Goal: Task Accomplishment & Management: Manage account settings

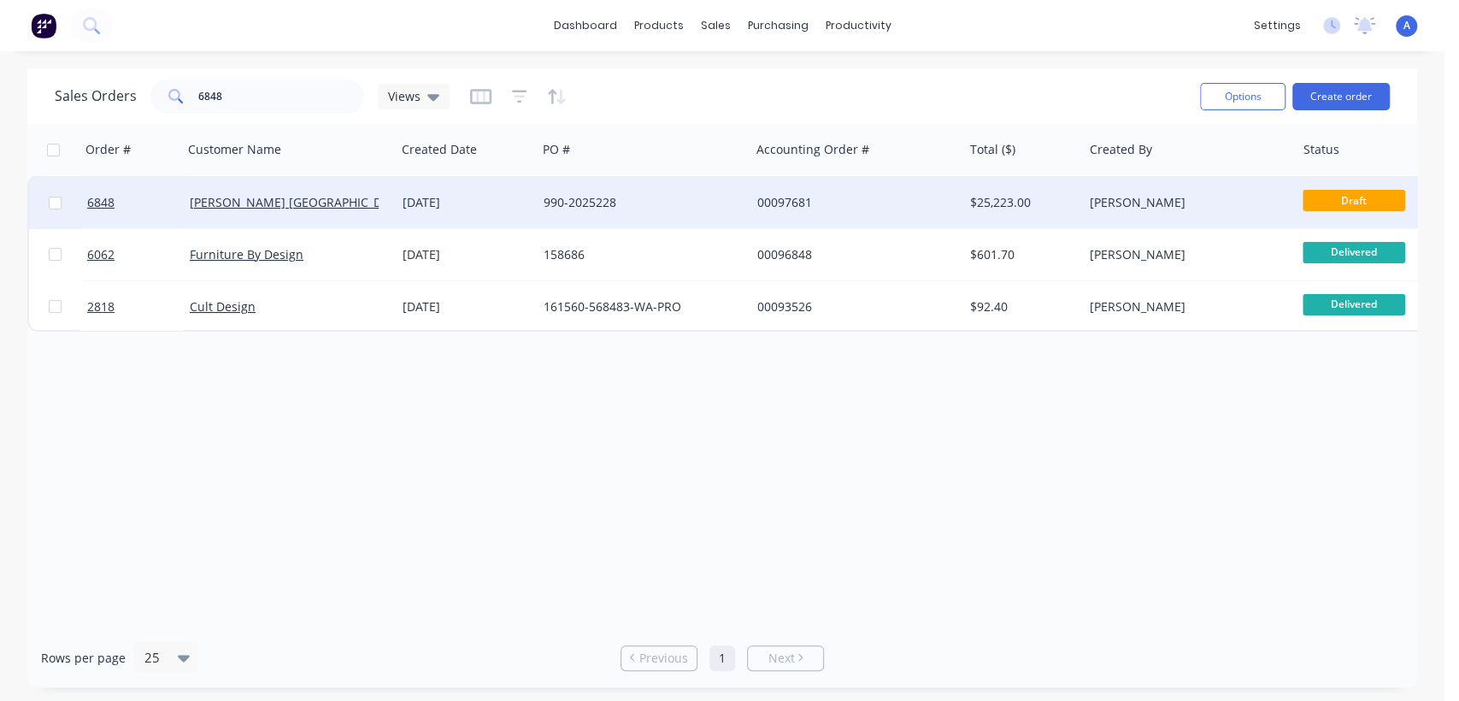
click at [577, 189] on div "990-2025228" at bounding box center [643, 202] width 213 height 51
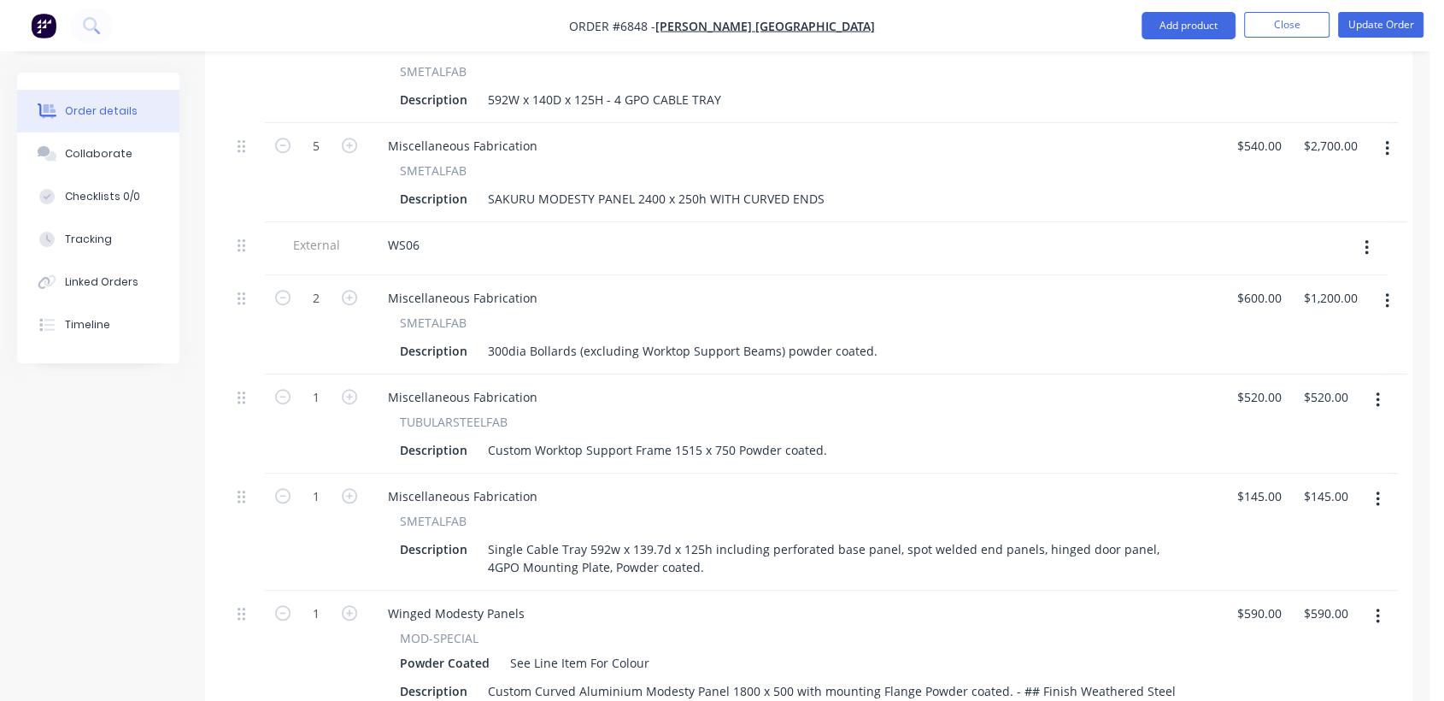
scroll to position [1234, 0]
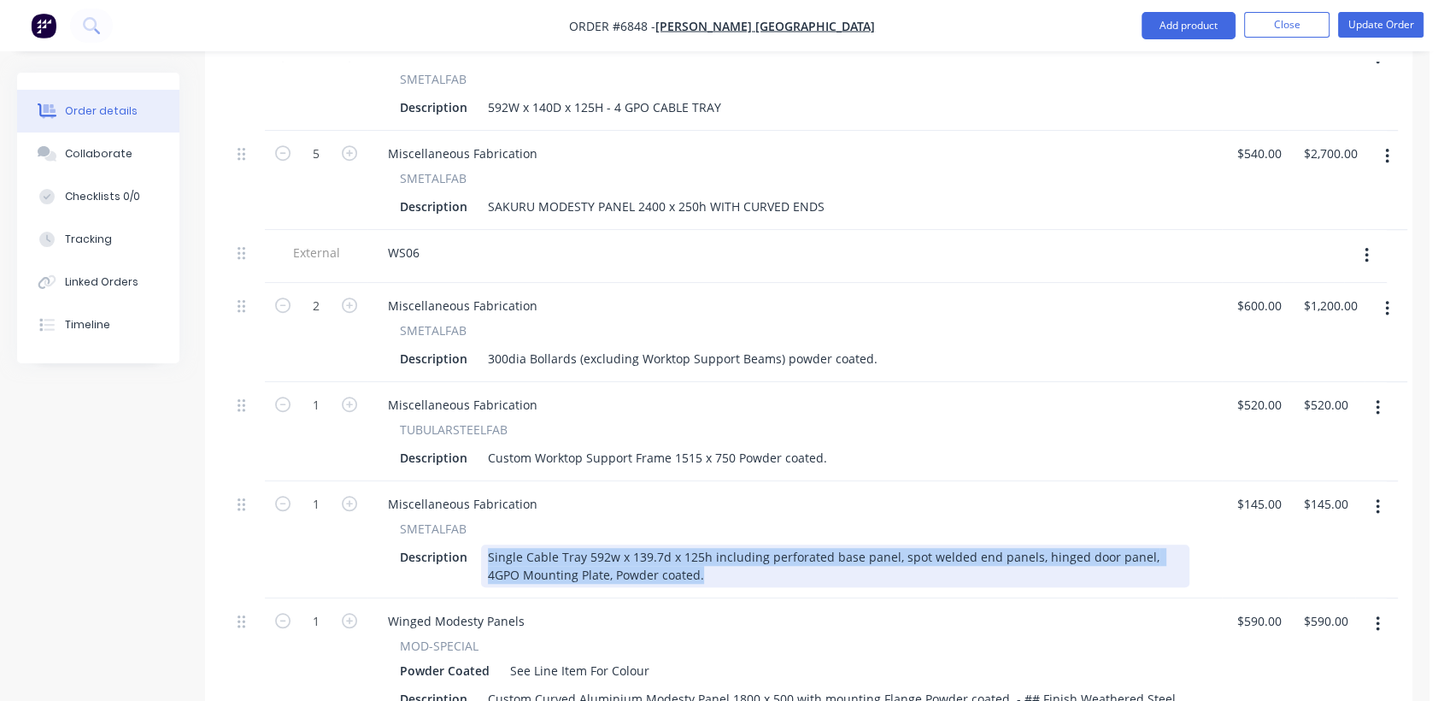
drag, startPoint x: 666, startPoint y: 569, endPoint x: 479, endPoint y: 550, distance: 187.3
click at [481, 550] on div "Single Cable Tray 592w x 139.7d x 125h including perforated base panel, spot we…" at bounding box center [835, 565] width 709 height 43
click at [985, 562] on div "Single Cable Tray 592w x 139.7d x 125h including perforated base panel, spot we…" at bounding box center [835, 565] width 709 height 43
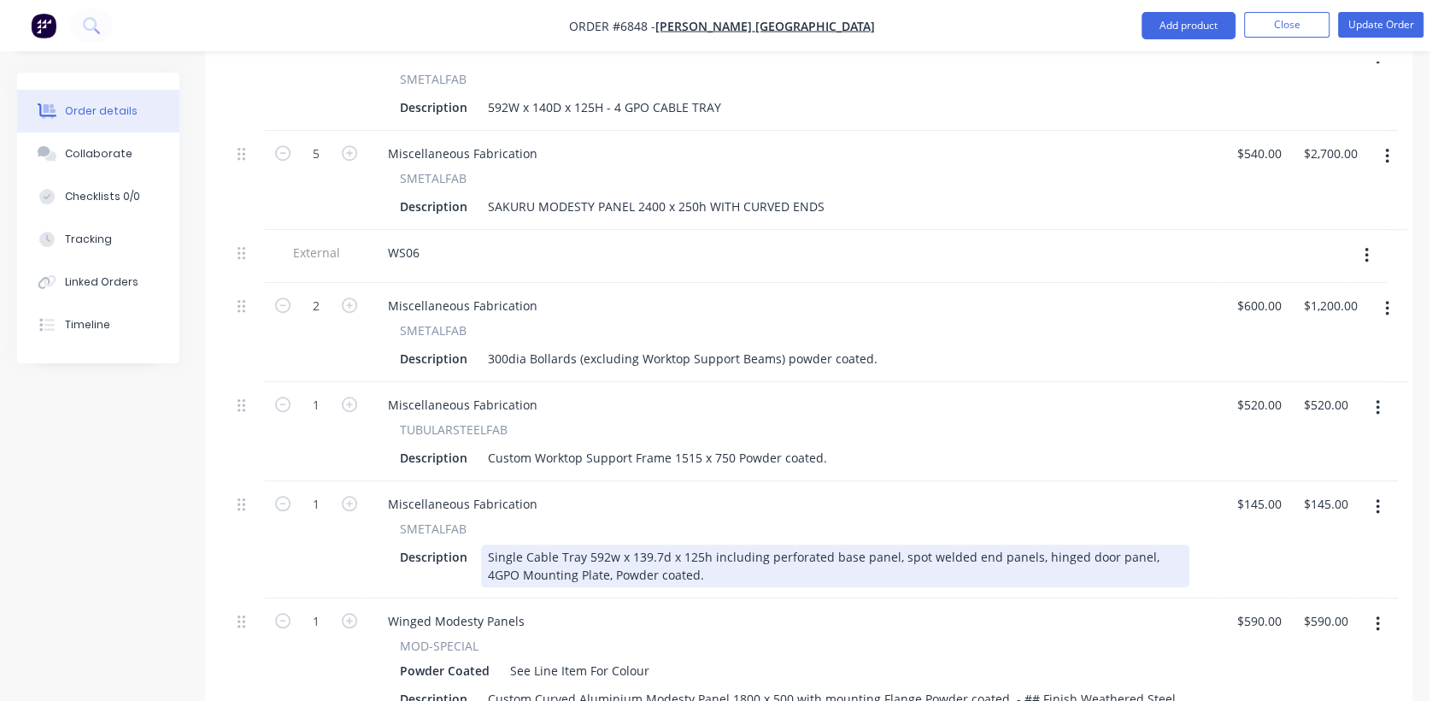
click at [1168, 550] on div "Single Cable Tray 592w x 139.7d x 125h including perforated base panel, spot we…" at bounding box center [835, 565] width 709 height 43
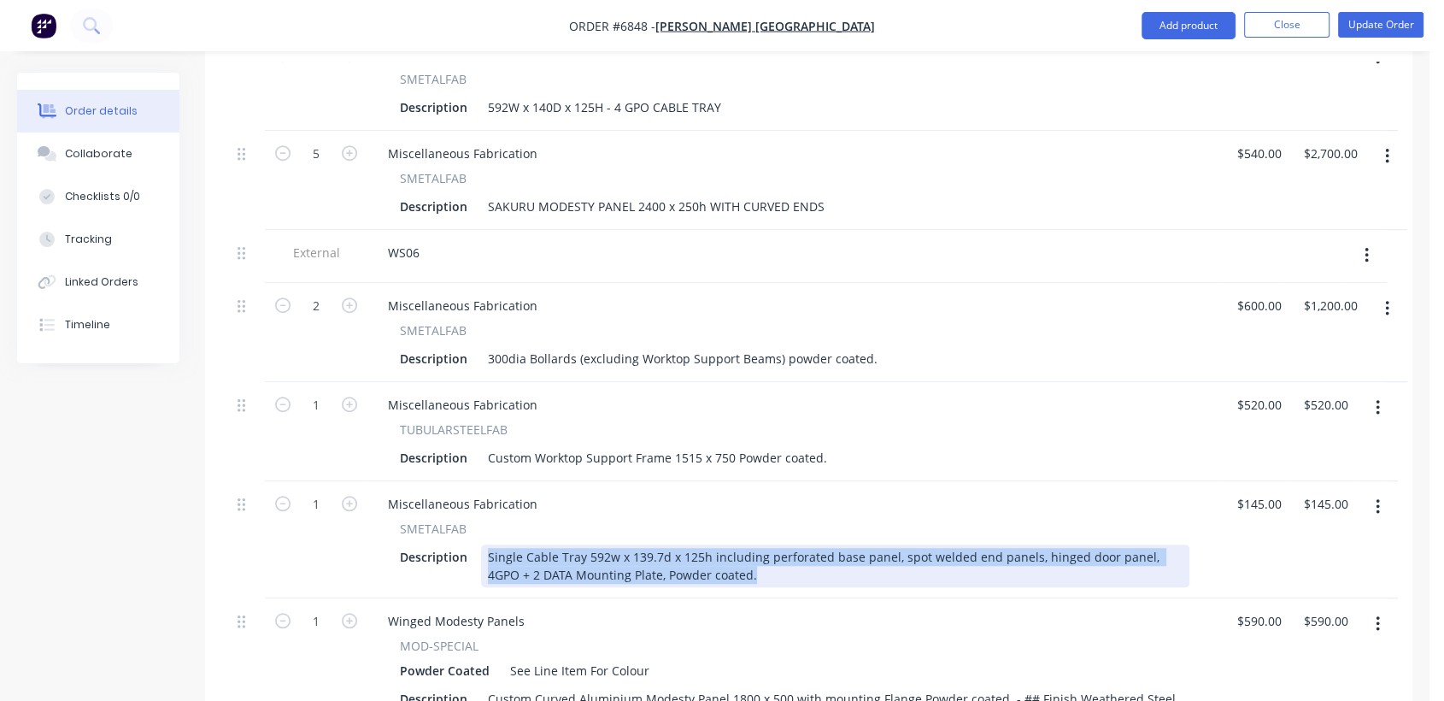
drag, startPoint x: 718, startPoint y: 567, endPoint x: 484, endPoint y: 546, distance: 235.1
click at [484, 546] on div "Single Cable Tray 592w x 139.7d x 125h including perforated base panel, spot we…" at bounding box center [835, 565] width 709 height 43
copy div "Single Cable Tray 592w x 139.7d x 125h including perforated base panel, spot we…"
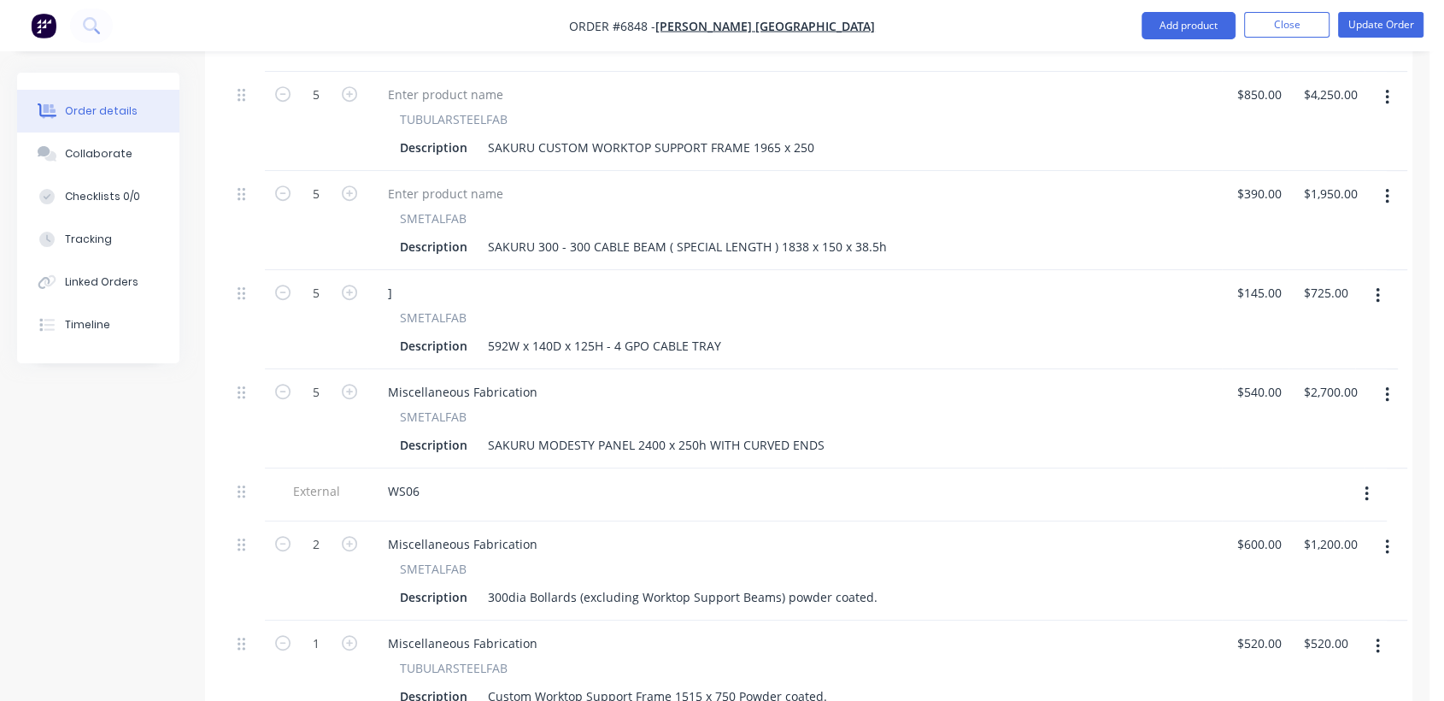
scroll to position [950, 0]
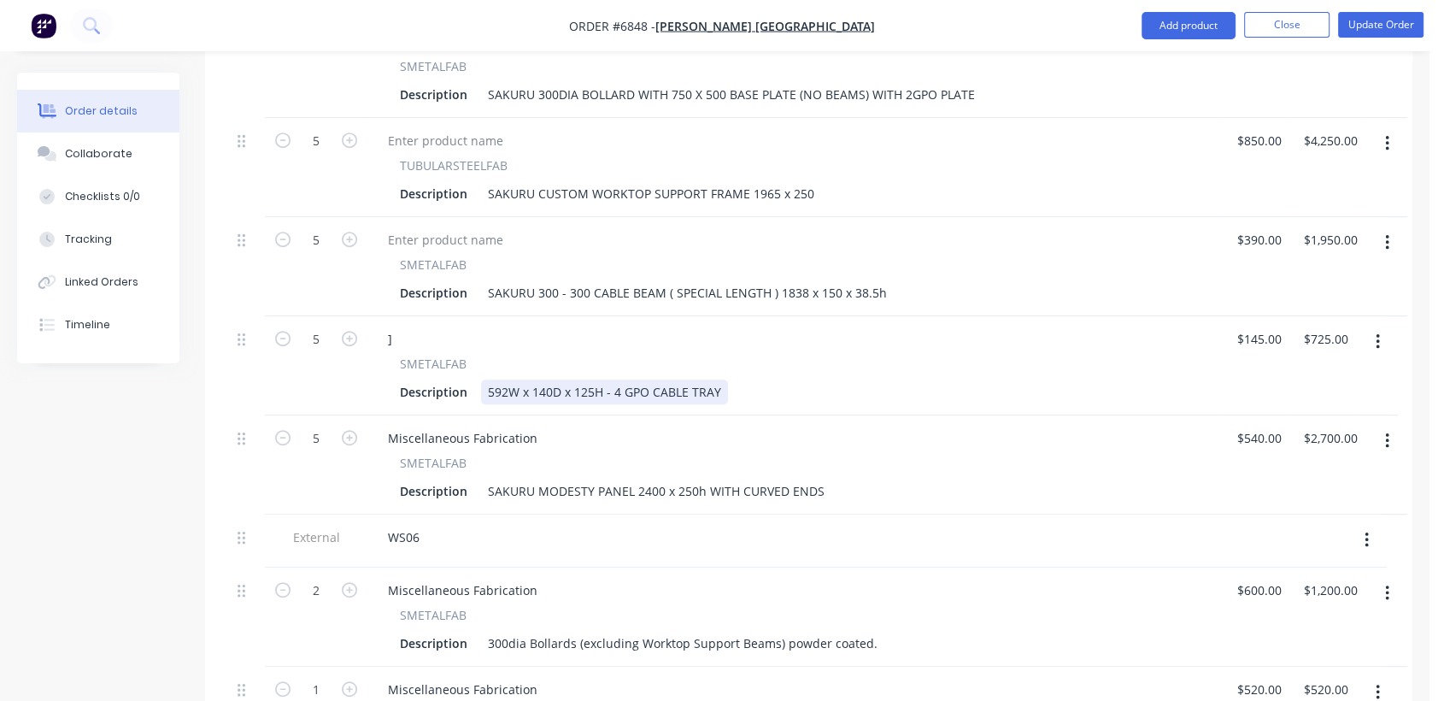
drag, startPoint x: 725, startPoint y: 380, endPoint x: 473, endPoint y: 386, distance: 252.2
click at [473, 386] on div "Description 592W x 140D x 125H - 4 GPO CABLE TRAY" at bounding box center [791, 391] width 797 height 25
paste div
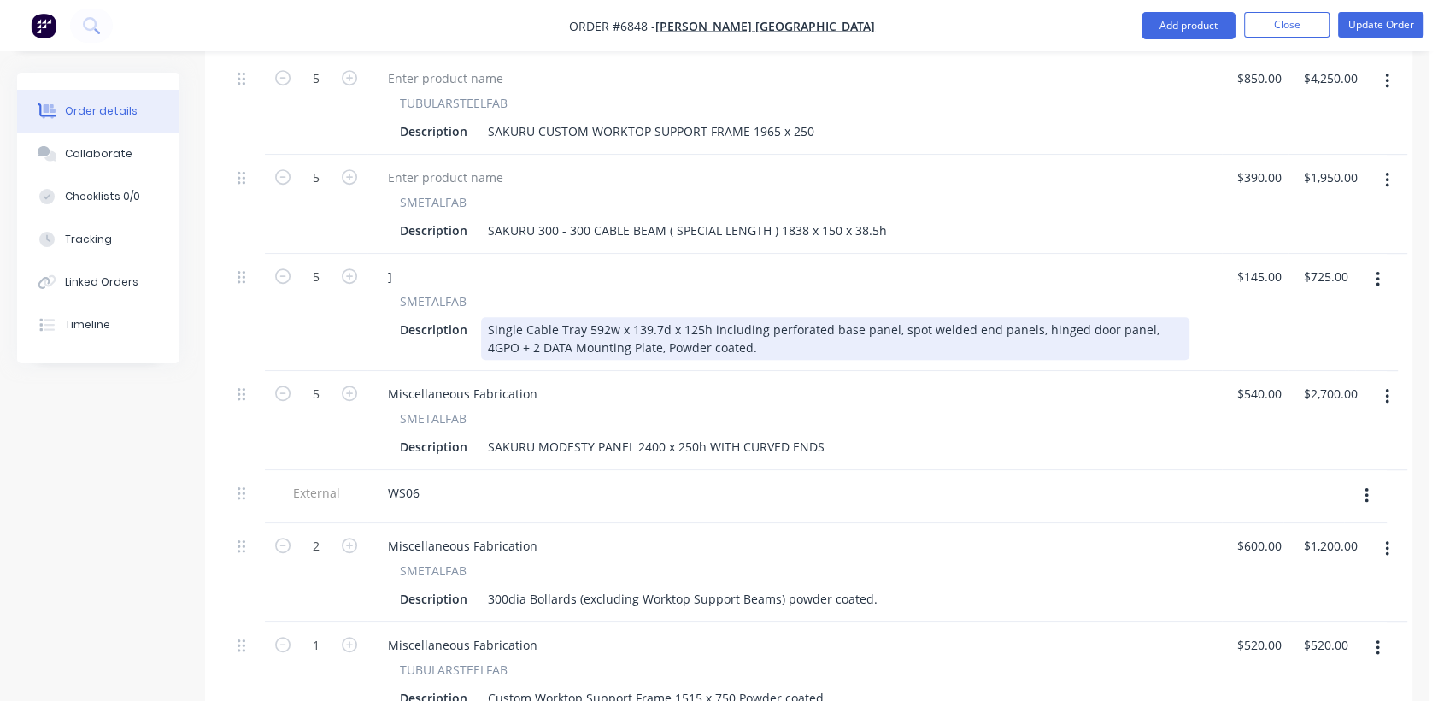
scroll to position [1044, 0]
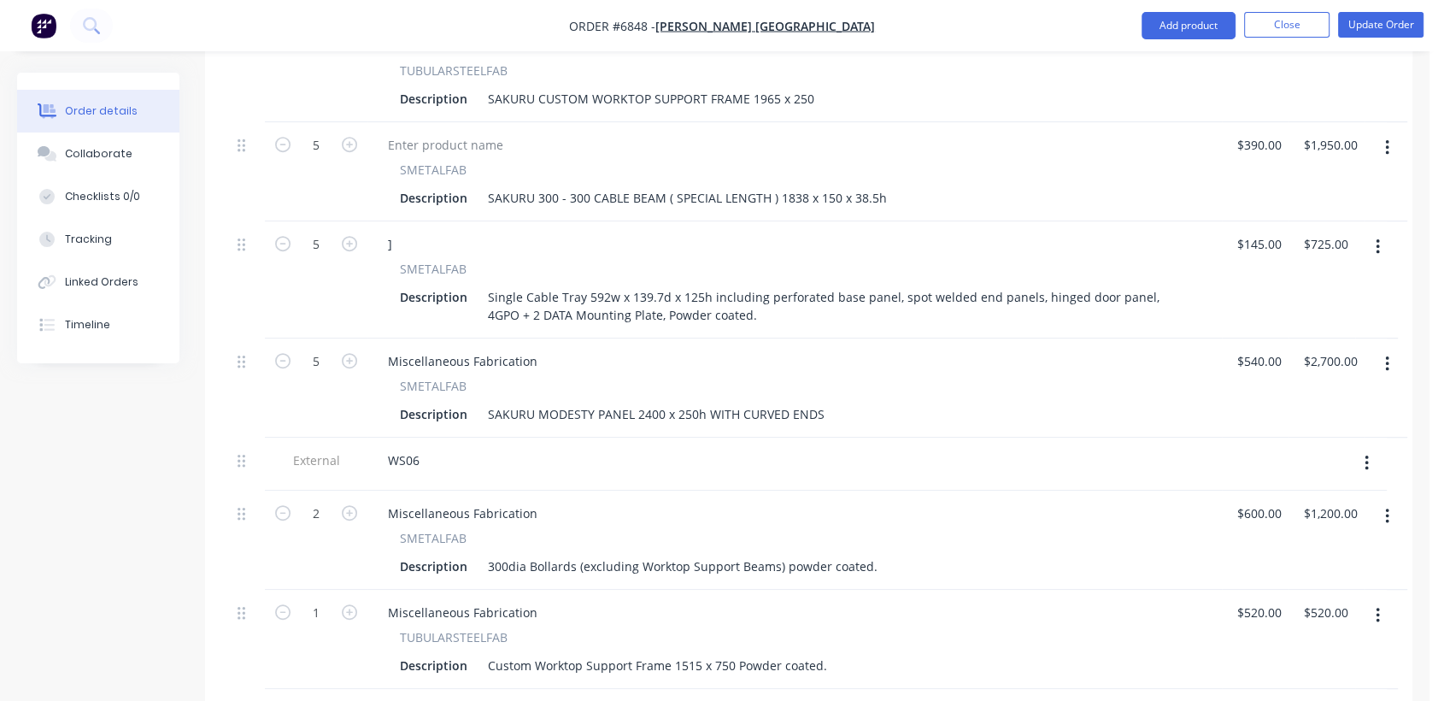
click at [1379, 239] on icon "button" at bounding box center [1377, 246] width 3 height 15
click at [1286, 316] on div "Duplicate" at bounding box center [1317, 326] width 132 height 25
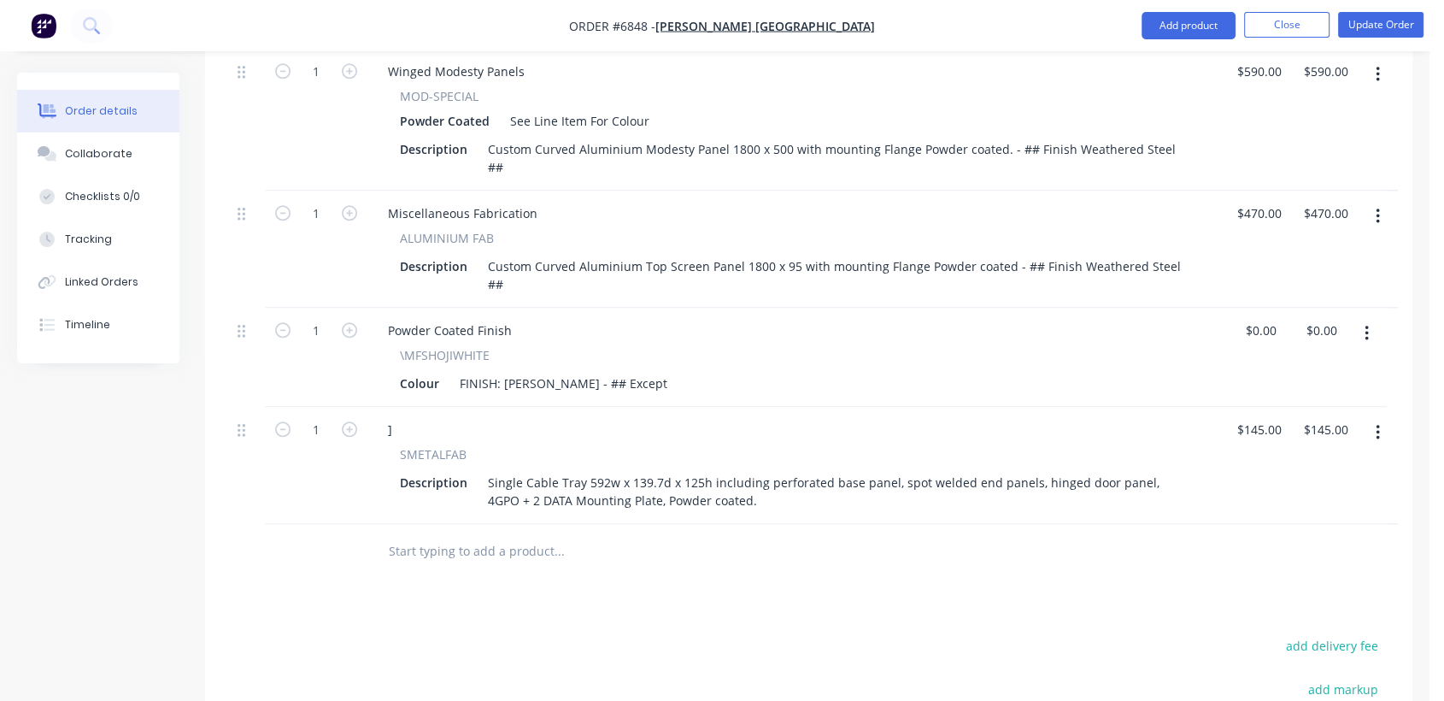
scroll to position [1749, 0]
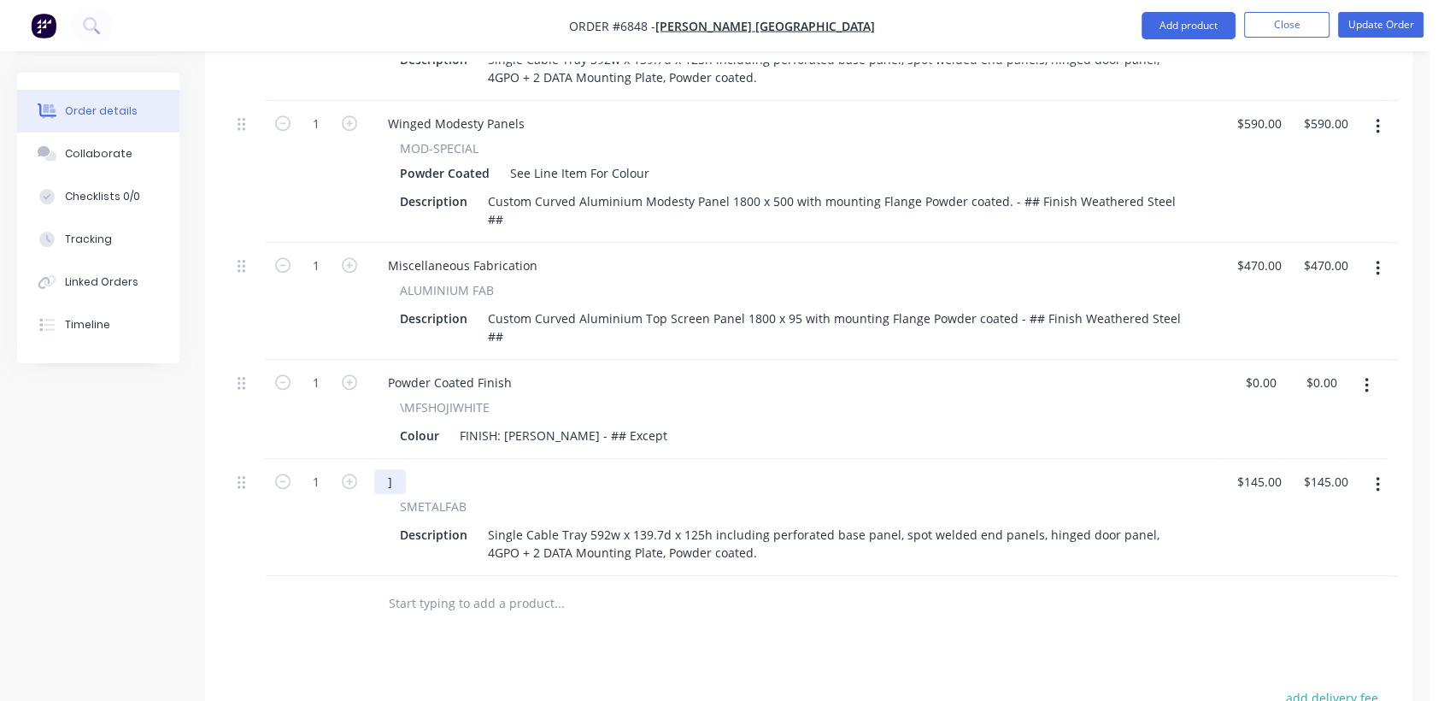
click at [403, 469] on div "]" at bounding box center [390, 481] width 32 height 25
click at [321, 503] on div "1" at bounding box center [316, 517] width 103 height 117
click at [351, 473] on icon "button" at bounding box center [349, 480] width 15 height 15
type input "2"
type input "$290.00"
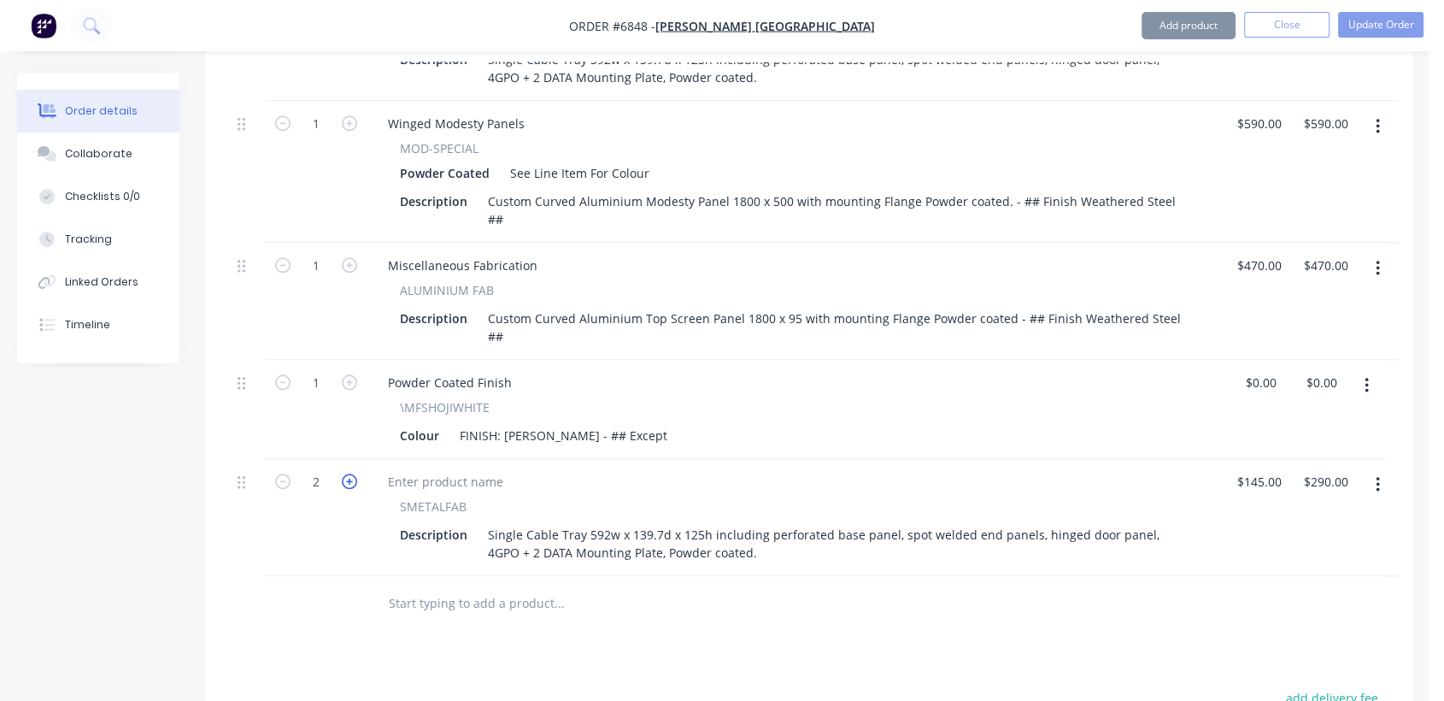
click at [349, 473] on icon "button" at bounding box center [349, 480] width 15 height 15
type input "3"
type input "$435.00"
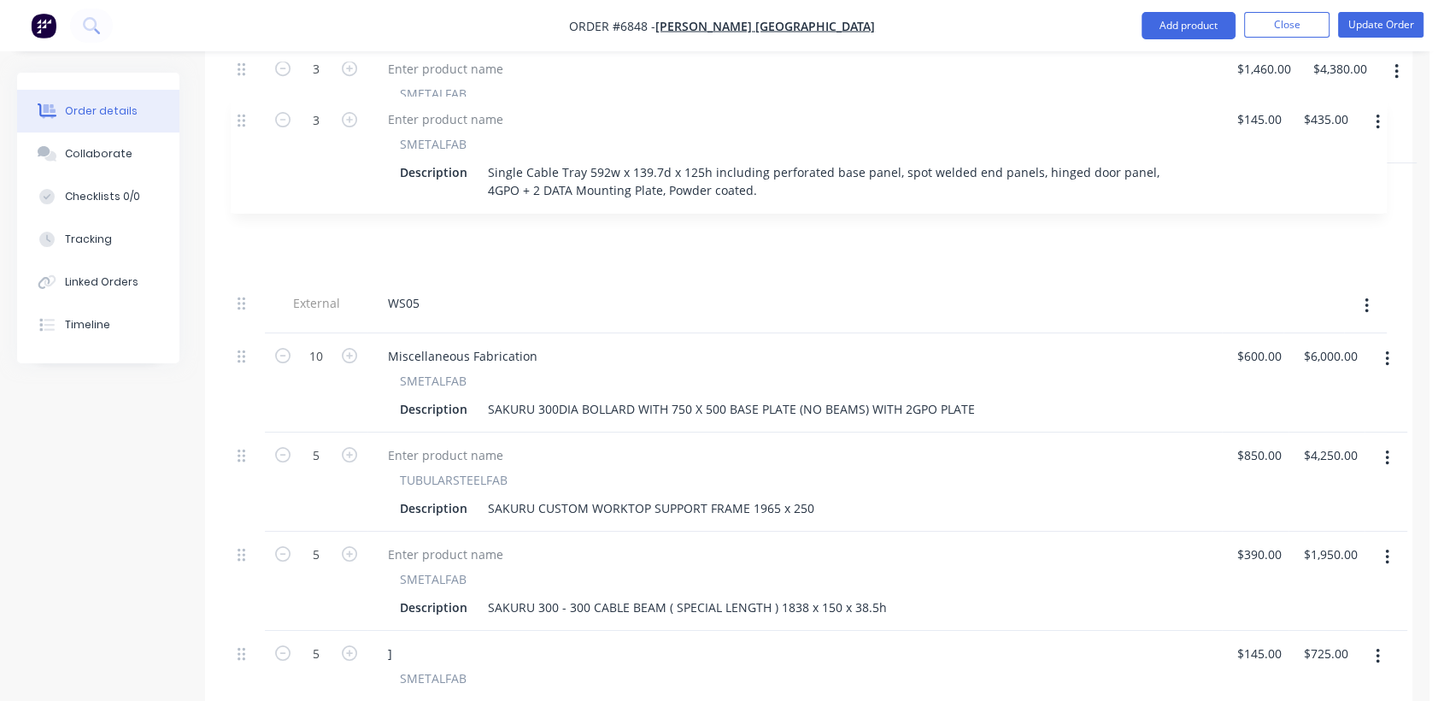
scroll to position [748, 0]
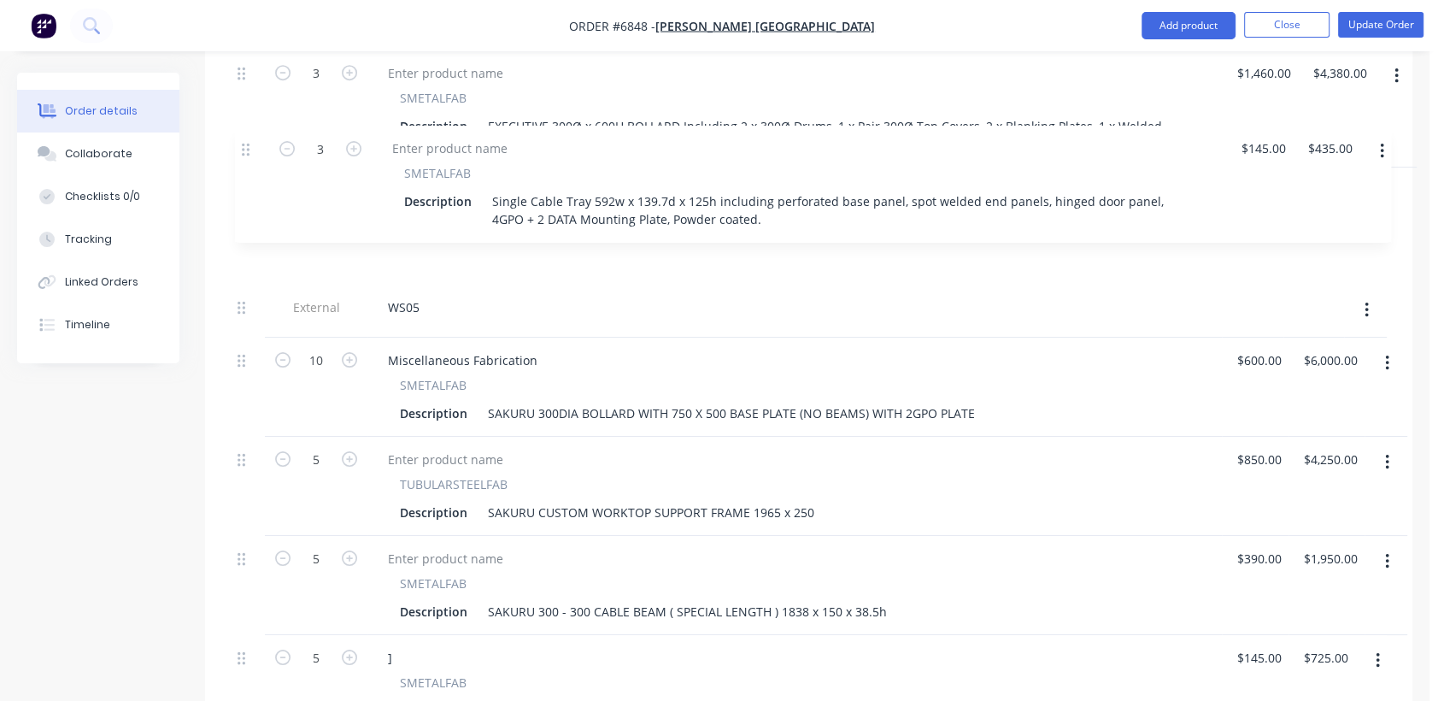
drag, startPoint x: 244, startPoint y: 441, endPoint x: 264, endPoint y: 138, distance: 304.0
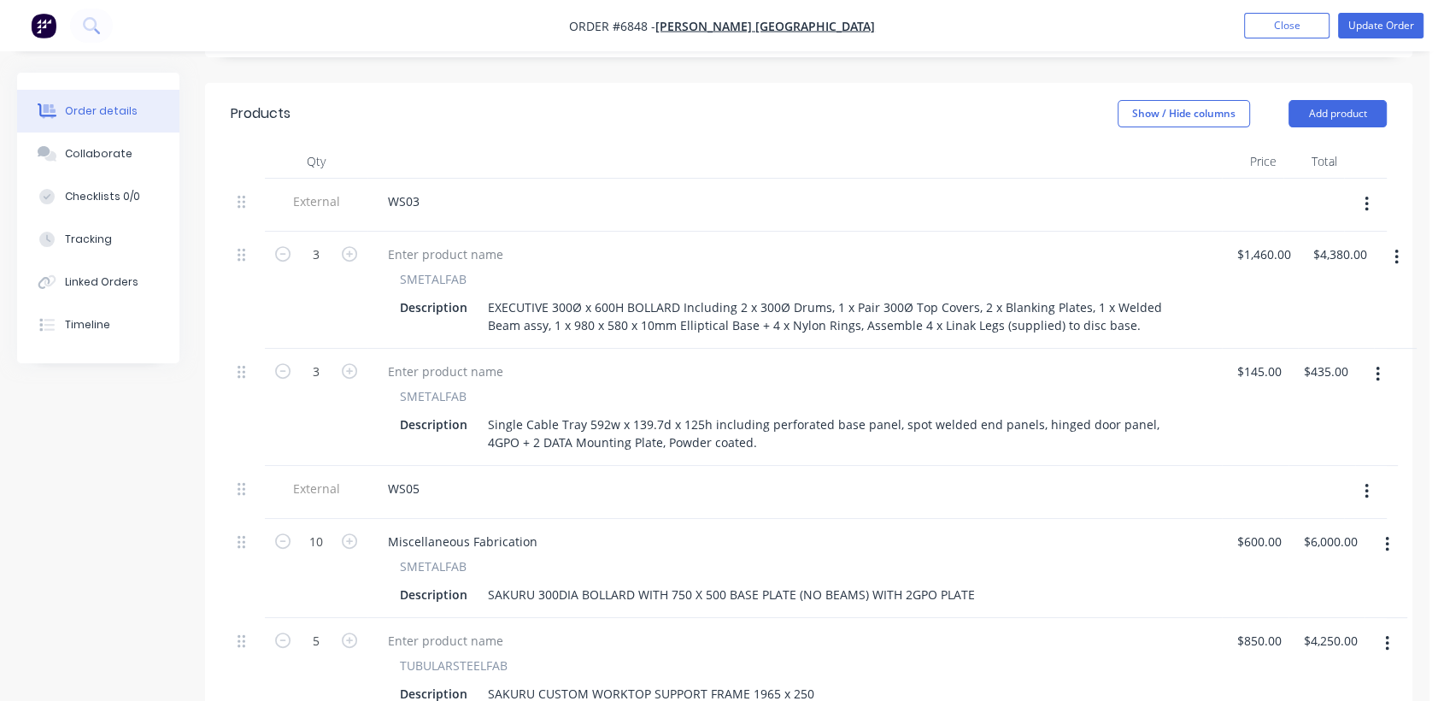
scroll to position [558, 0]
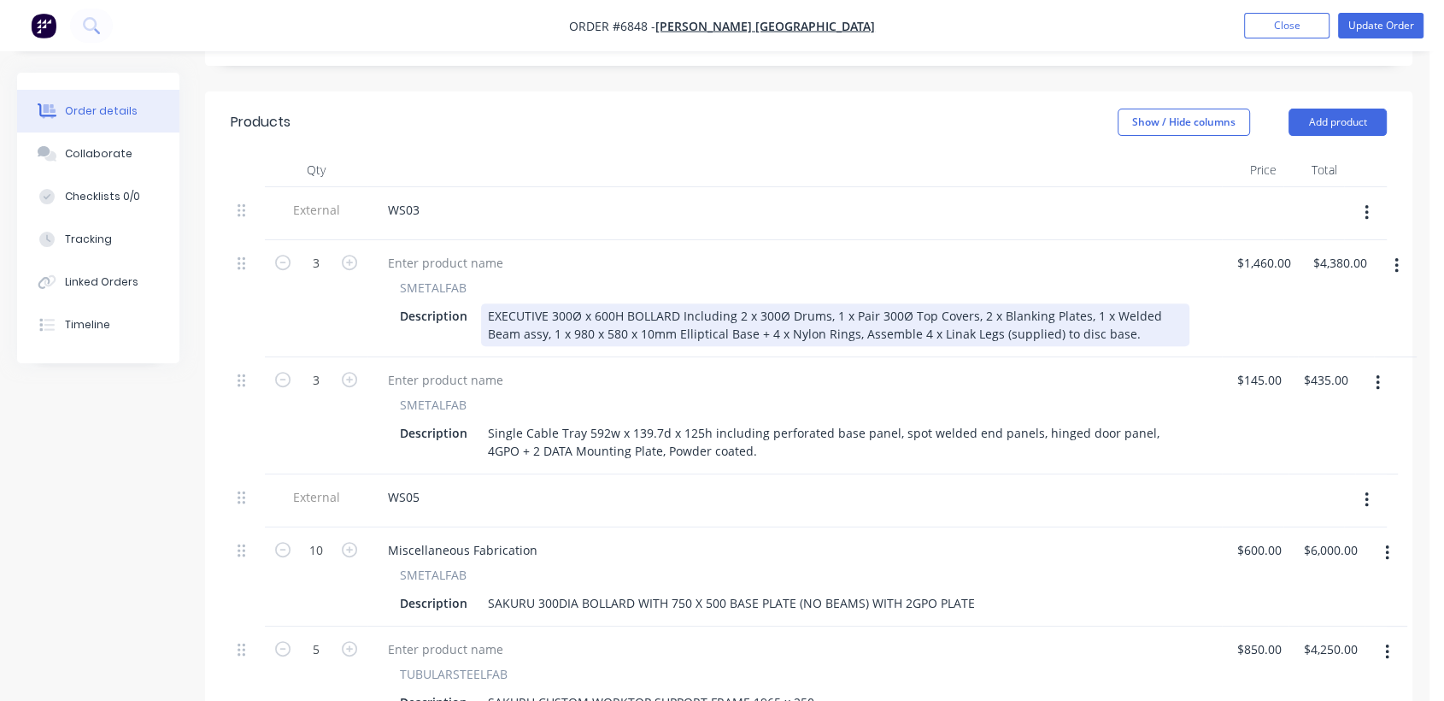
click at [518, 331] on div "EXECUTIVE 300Ø x 600H BOLLARD Including 2 x 300Ø Drums, 1 x Pair 300Ø Top Cover…" at bounding box center [835, 324] width 709 height 43
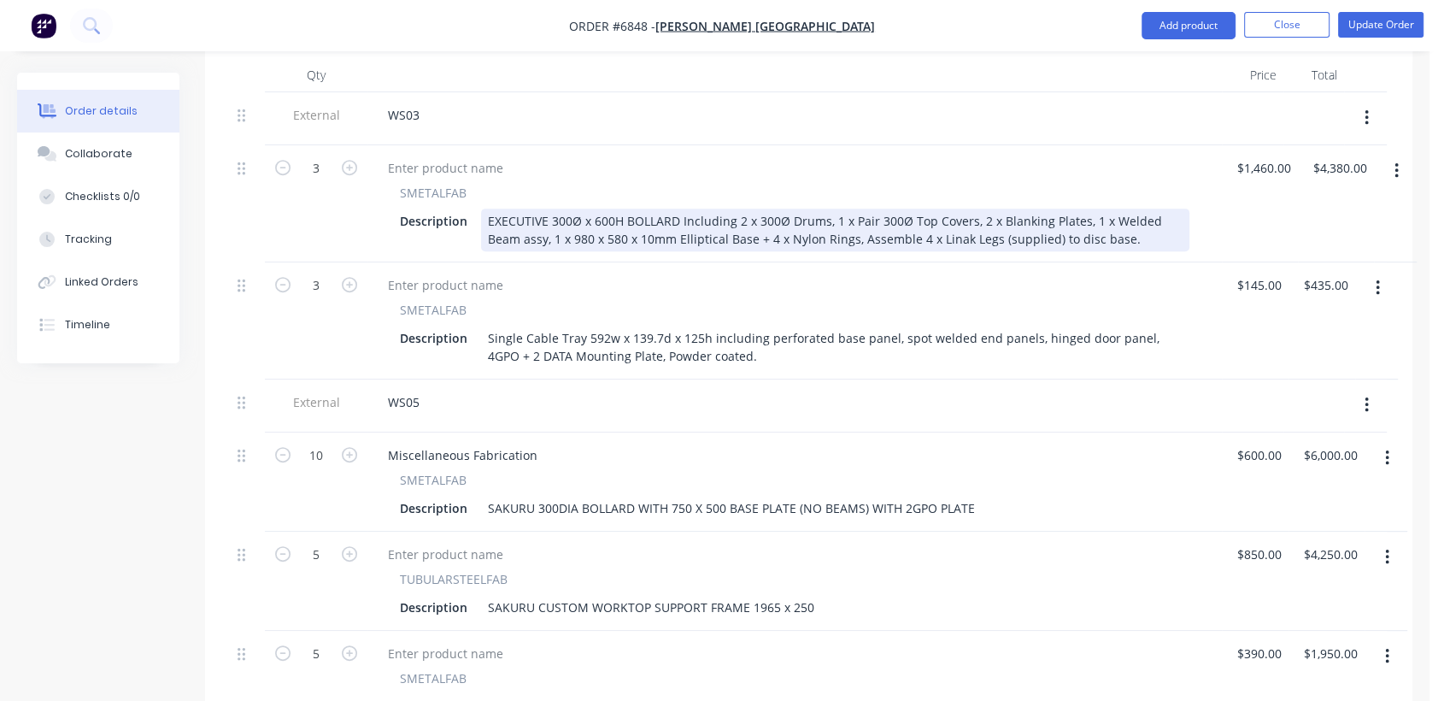
scroll to position [748, 0]
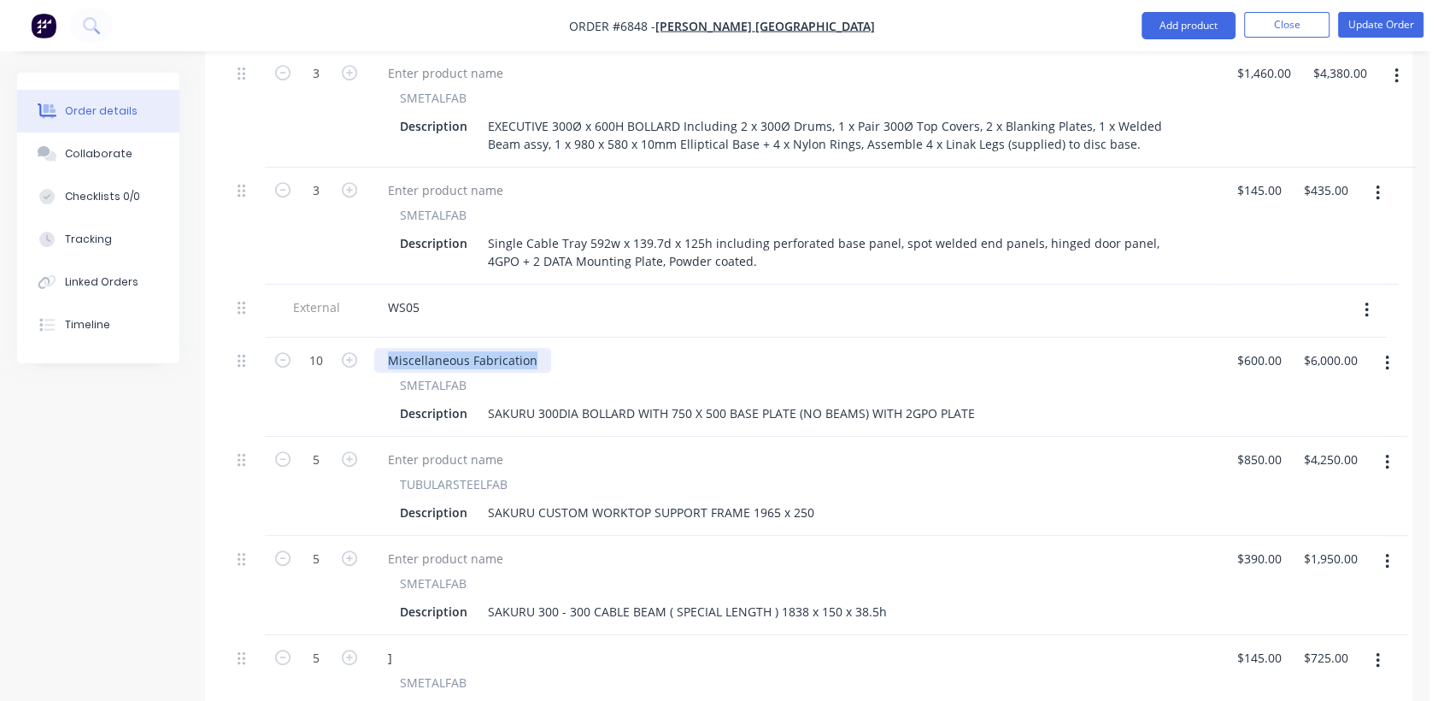
drag, startPoint x: 538, startPoint y: 335, endPoint x: 339, endPoint y: 332, distance: 198.3
click at [339, 338] on div "10 Miscellaneous Fabrication SMETALFAB Description SAKURU 300DIA BOLLARD WITH 7…" at bounding box center [809, 387] width 1156 height 99
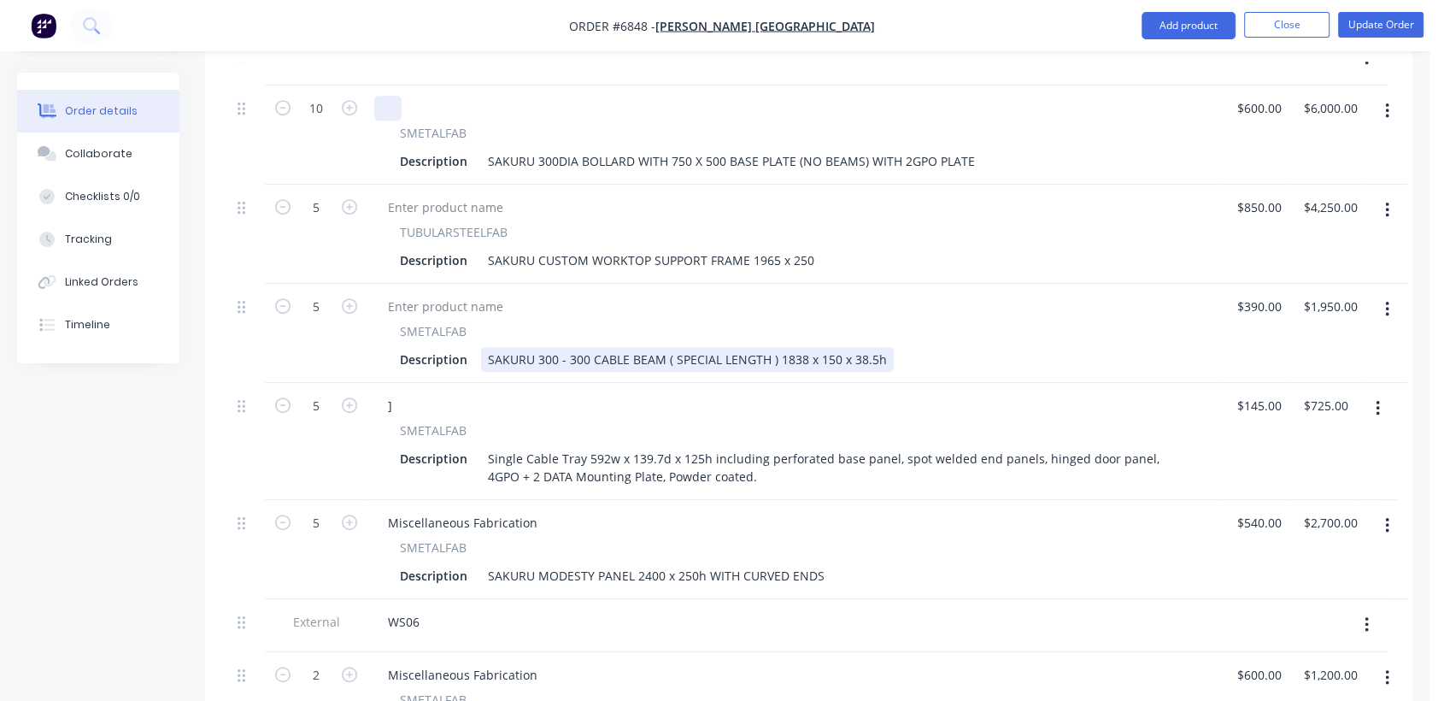
scroll to position [1032, 0]
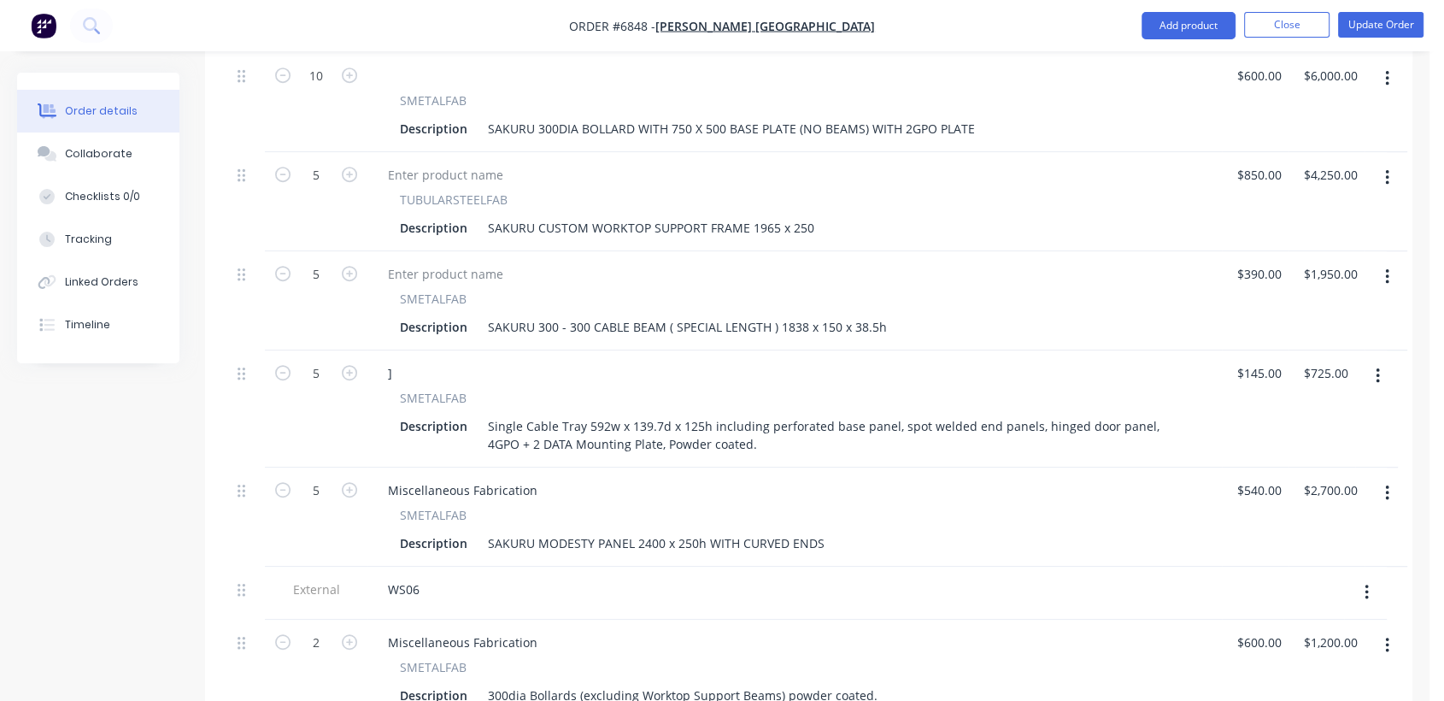
click at [410, 361] on div "]" at bounding box center [794, 373] width 841 height 25
click at [399, 361] on div "]" at bounding box center [390, 373] width 32 height 25
drag, startPoint x: 542, startPoint y: 461, endPoint x: 375, endPoint y: 467, distance: 166.8
click at [369, 467] on div "Miscellaneous Fabrication SMETALFAB Description SAKURU MODESTY PANEL 2400 x 250…" at bounding box center [795, 516] width 855 height 99
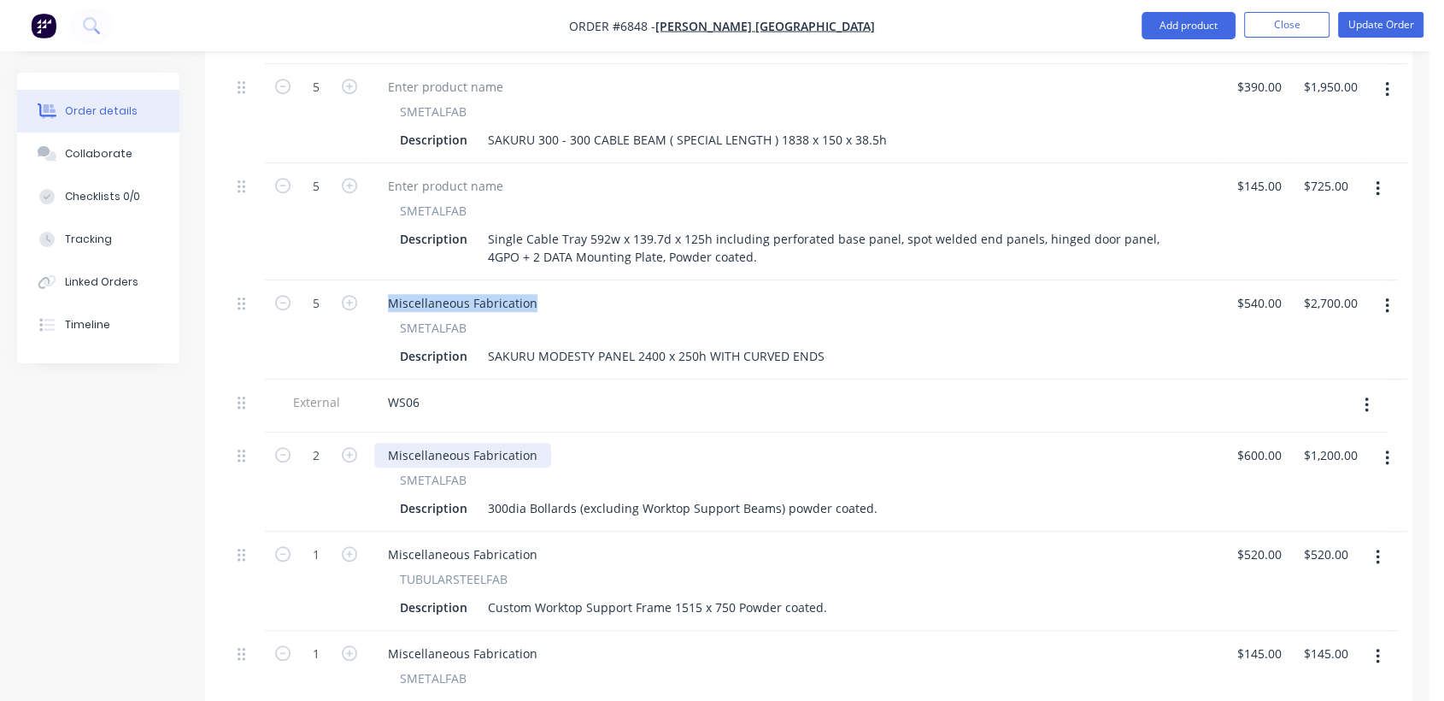
scroll to position [1223, 0]
click at [518, 287] on div "Miscellaneous Fabrication" at bounding box center [462, 299] width 177 height 25
drag, startPoint x: 532, startPoint y: 275, endPoint x: 385, endPoint y: 287, distance: 146.6
click at [385, 287] on div "Miscellaneous Fabrication SMETALFAB Description SAKURU MODESTY PANEL 2400 x 250…" at bounding box center [795, 326] width 855 height 99
drag, startPoint x: 537, startPoint y: 424, endPoint x: 371, endPoint y: 423, distance: 165.8
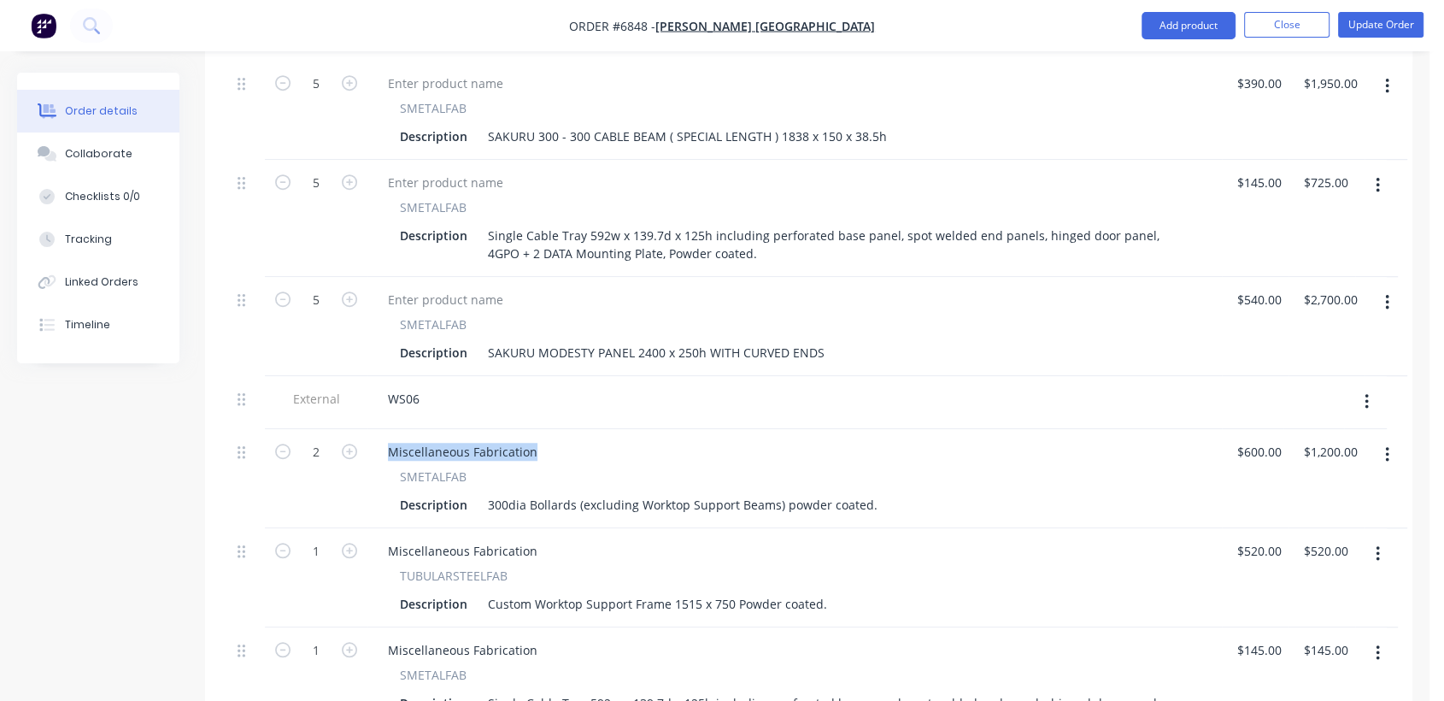
click at [371, 429] on div "Miscellaneous Fabrication SMETALFAB Description 300dia Bollards (excluding Work…" at bounding box center [795, 478] width 855 height 99
drag, startPoint x: 537, startPoint y: 526, endPoint x: 373, endPoint y: 525, distance: 164.1
click at [373, 528] on div "Miscellaneous Fabrication TUBULARSTEELFAB Description Custom Worktop Support Fr…" at bounding box center [795, 577] width 855 height 99
drag, startPoint x: 537, startPoint y: 426, endPoint x: 396, endPoint y: 425, distance: 141.0
click at [396, 439] on div "Miscellaneous Fabrication" at bounding box center [462, 451] width 177 height 25
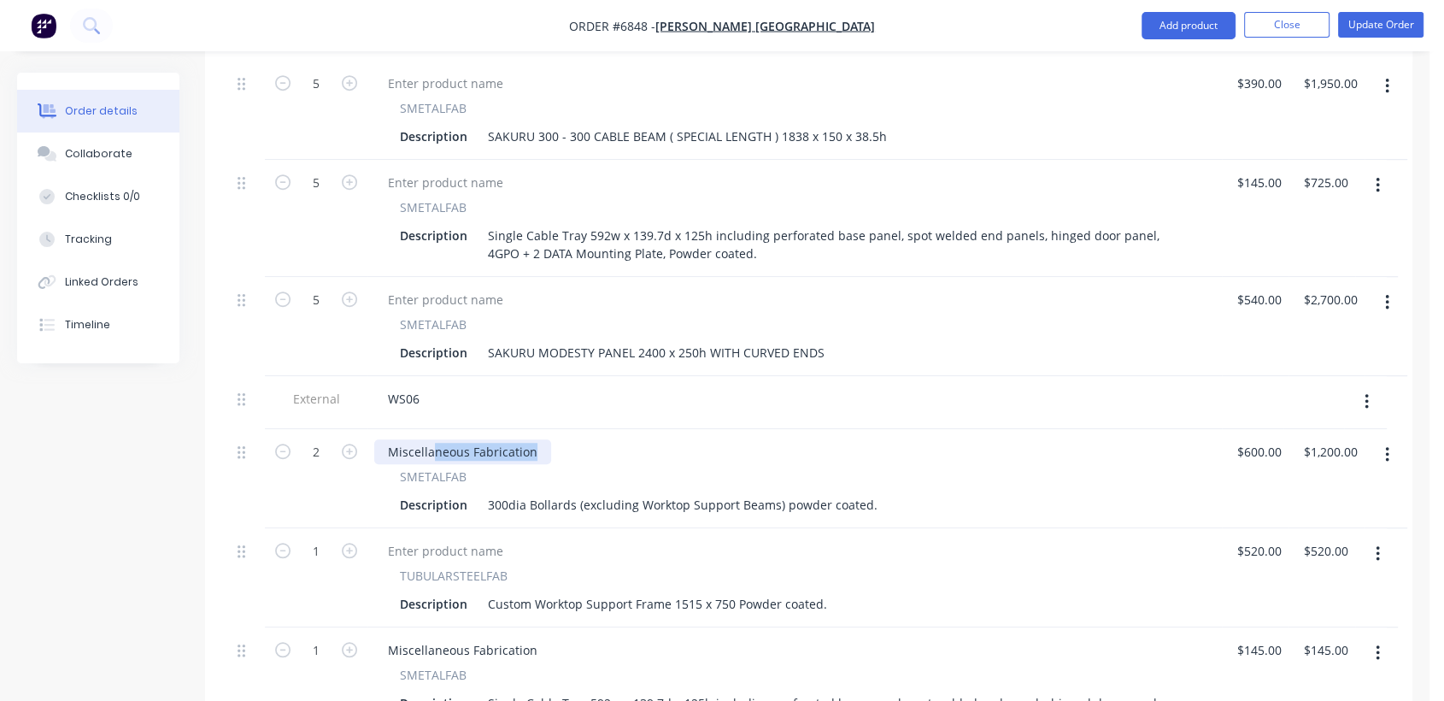
click at [491, 439] on div "Miscellaneous Fabrication" at bounding box center [462, 451] width 177 height 25
drag, startPoint x: 537, startPoint y: 424, endPoint x: 390, endPoint y: 419, distance: 147.1
click at [390, 439] on div "Miscellaneous Fabrication" at bounding box center [462, 451] width 177 height 25
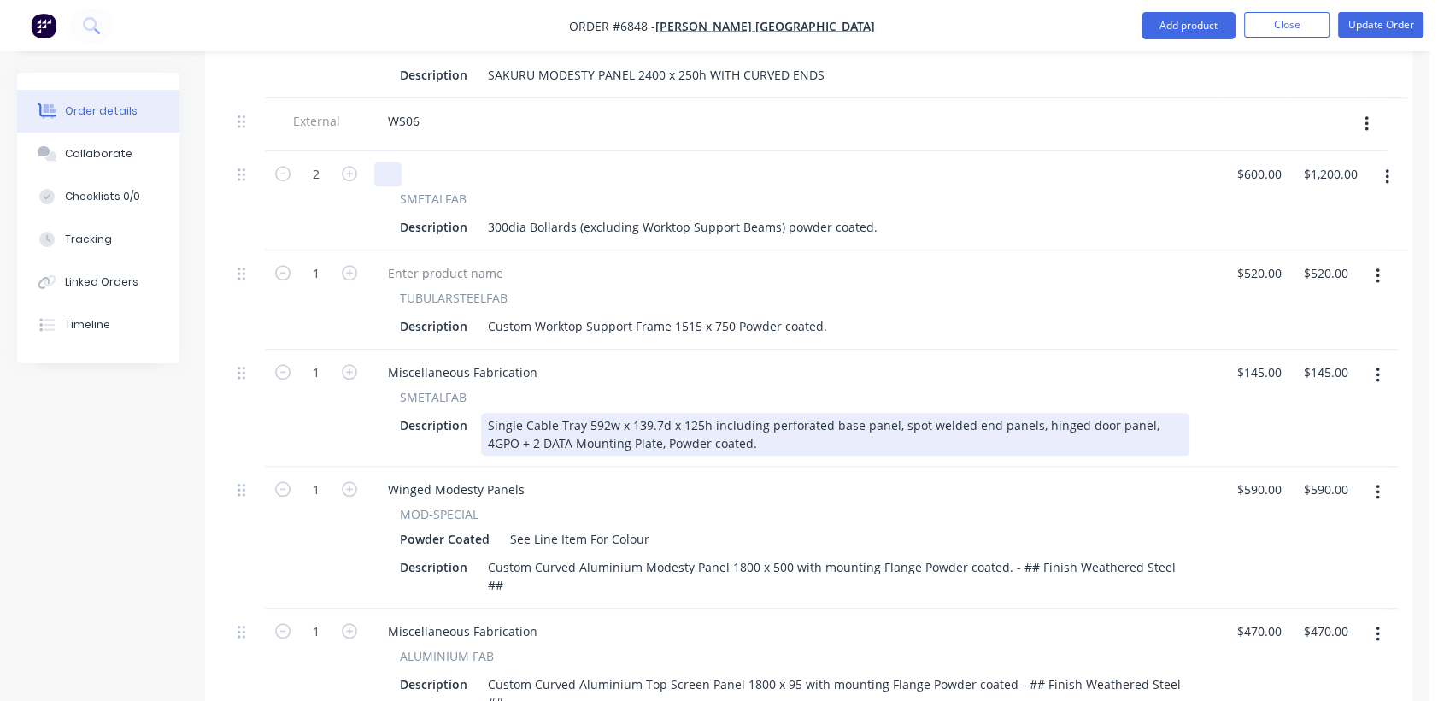
scroll to position [1508, 0]
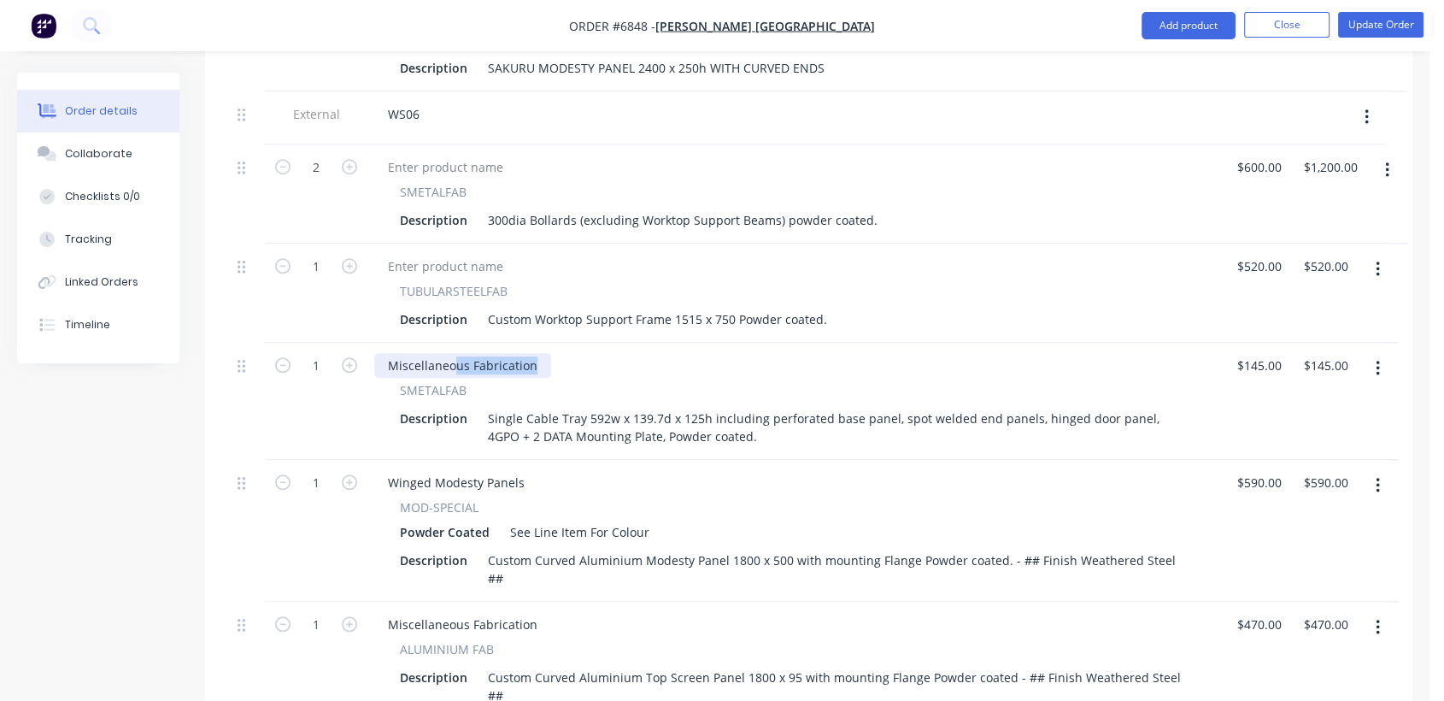
drag, startPoint x: 535, startPoint y: 335, endPoint x: 390, endPoint y: 340, distance: 145.4
click at [390, 353] on div "Miscellaneous Fabrication" at bounding box center [462, 365] width 177 height 25
click at [515, 353] on div "Miscellaneous Fabrication" at bounding box center [462, 365] width 177 height 25
drag, startPoint x: 533, startPoint y: 338, endPoint x: 363, endPoint y: 334, distance: 170.1
click at [363, 343] on div "1 Miscellaneous Fabrication SMETALFAB Description Single Cable Tray 592w x 139.…" at bounding box center [809, 401] width 1156 height 117
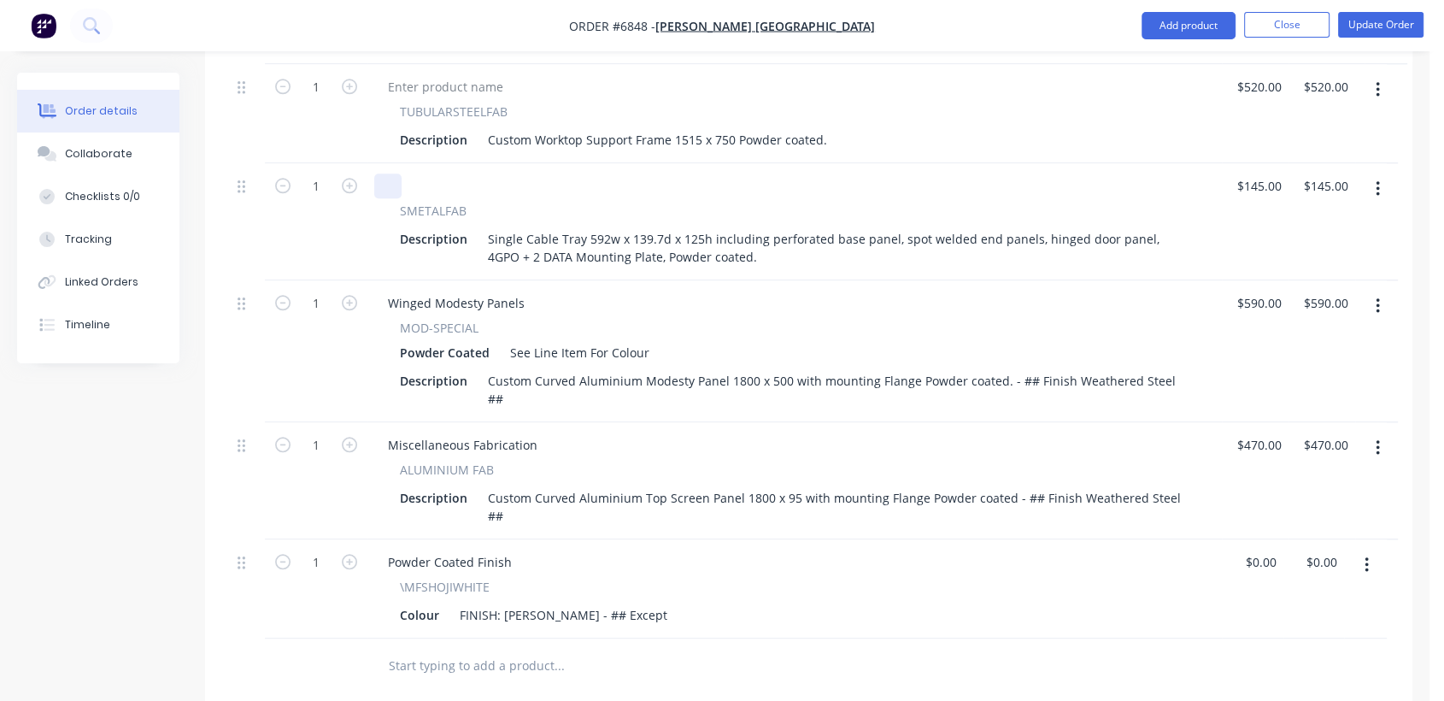
scroll to position [1697, 0]
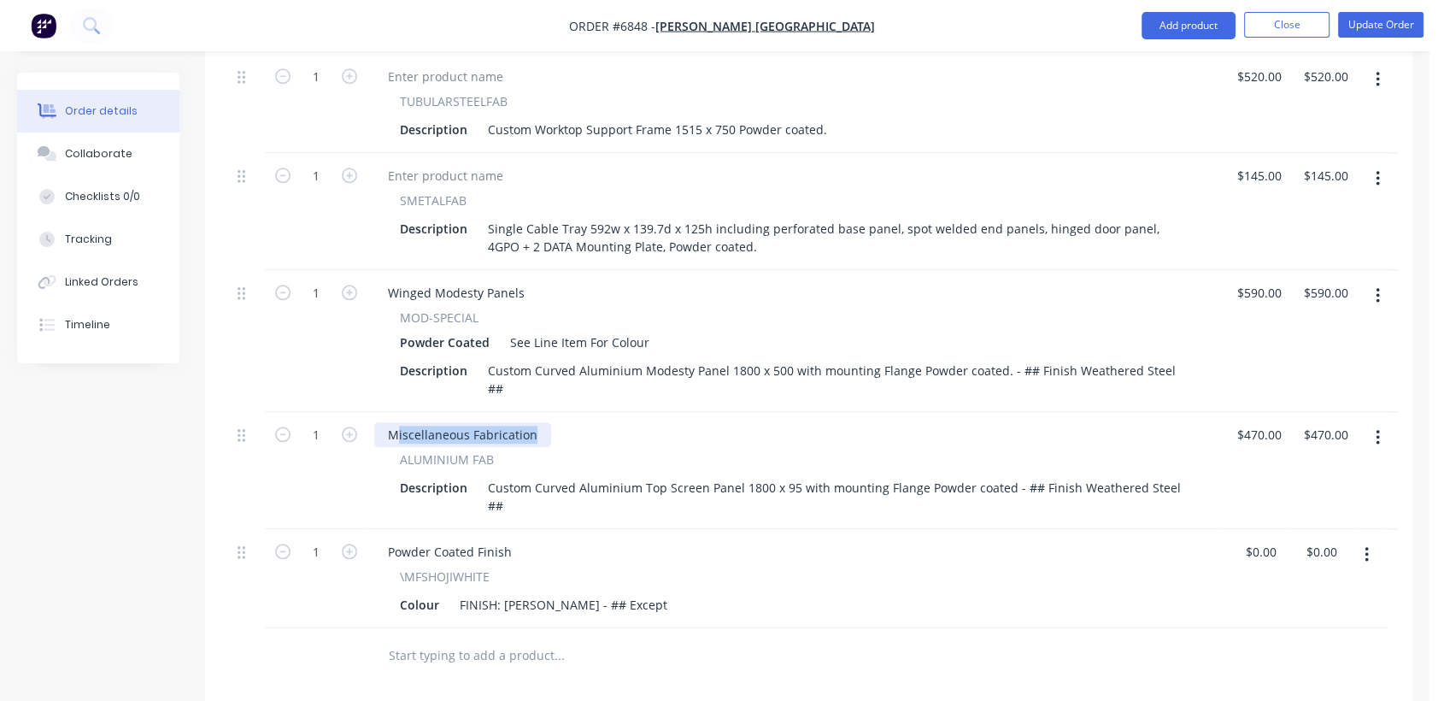
drag, startPoint x: 535, startPoint y: 389, endPoint x: 376, endPoint y: 380, distance: 159.2
click at [376, 422] on div "Miscellaneous Fabrication" at bounding box center [462, 434] width 177 height 25
drag, startPoint x: 531, startPoint y: 405, endPoint x: 523, endPoint y: 395, distance: 12.8
click at [531, 412] on div "Miscellaneous Fabrication ALUMINIUM FAB Description Custom Curved Aluminium Top…" at bounding box center [795, 470] width 855 height 117
drag, startPoint x: 535, startPoint y: 389, endPoint x: 368, endPoint y: 394, distance: 166.7
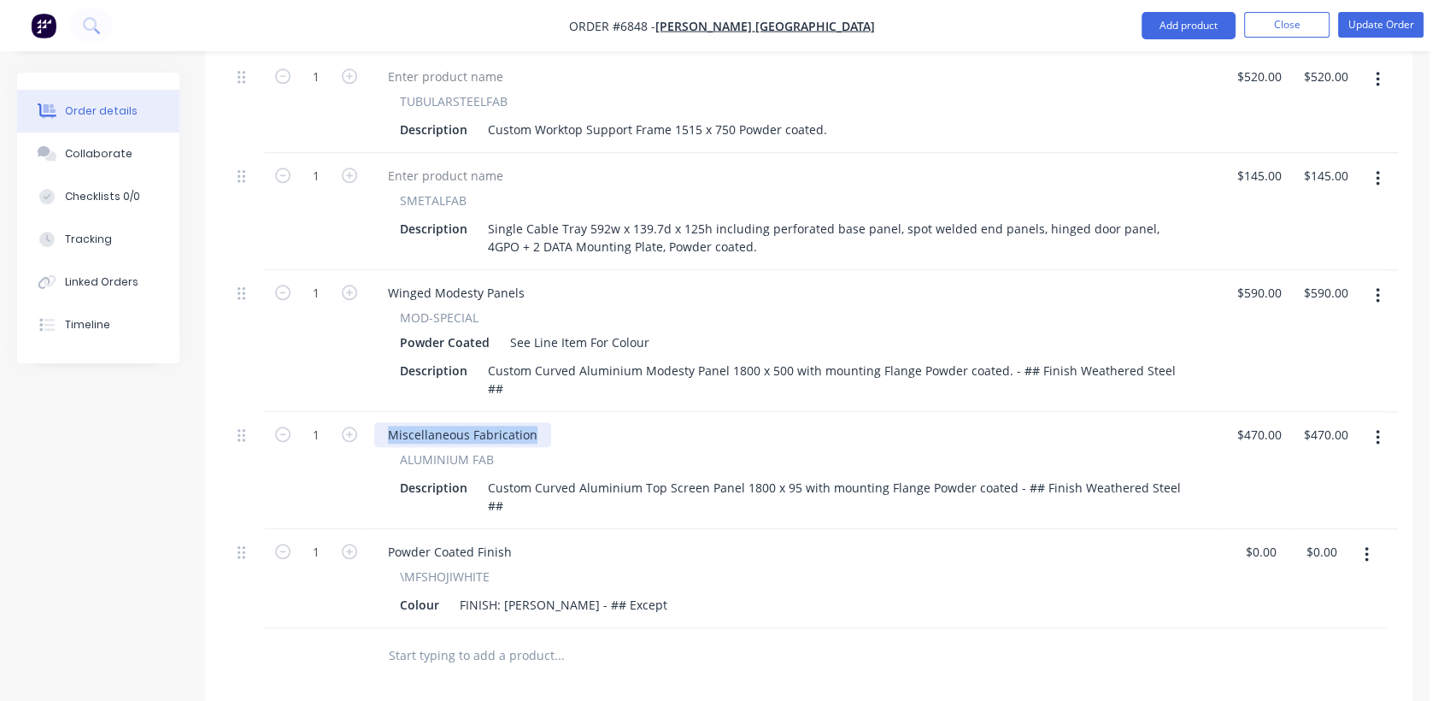
click at [368, 412] on div "Miscellaneous Fabrication ALUMINIUM FAB Description Custom Curved Aluminium Top…" at bounding box center [795, 470] width 855 height 117
drag, startPoint x: 521, startPoint y: 262, endPoint x: 371, endPoint y: 276, distance: 151.1
click at [371, 276] on div "Winged Modesty Panels MOD-SPECIAL Powder Coated See Line Item For Colour Descri…" at bounding box center [795, 341] width 855 height 142
click at [520, 280] on div "Winged Modesty Panels" at bounding box center [456, 292] width 164 height 25
drag, startPoint x: 525, startPoint y: 267, endPoint x: 375, endPoint y: 271, distance: 149.6
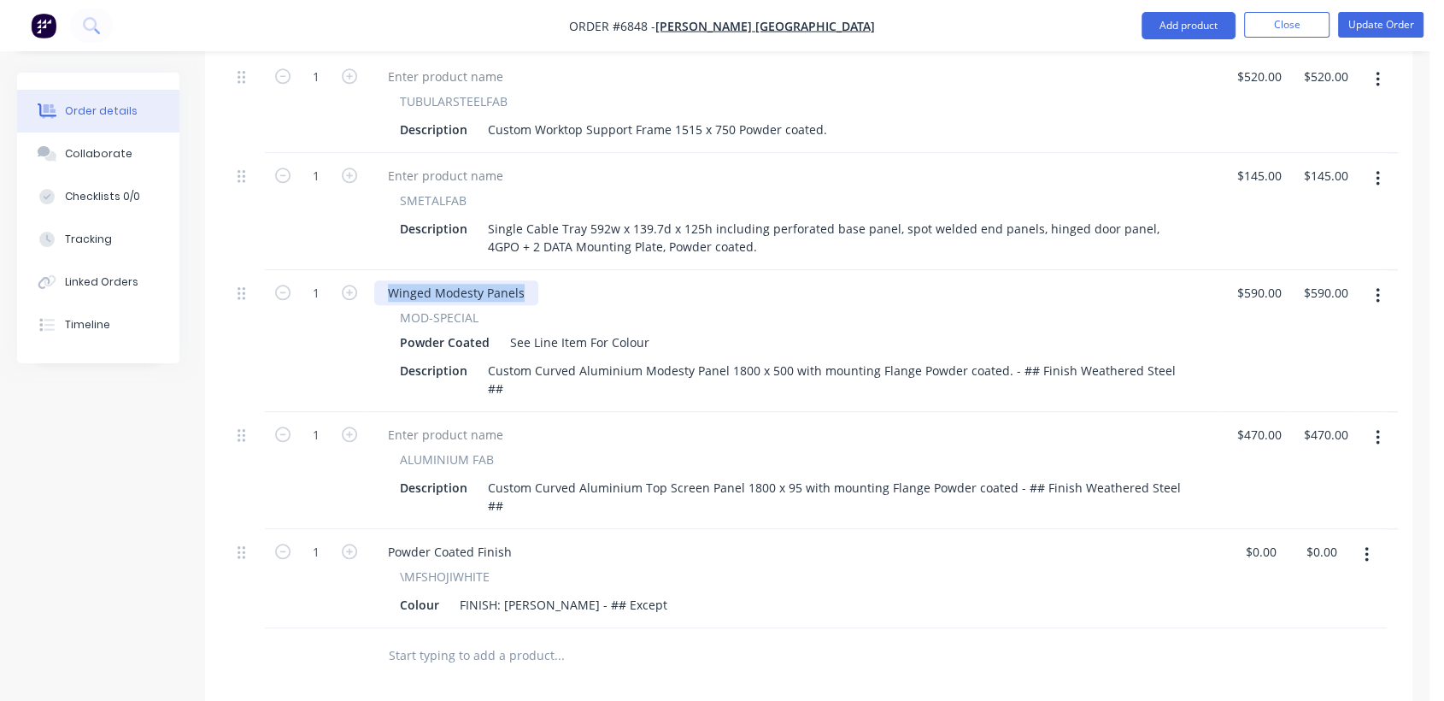
click at [375, 280] on div "Winged Modesty Panels" at bounding box center [456, 292] width 164 height 25
click at [635, 592] on div "FINISH: [PERSON_NAME] - ## Except" at bounding box center [563, 604] width 221 height 25
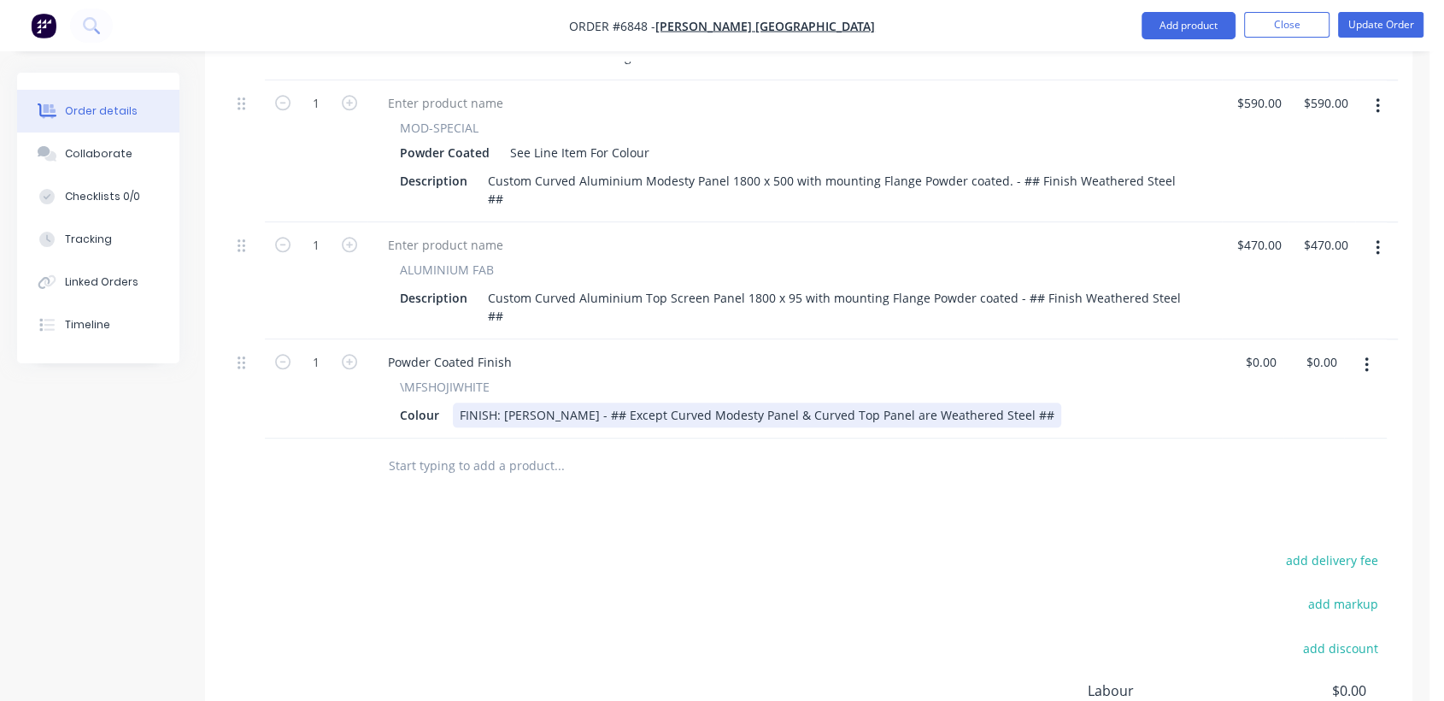
scroll to position [1792, 0]
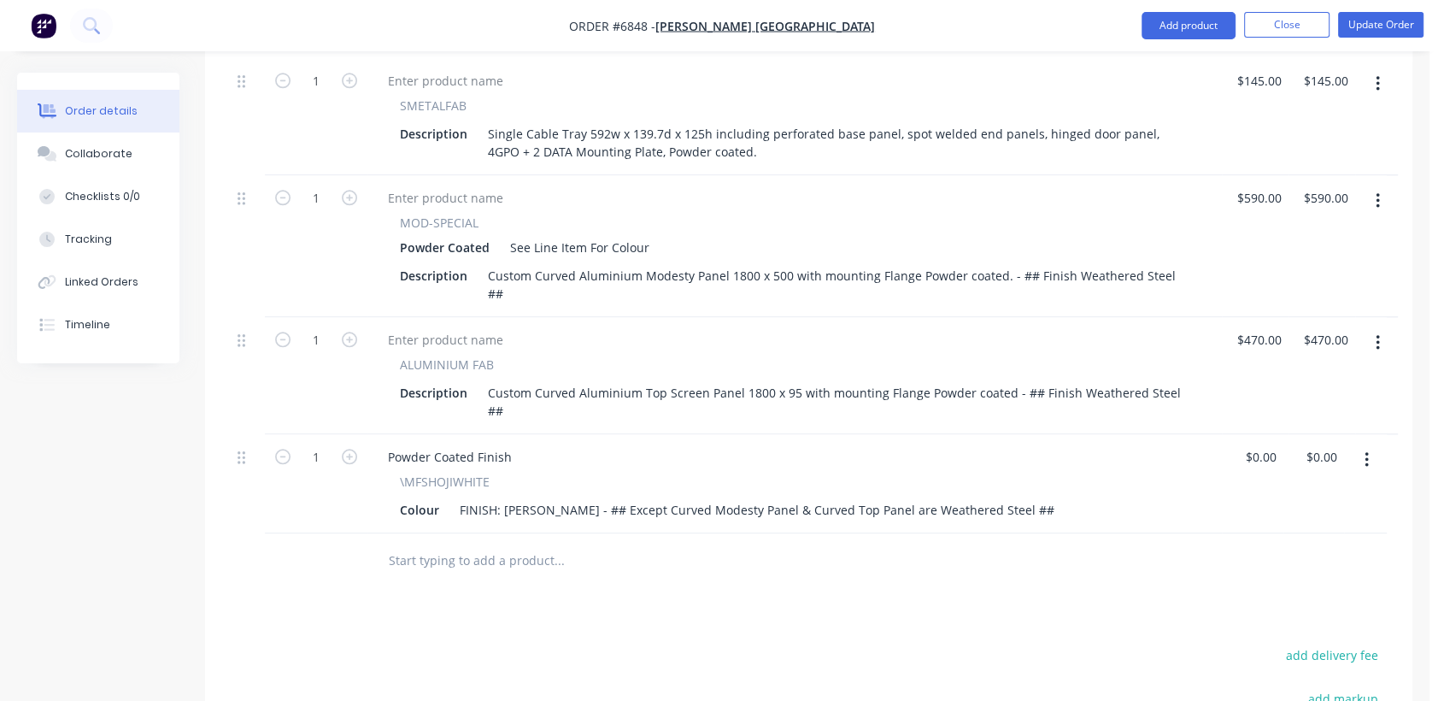
click at [523, 544] on input "text" at bounding box center [559, 561] width 342 height 34
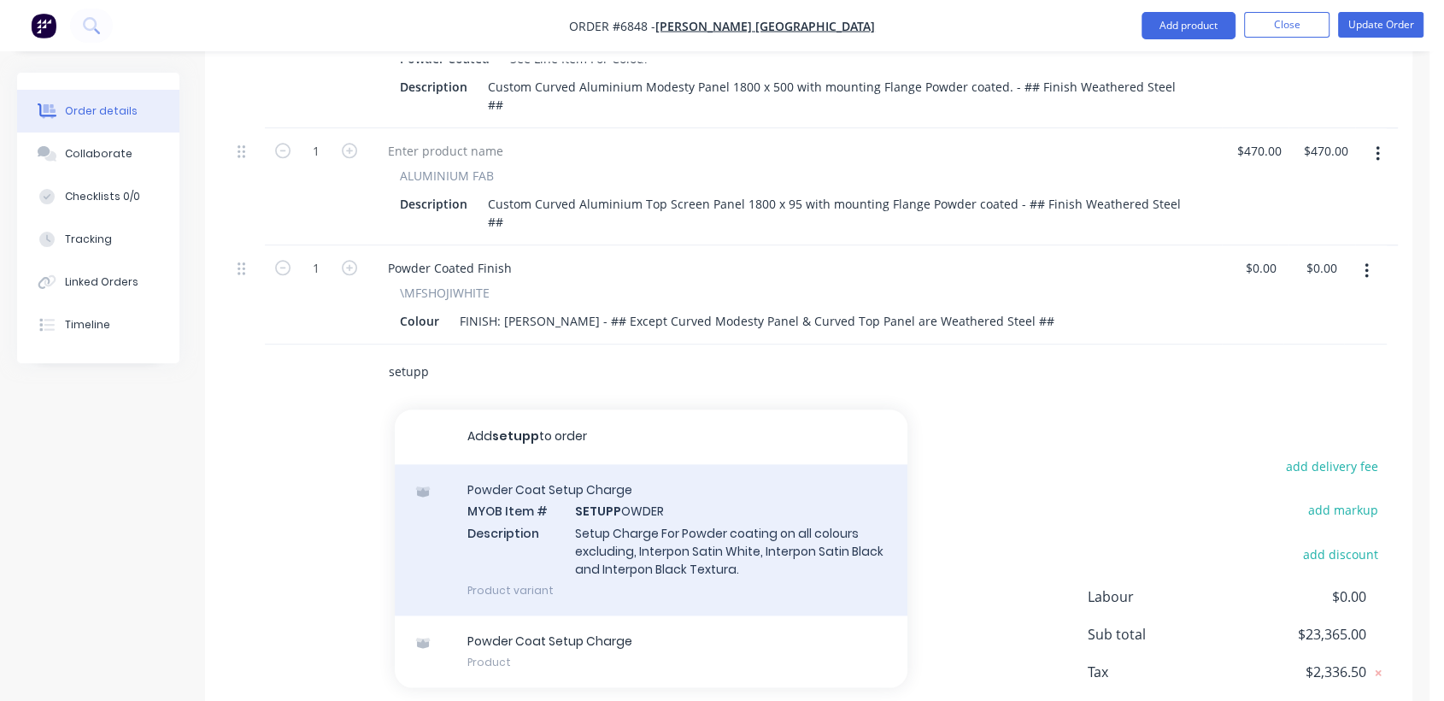
scroll to position [1983, 0]
type input "setupp"
click at [662, 485] on div "Powder Coat Setup Charge MYOB Item # SETUPP OWDER Description Setup Charge For …" at bounding box center [651, 537] width 513 height 151
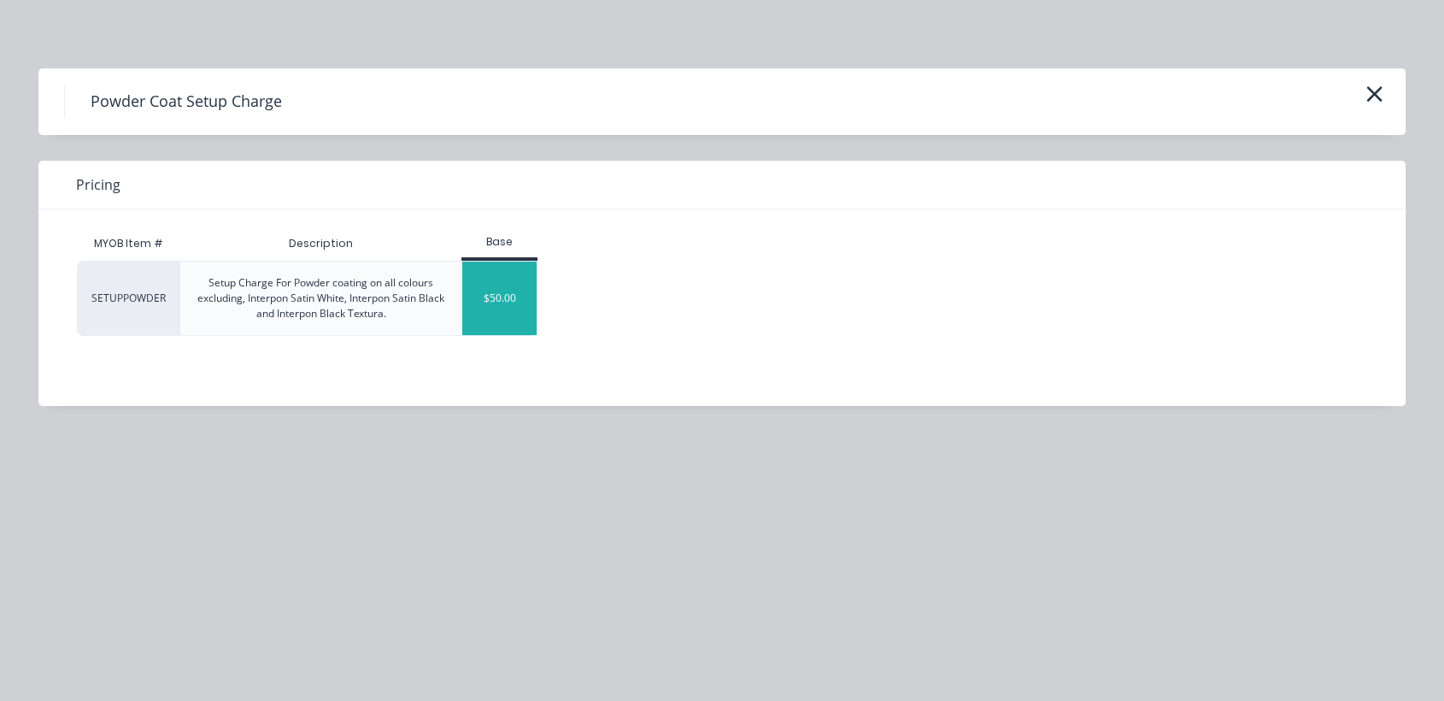
click at [492, 295] on div "$50.00" at bounding box center [499, 299] width 74 height 74
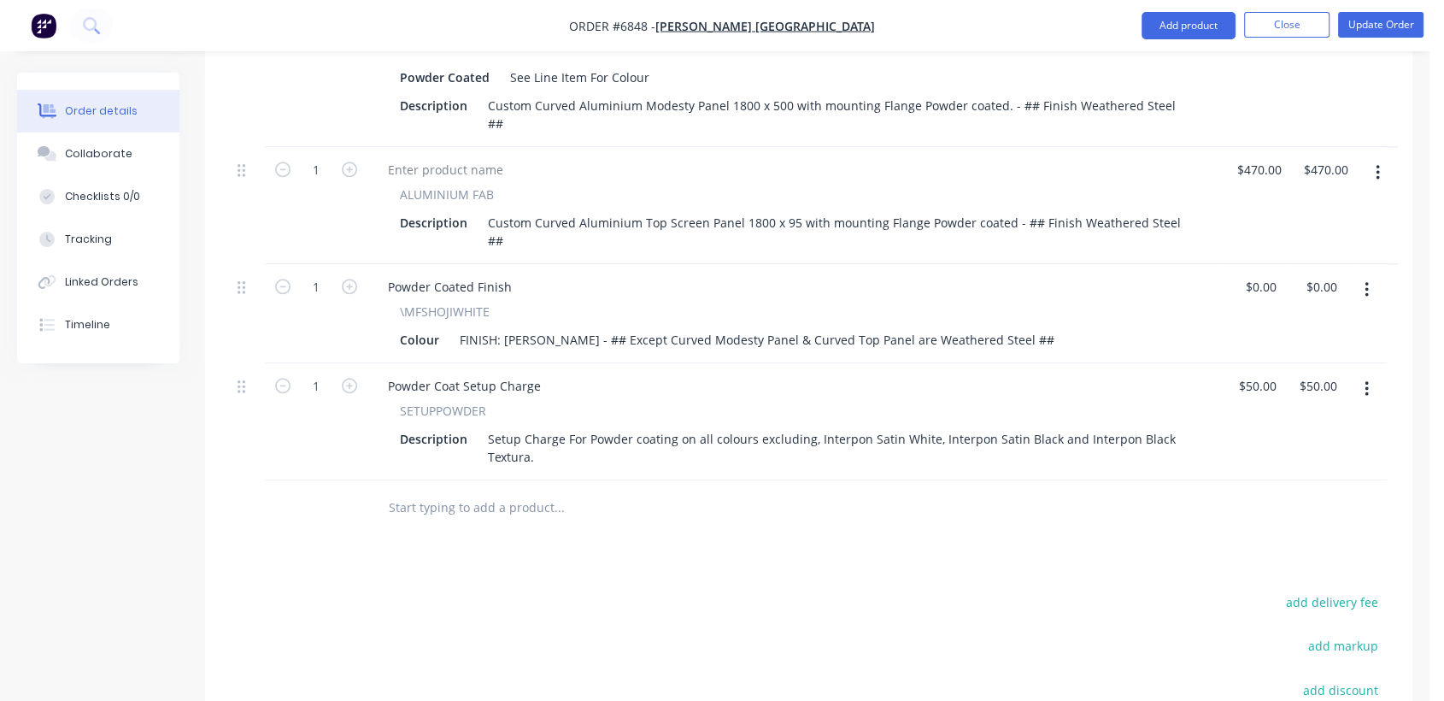
scroll to position [1943, 0]
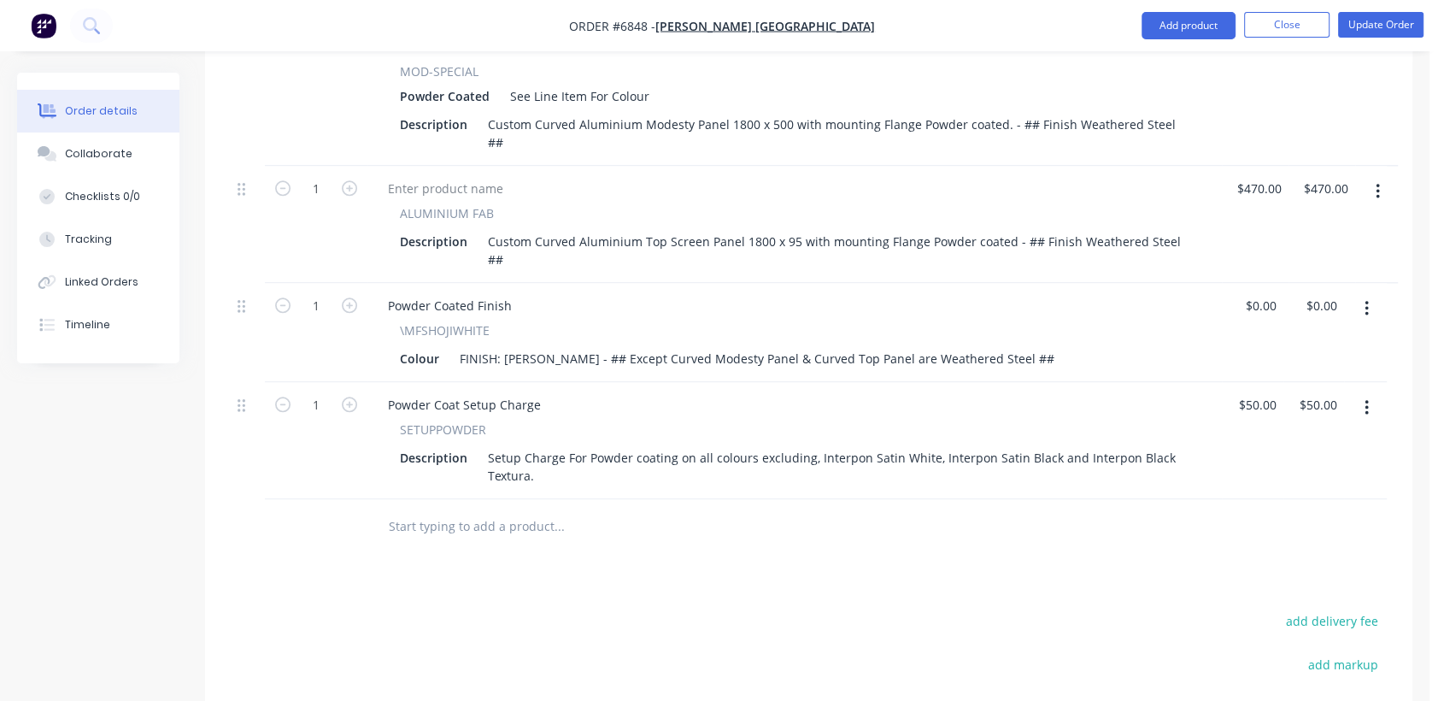
click at [496, 509] on input "text" at bounding box center [559, 526] width 342 height 34
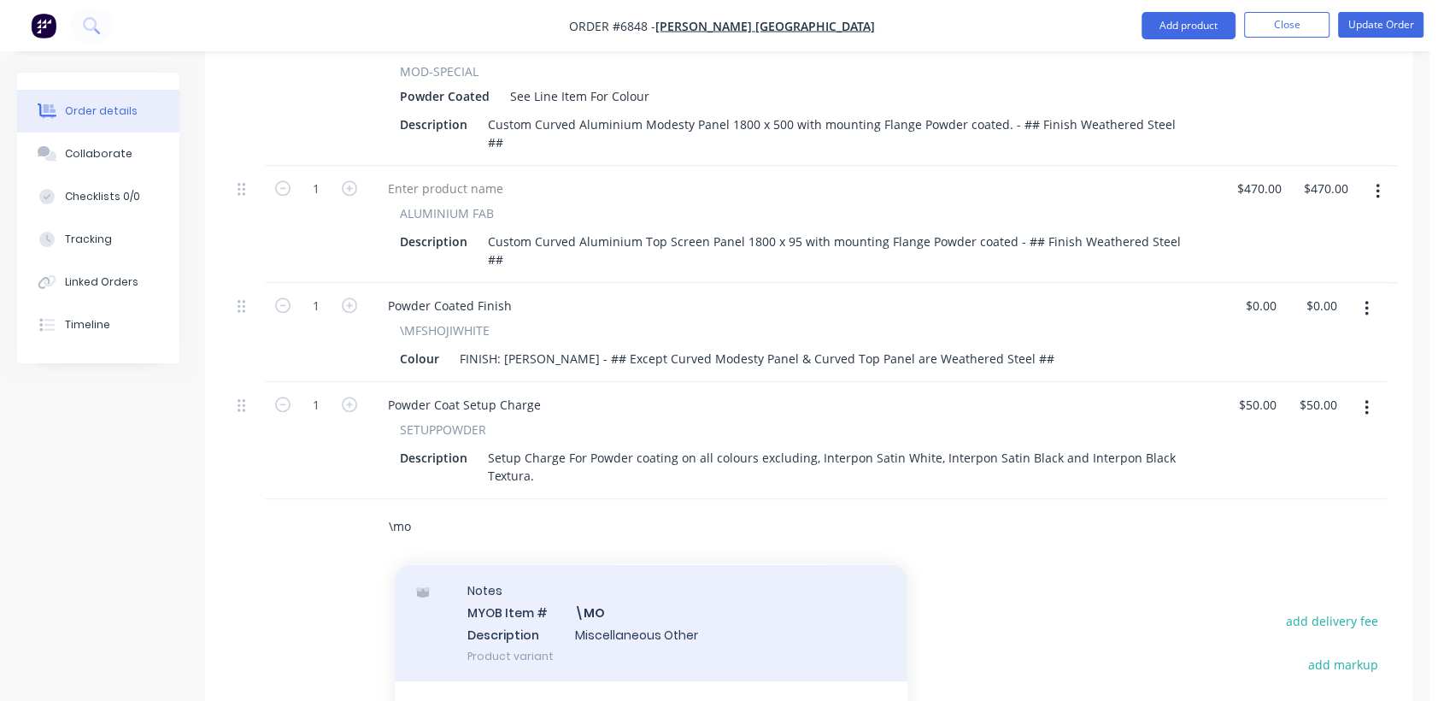
type input "\mo"
click at [643, 565] on div "Notes MYOB Item # \MO Description Miscellaneous Other Product variant" at bounding box center [651, 622] width 513 height 115
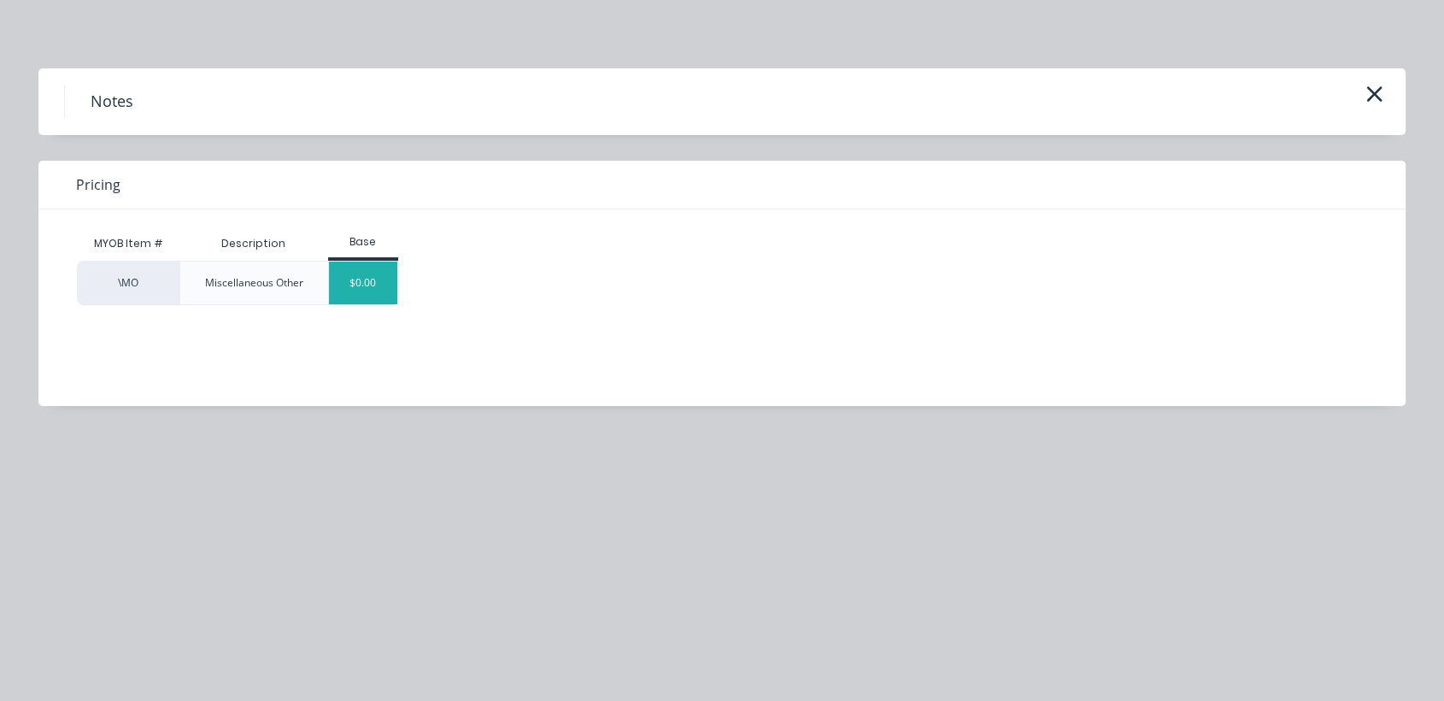
click at [379, 293] on div "$0.00" at bounding box center [363, 283] width 69 height 43
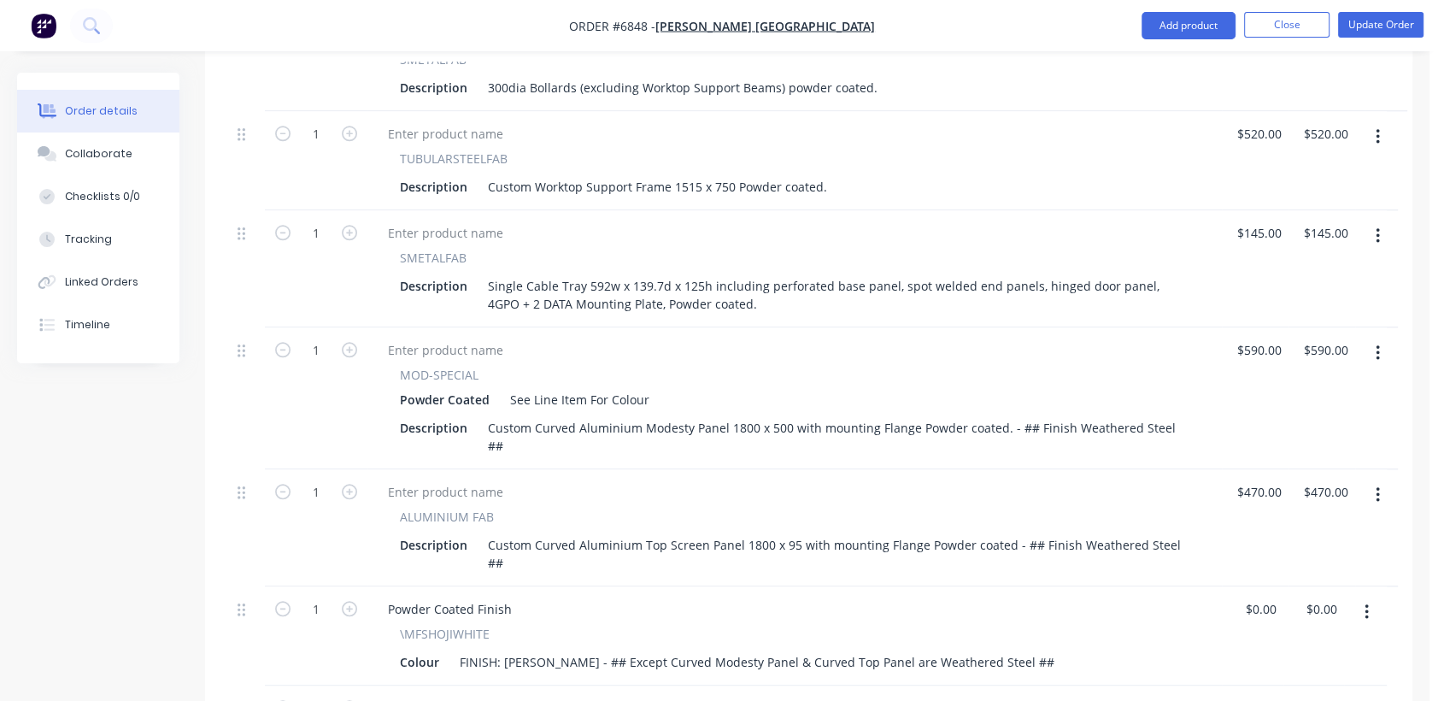
scroll to position [1994, 0]
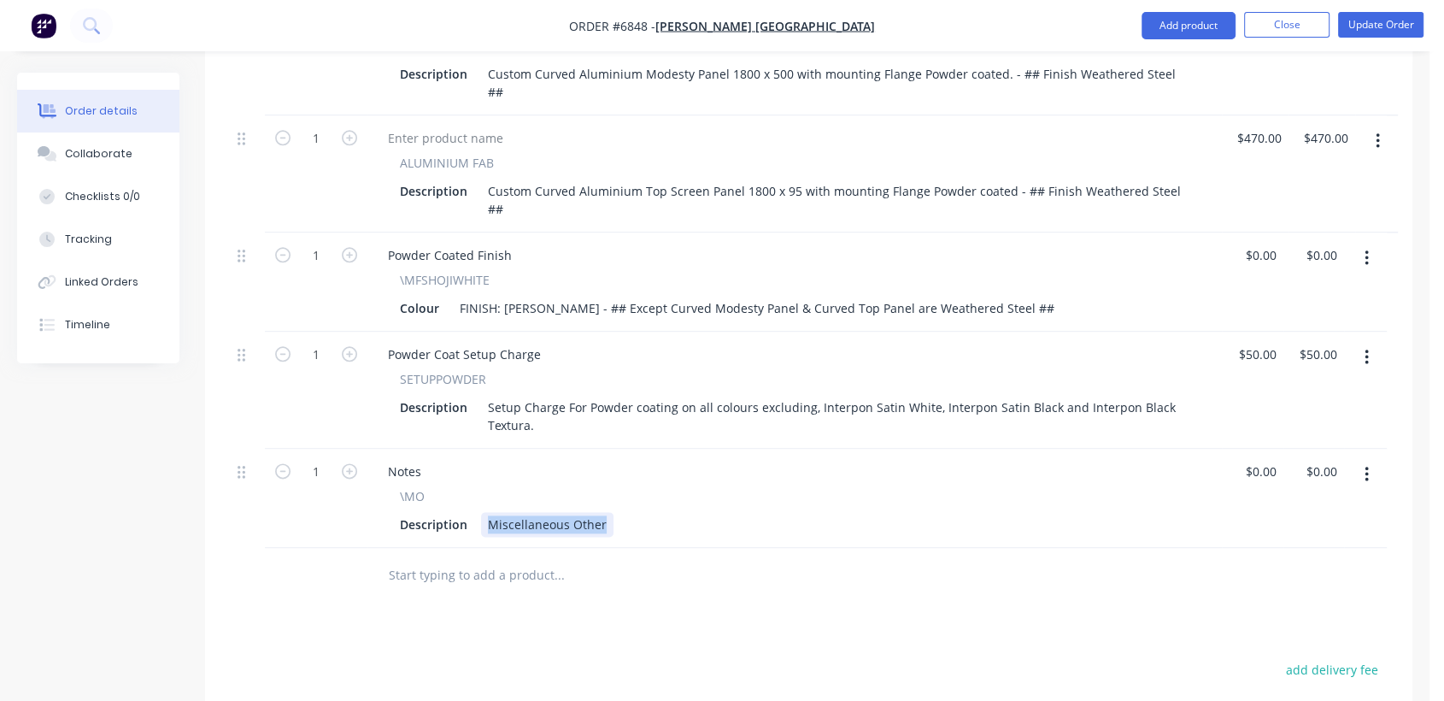
drag, startPoint x: 483, startPoint y: 461, endPoint x: 731, endPoint y: 466, distance: 247.9
click at [731, 512] on div "Description Miscellaneous Other" at bounding box center [791, 524] width 797 height 25
type input "0"
type input "50"
type input "$0.00"
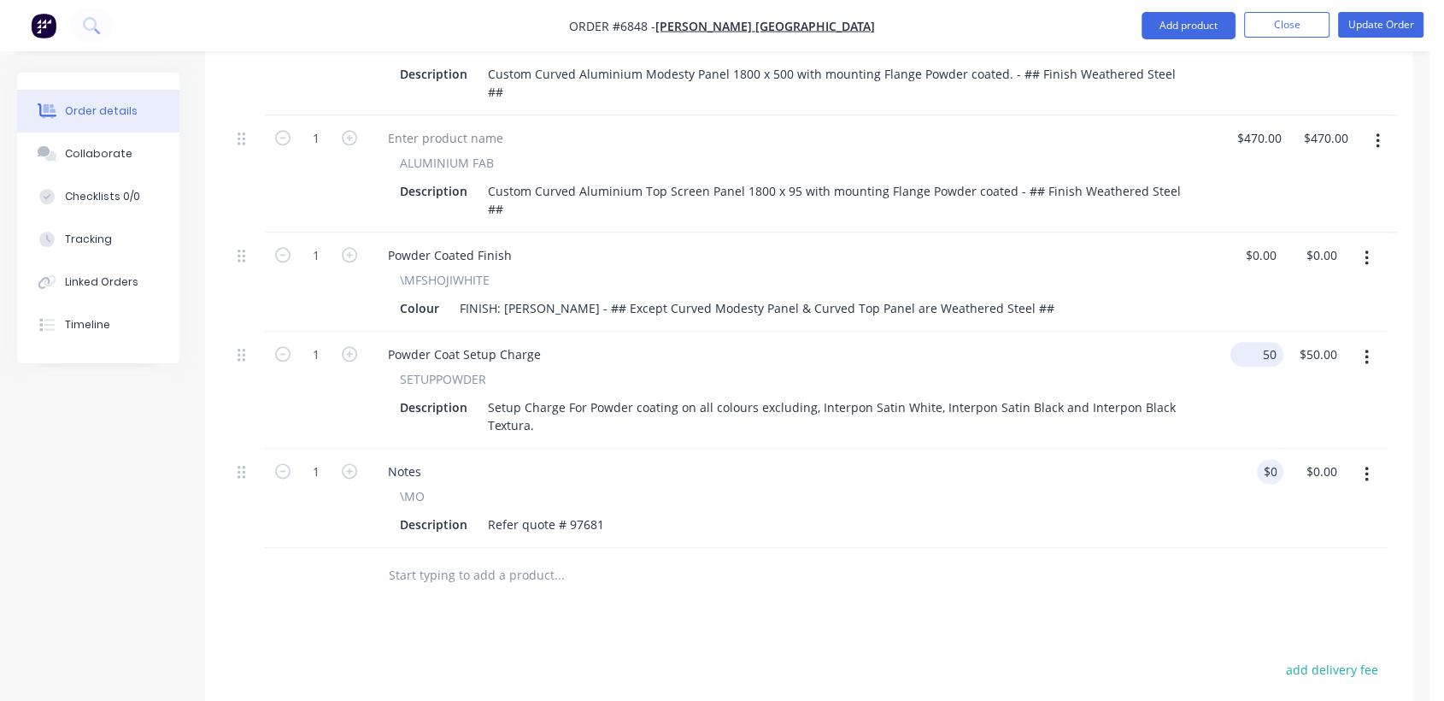
click at [1263, 342] on input "50" at bounding box center [1261, 354] width 46 height 25
type input "$0.00"
type input "0.00"
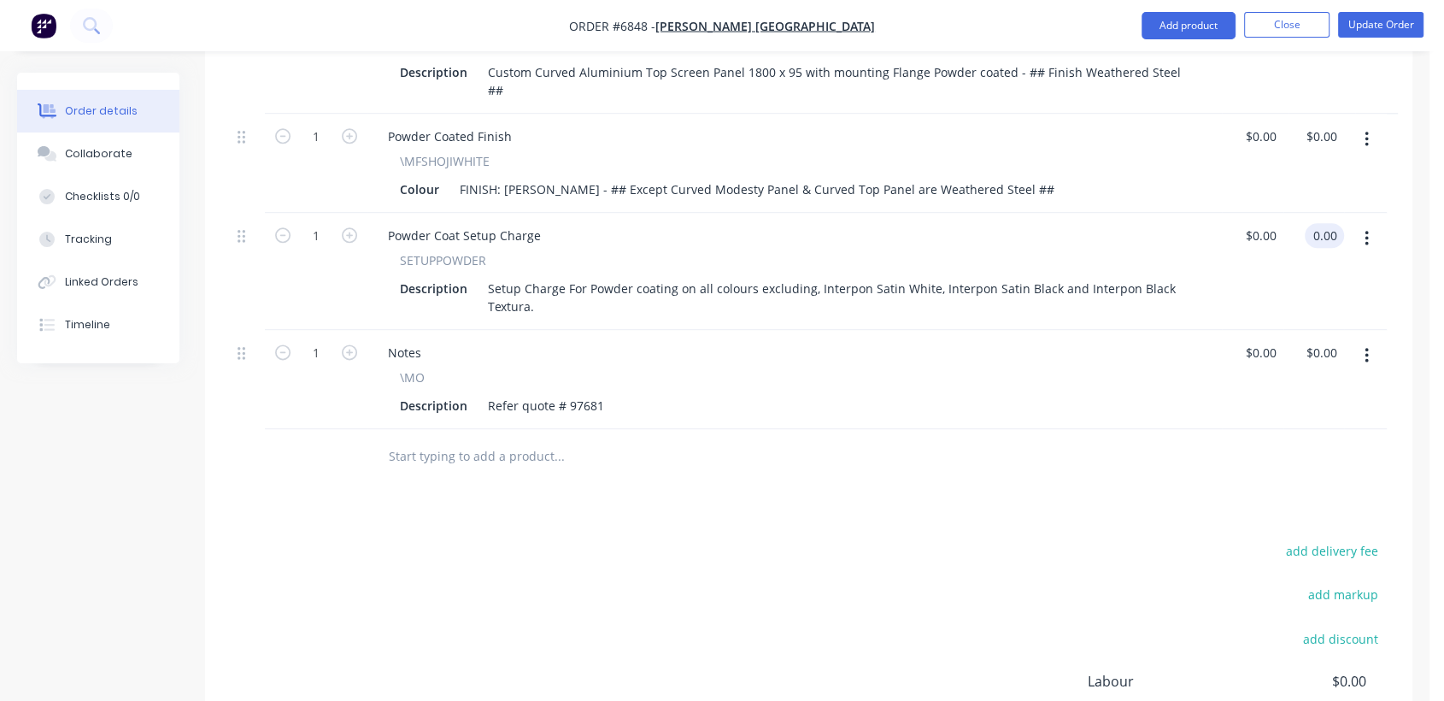
scroll to position [1853, 0]
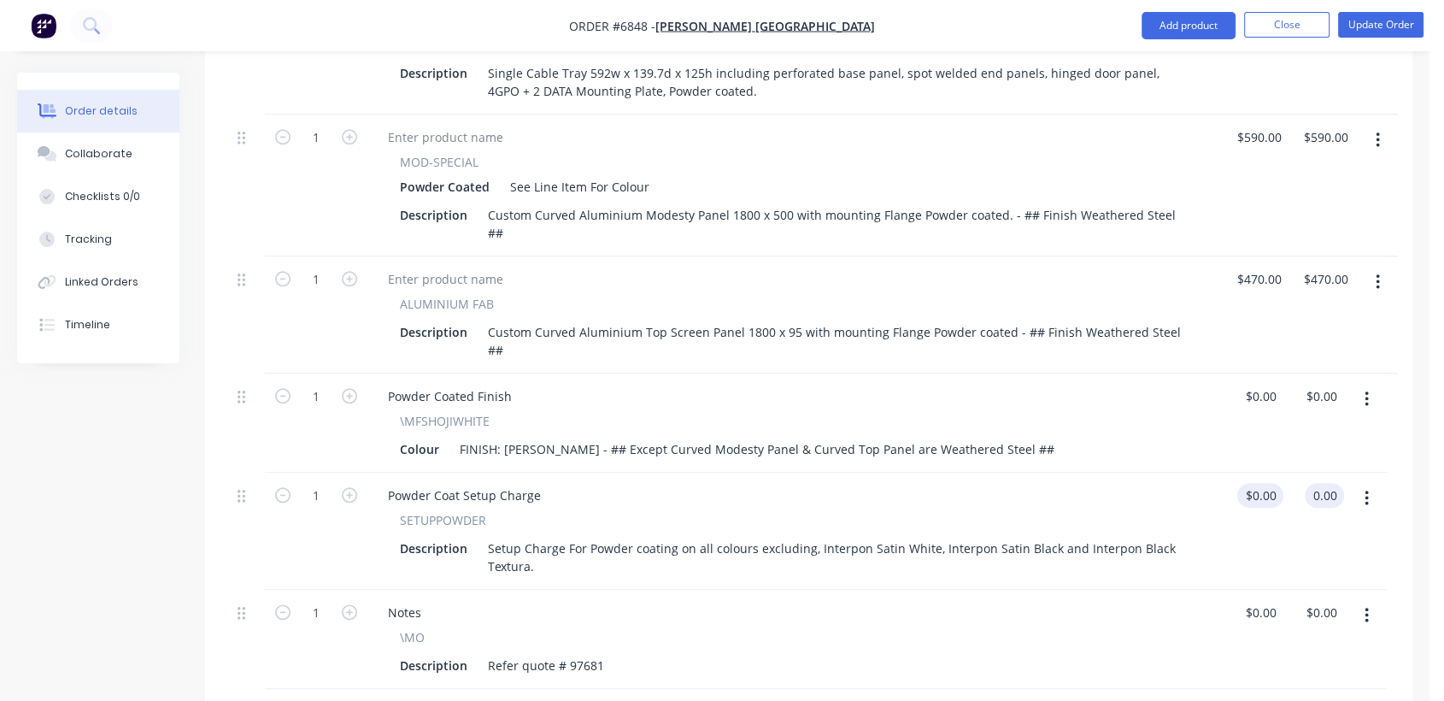
type input "0"
type input "$0.00"
click at [1264, 483] on input "0" at bounding box center [1274, 495] width 20 height 25
type input "$50.00"
type input "50.00"
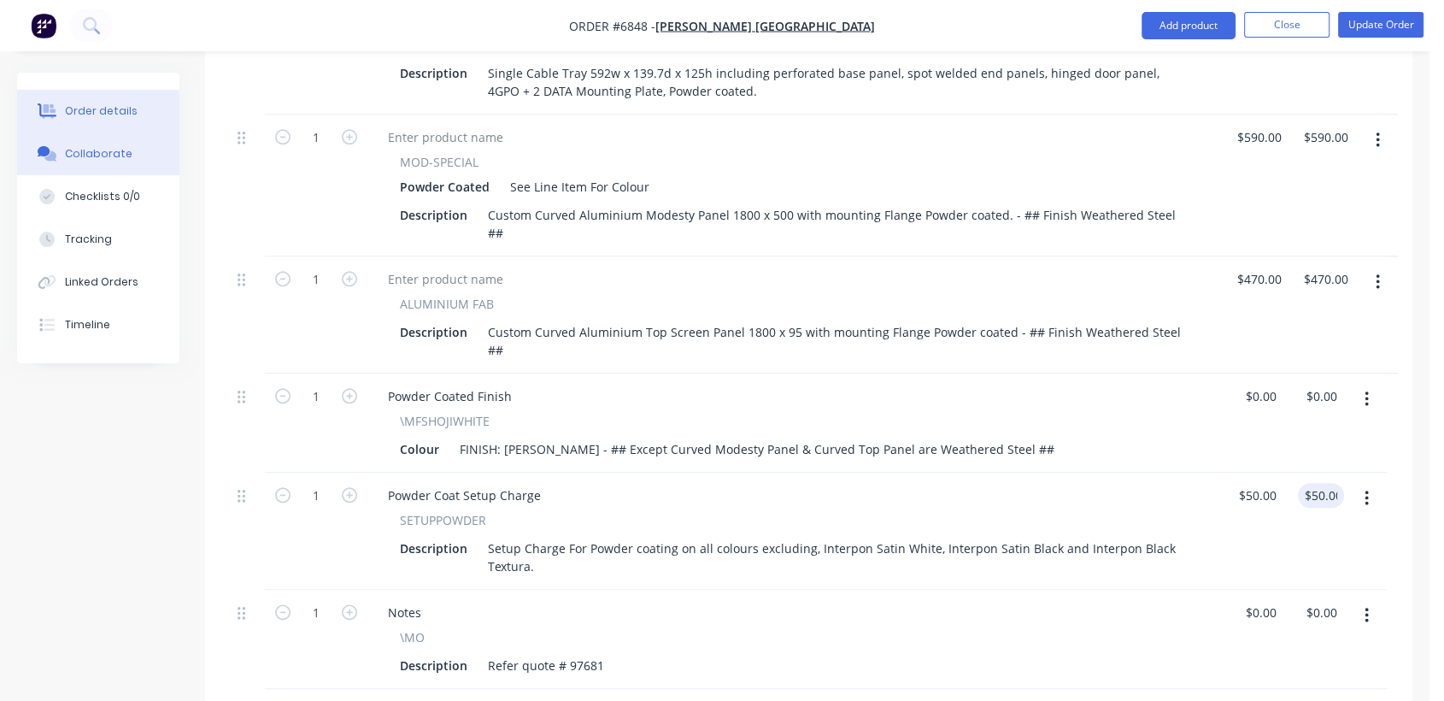
click at [113, 146] on div "Collaborate" at bounding box center [99, 153] width 68 height 15
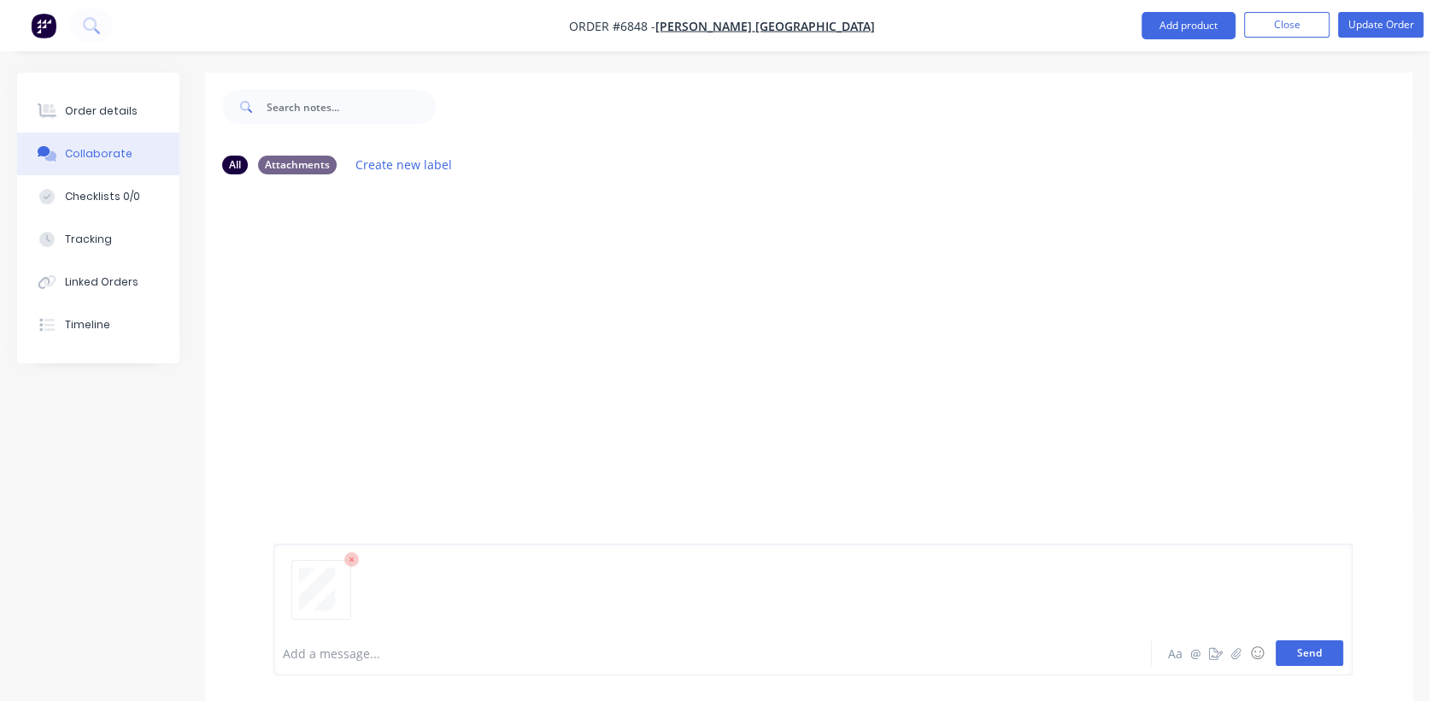
click at [1320, 644] on button "Send" at bounding box center [1310, 653] width 68 height 26
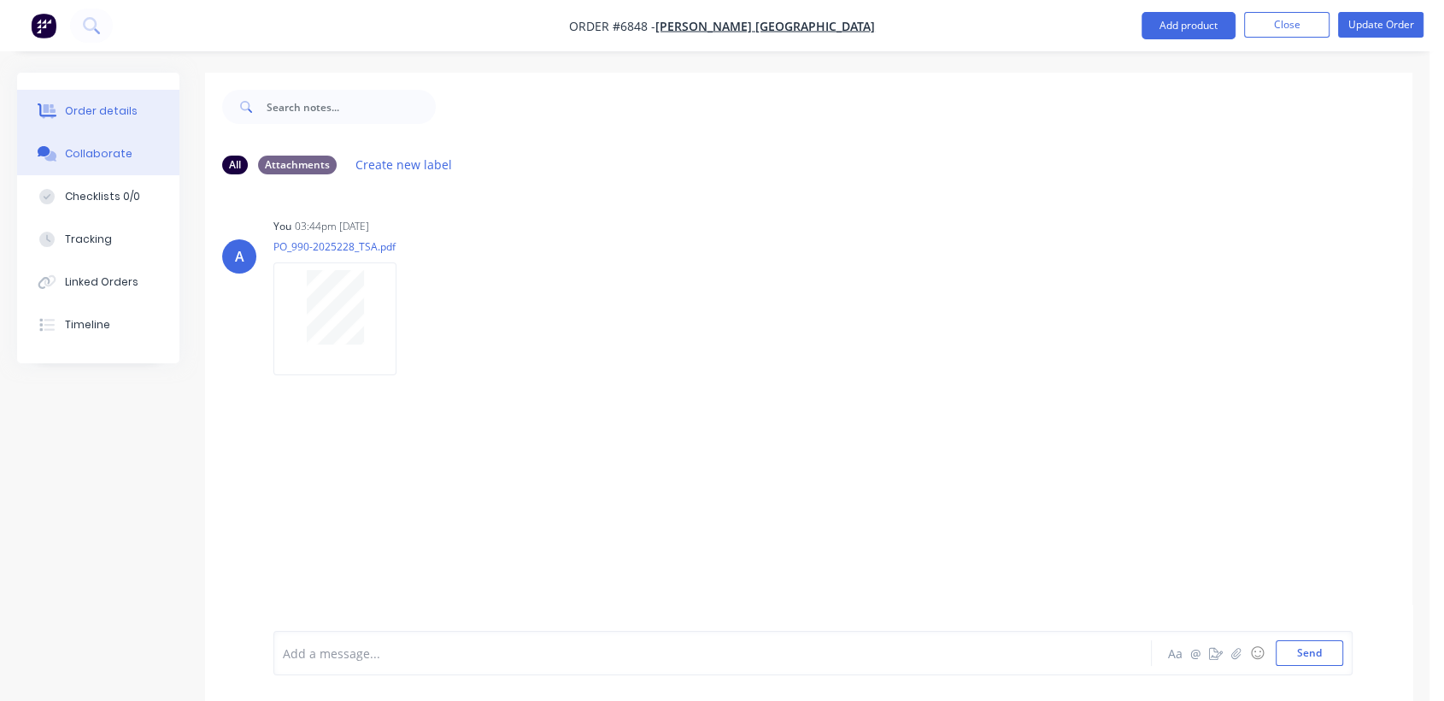
click at [102, 107] on div "Order details" at bounding box center [101, 110] width 73 height 15
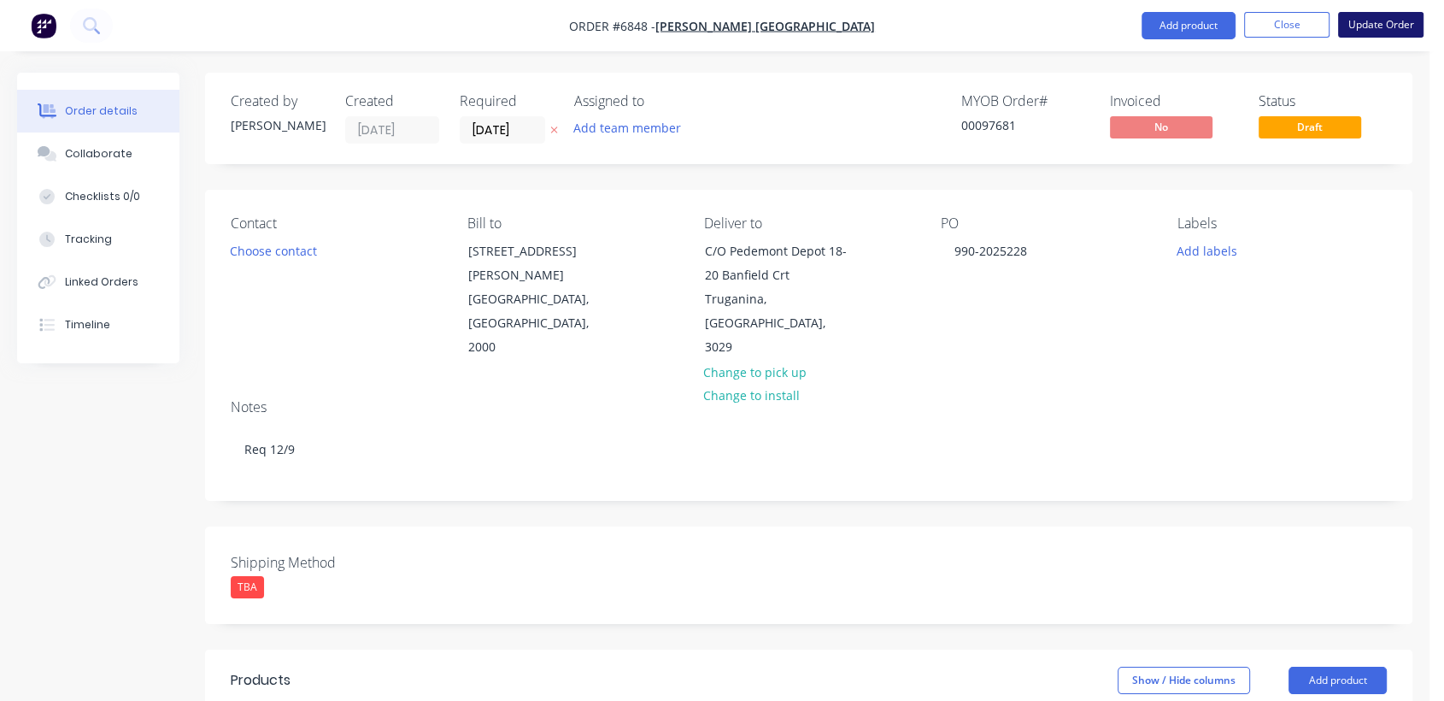
click at [1389, 15] on button "Update Order" at bounding box center [1380, 25] width 85 height 26
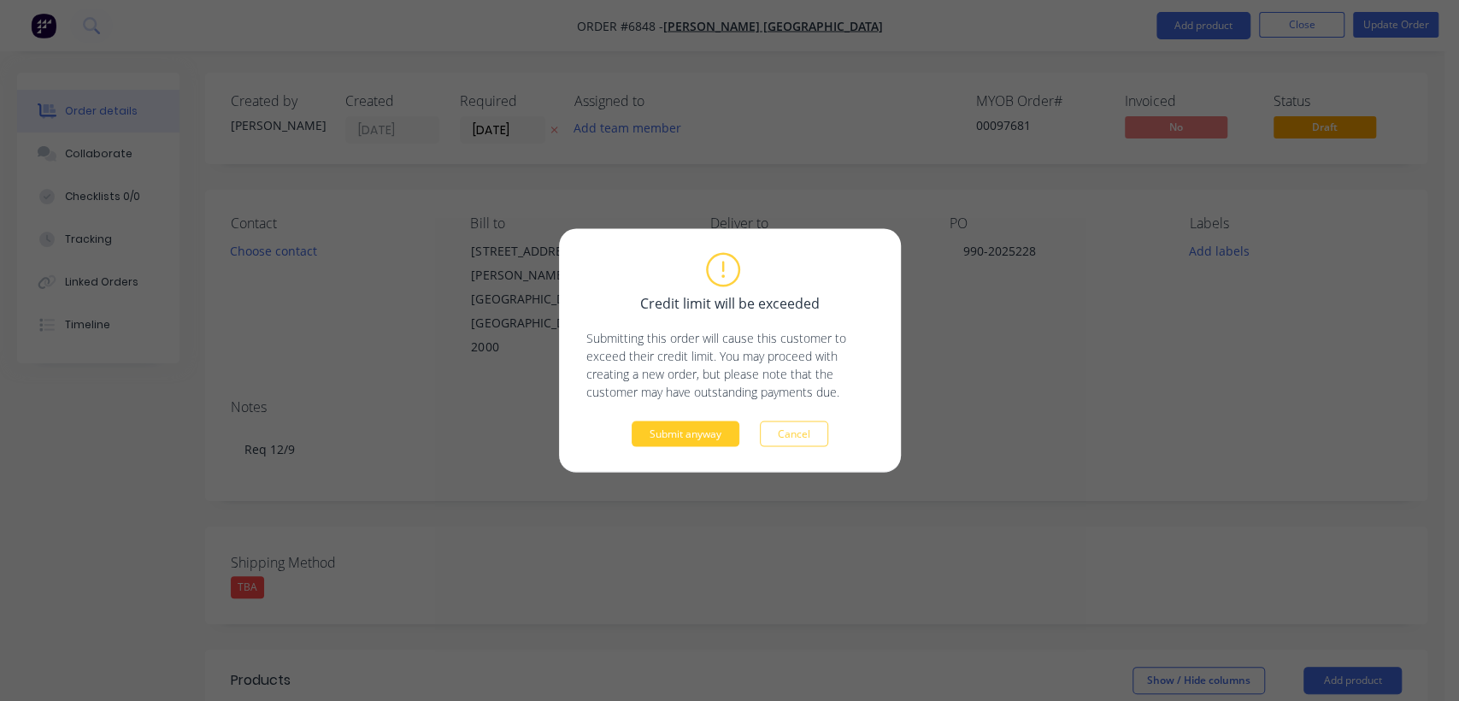
click at [697, 426] on button "Submit anyway" at bounding box center [686, 434] width 108 height 26
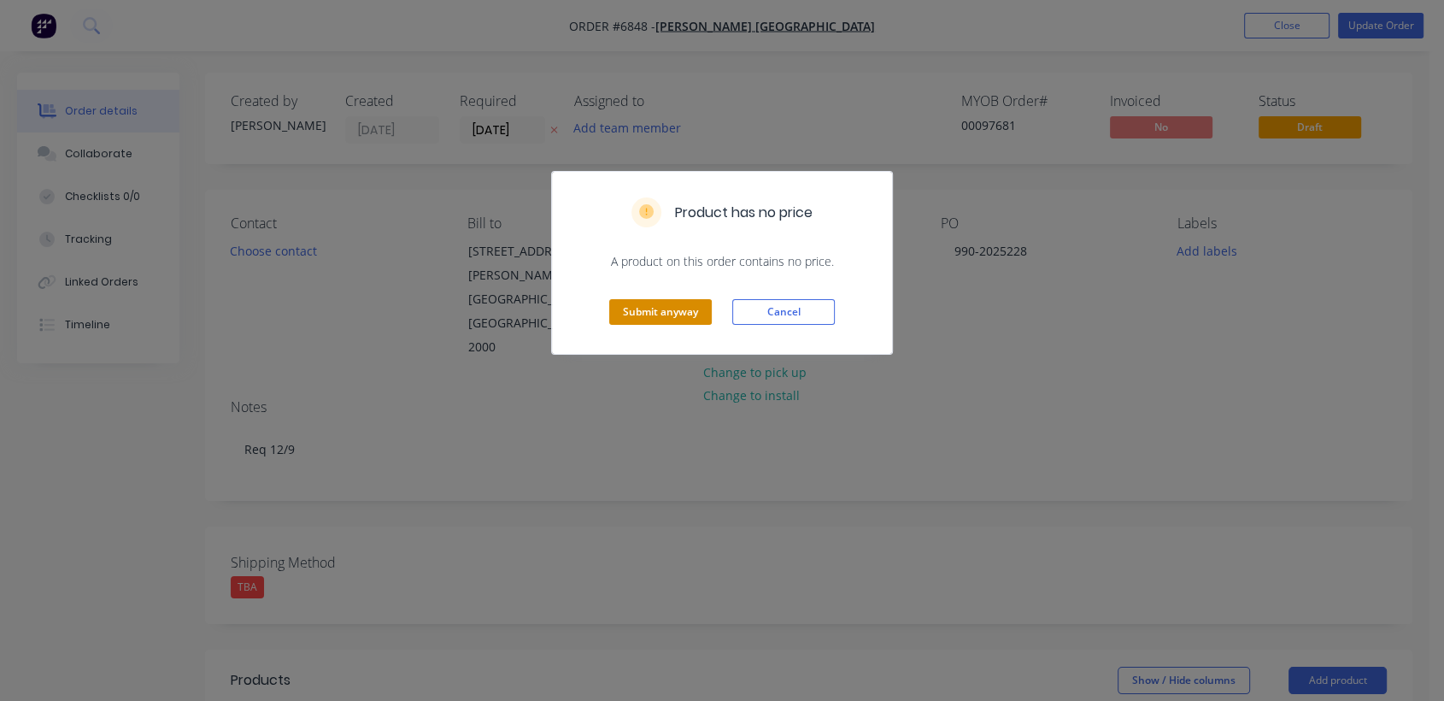
click at [669, 305] on button "Submit anyway" at bounding box center [660, 312] width 103 height 26
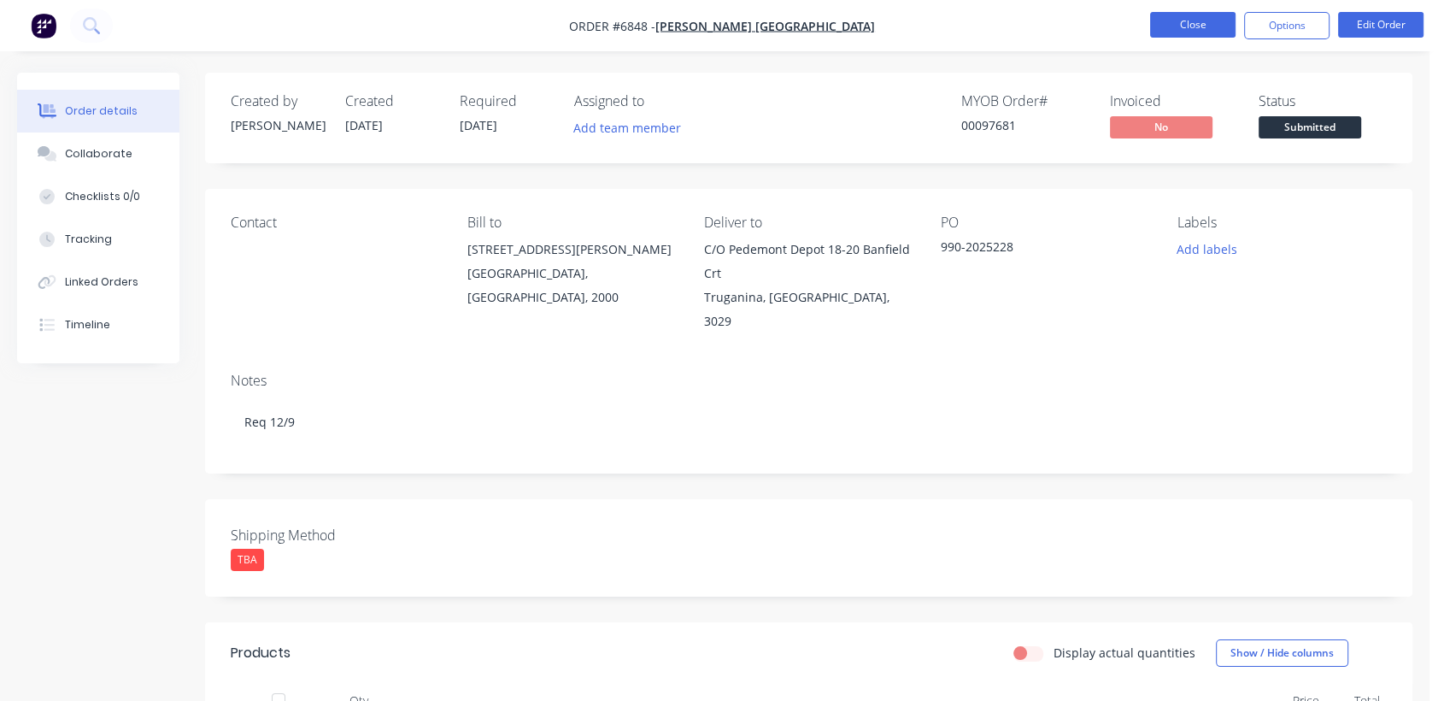
click at [1185, 21] on button "Close" at bounding box center [1192, 25] width 85 height 26
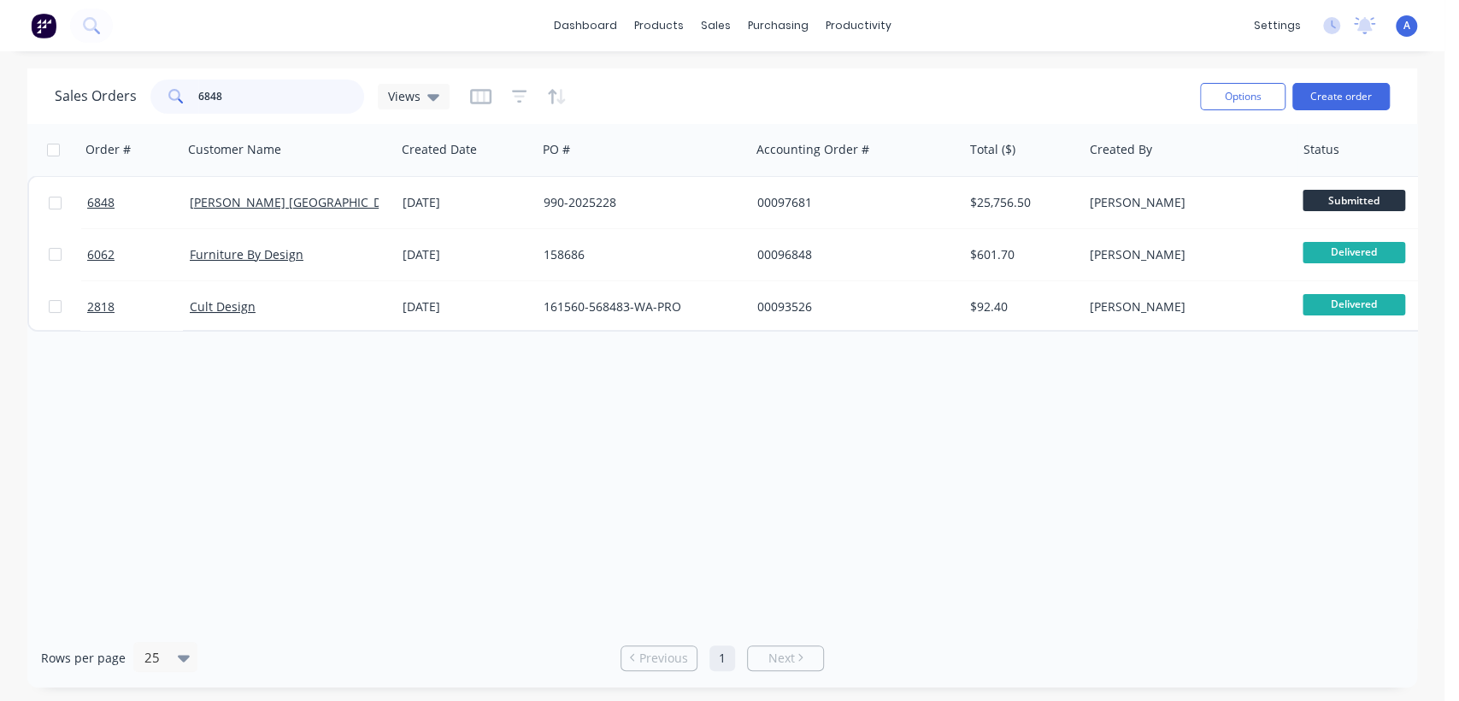
drag, startPoint x: 244, startPoint y: 94, endPoint x: 180, endPoint y: 100, distance: 64.4
click at [180, 100] on div "6848" at bounding box center [257, 96] width 214 height 34
type input "6701"
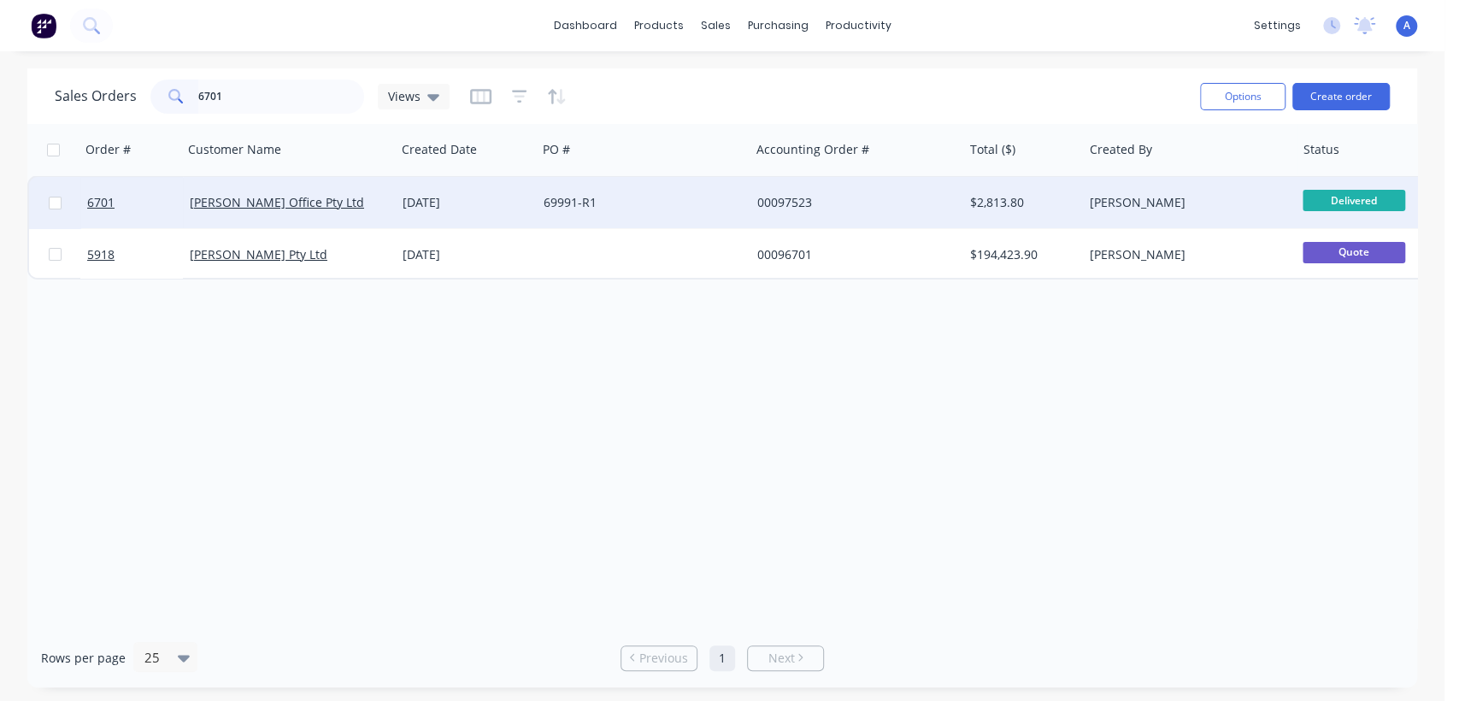
click at [581, 194] on div "69991-R1" at bounding box center [639, 202] width 190 height 17
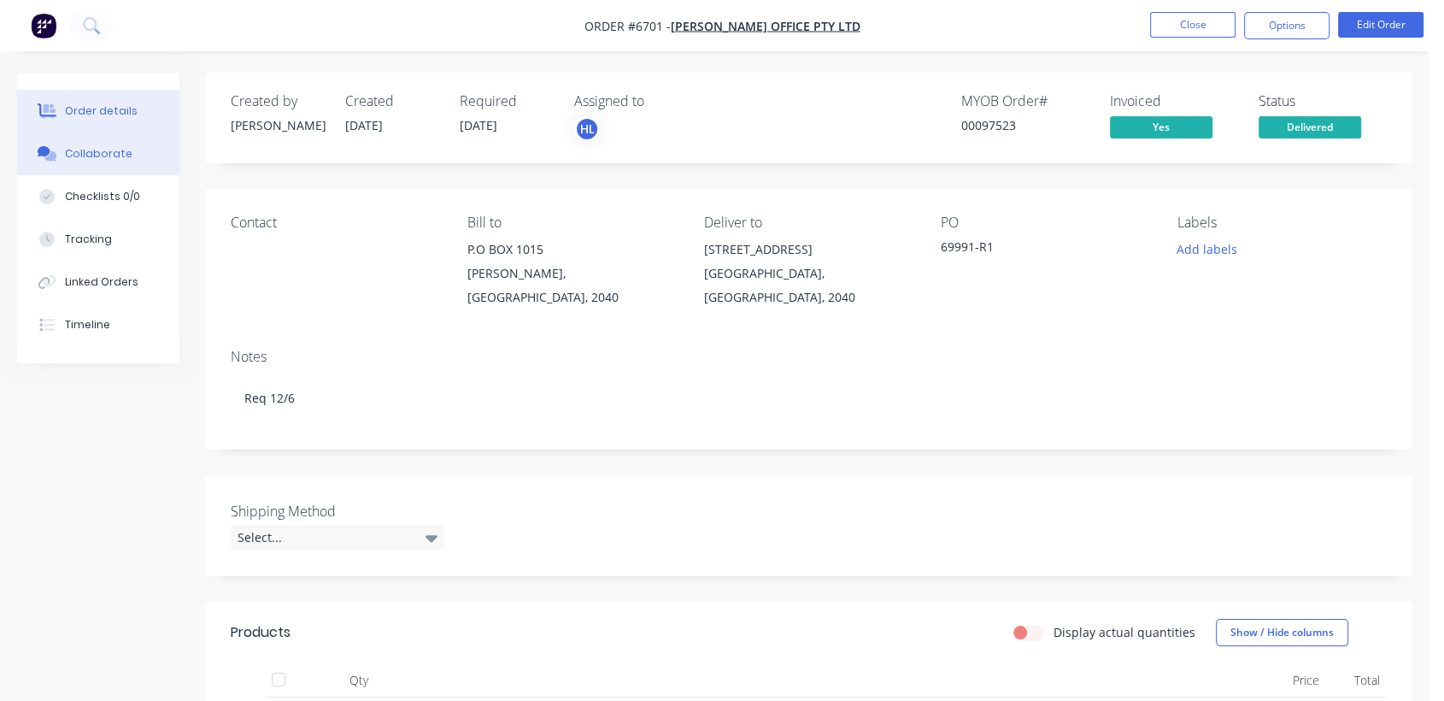
click at [75, 148] on div "Collaborate" at bounding box center [99, 153] width 68 height 15
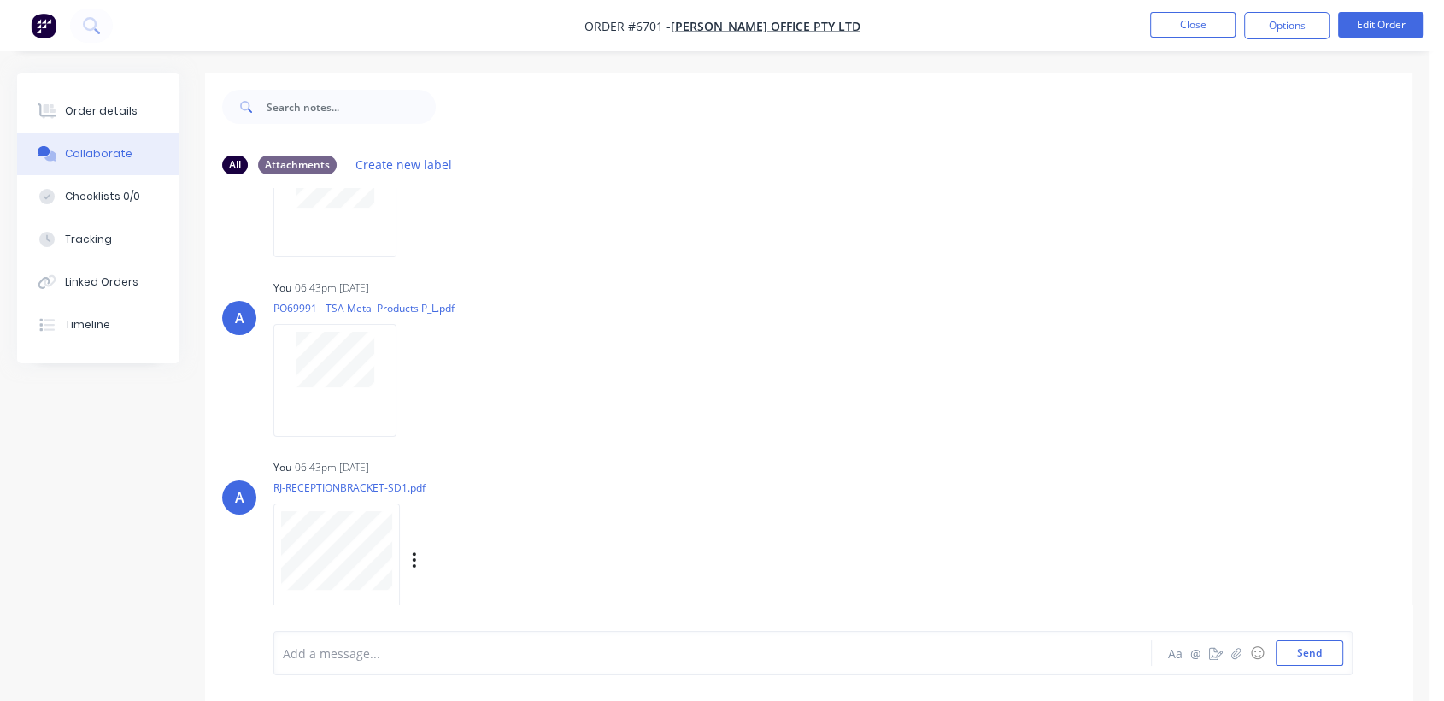
scroll to position [855, 0]
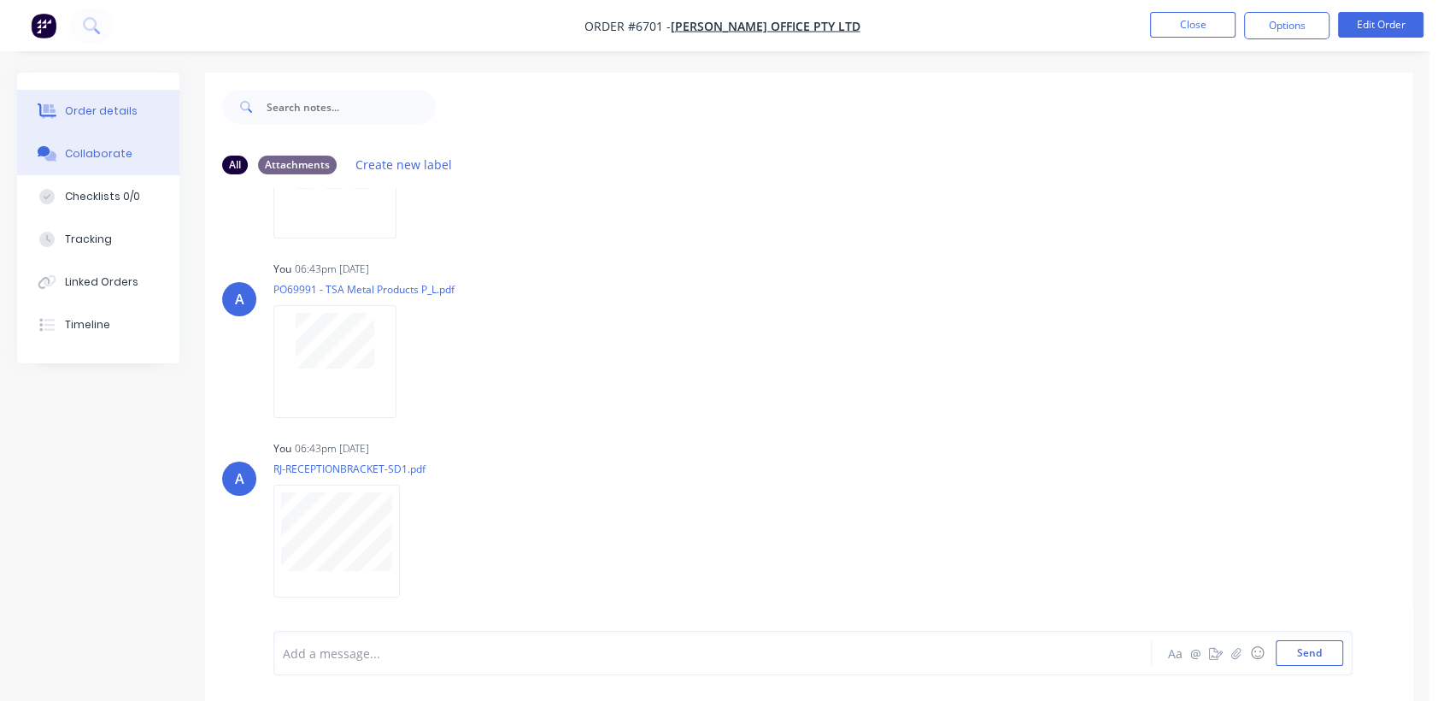
click at [123, 111] on div "Order details" at bounding box center [101, 110] width 73 height 15
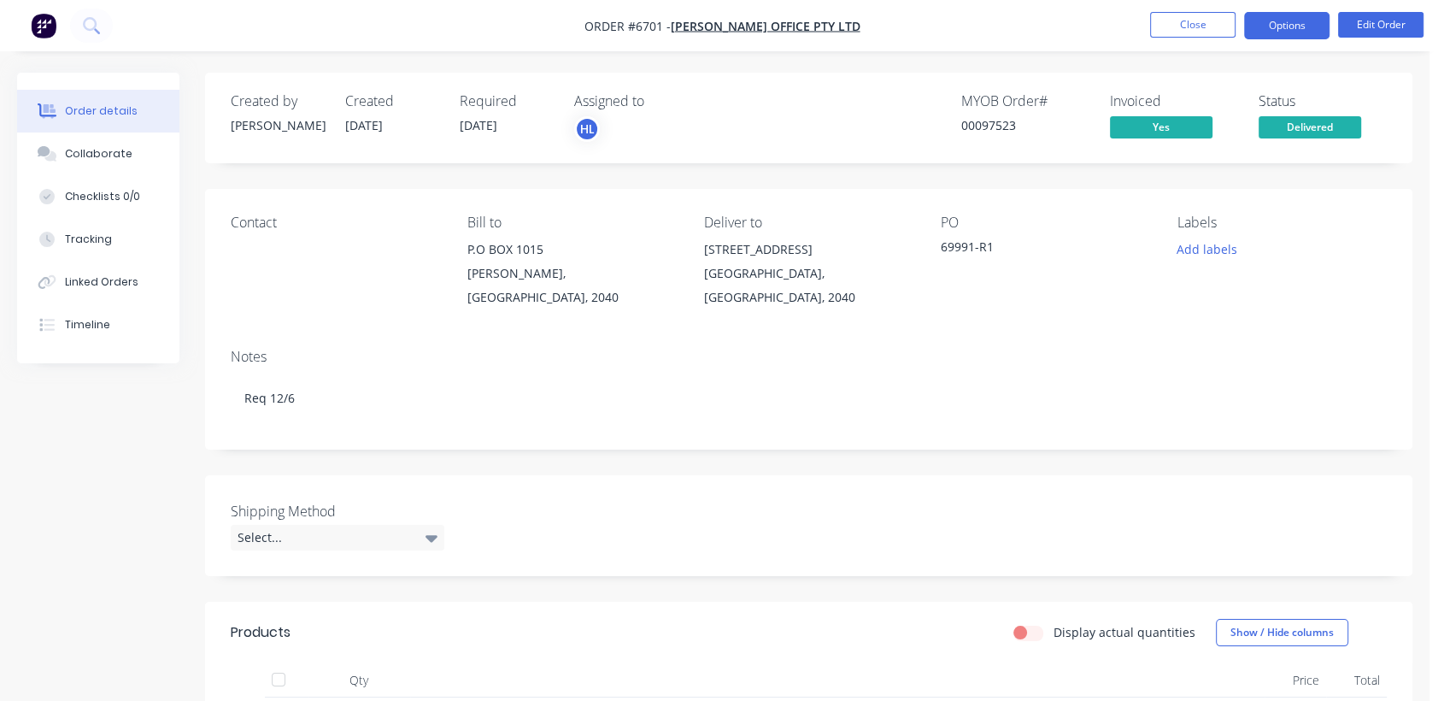
click at [1308, 20] on button "Options" at bounding box center [1286, 25] width 85 height 27
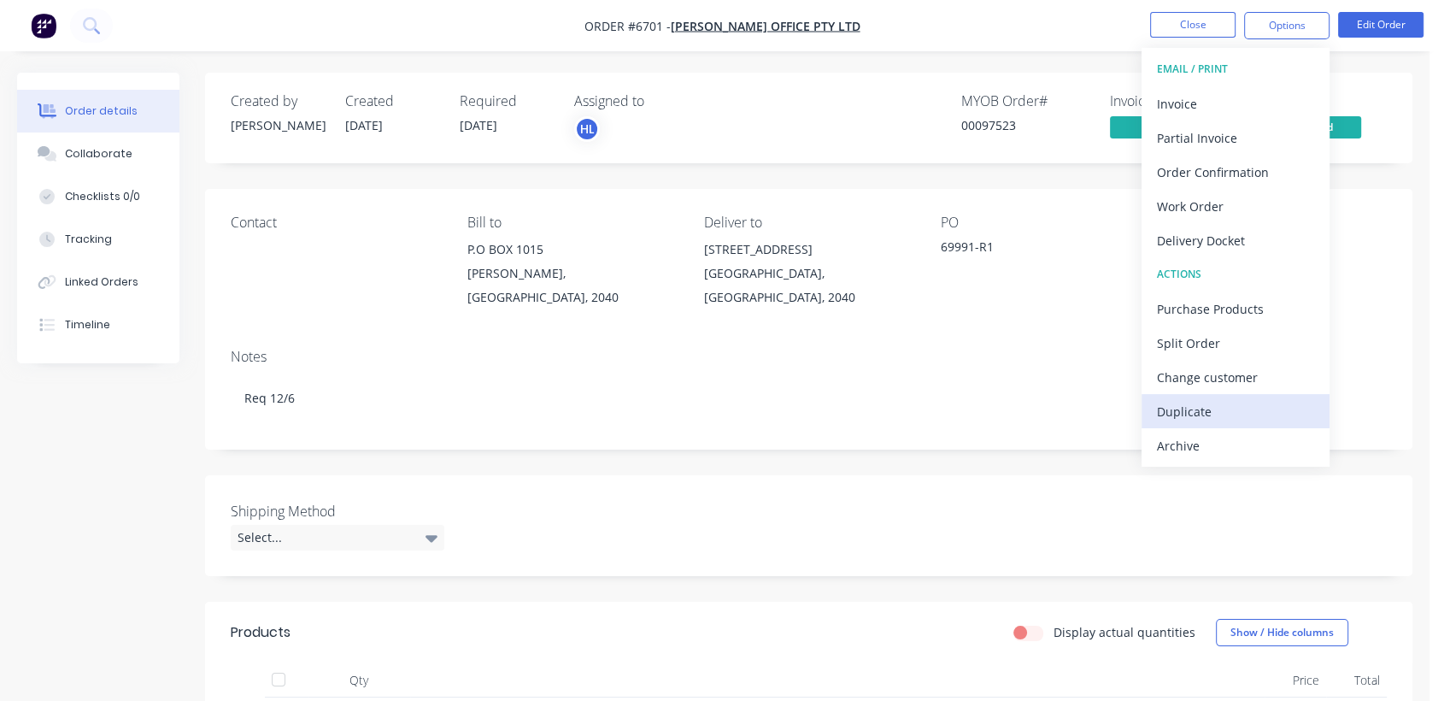
click at [1203, 399] on div "Duplicate" at bounding box center [1235, 411] width 157 height 25
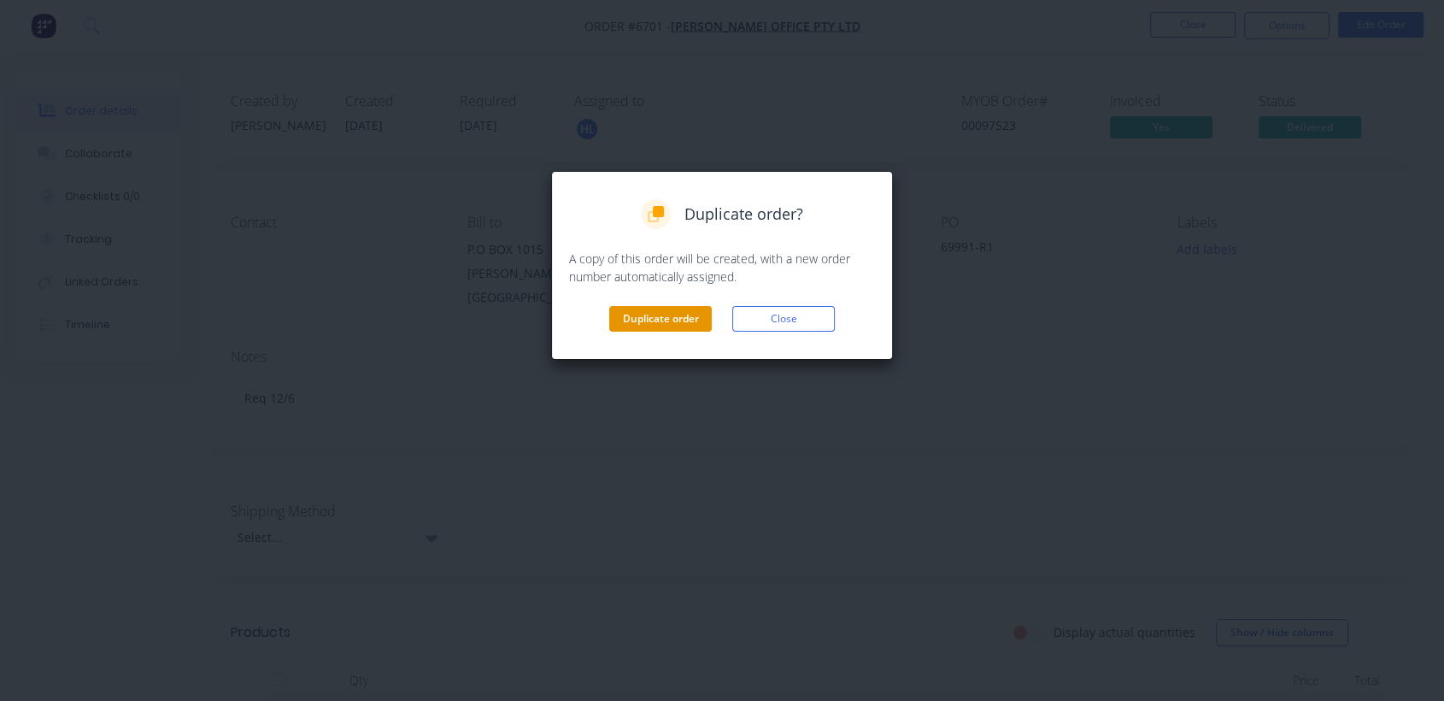
click at [642, 319] on button "Duplicate order" at bounding box center [660, 319] width 103 height 26
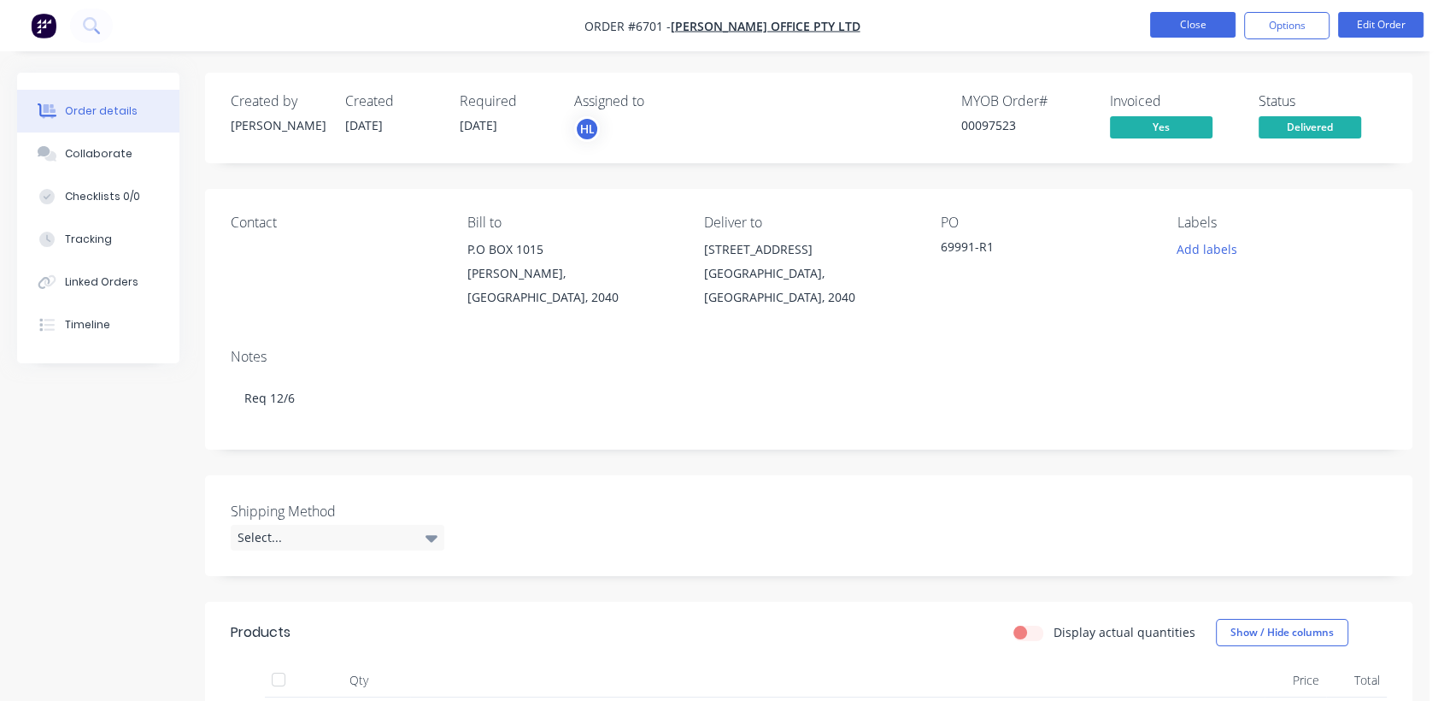
click at [1185, 21] on button "Close" at bounding box center [1192, 25] width 85 height 26
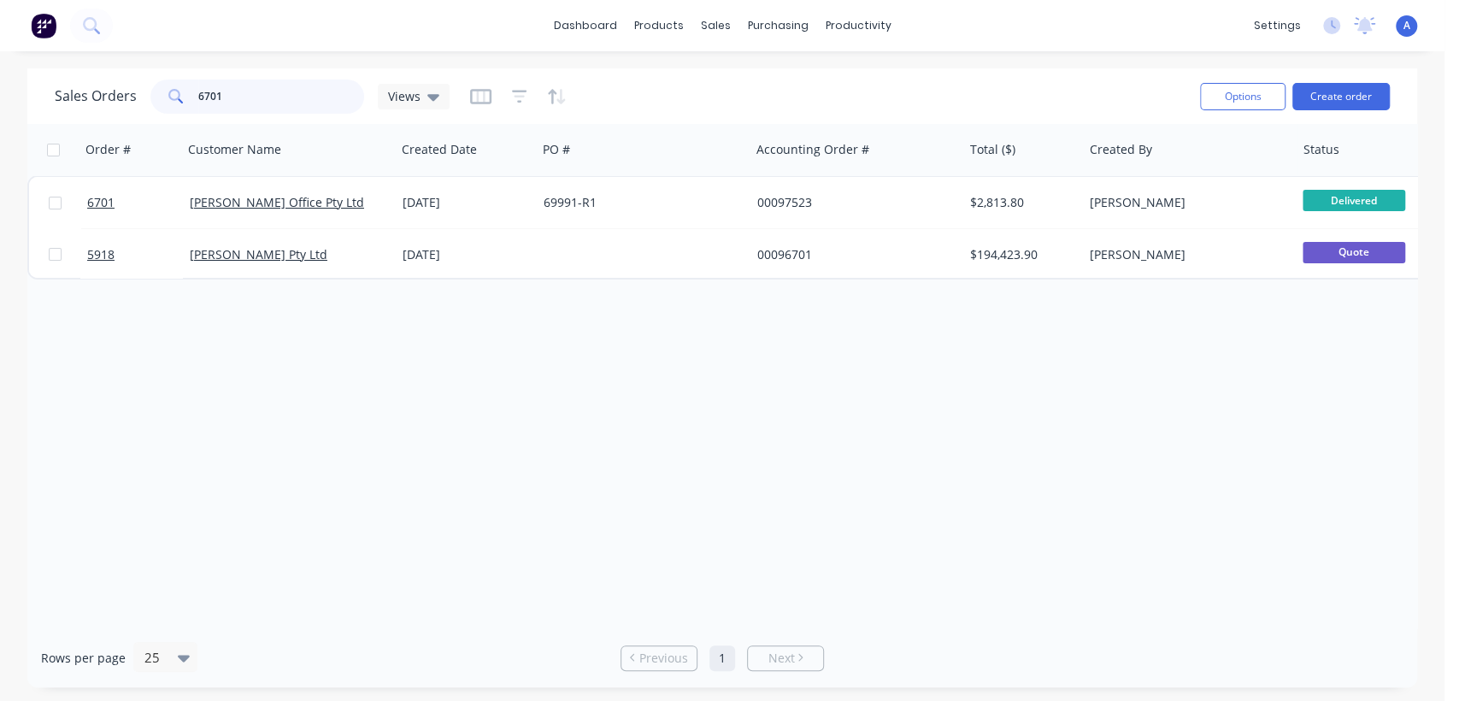
drag, startPoint x: 234, startPoint y: 97, endPoint x: 151, endPoint y: 106, distance: 83.4
click at [151, 106] on div "6701" at bounding box center [257, 96] width 214 height 34
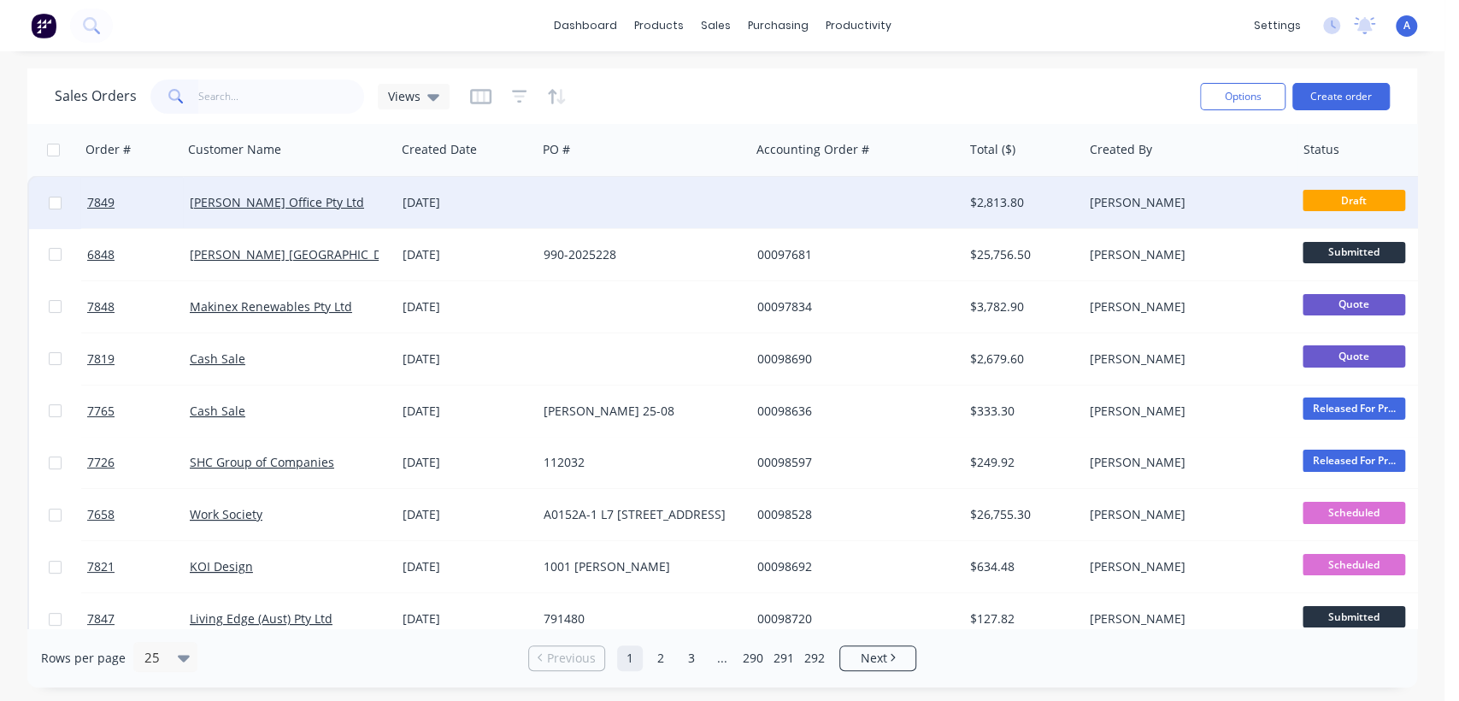
click at [762, 207] on div at bounding box center [856, 202] width 213 height 51
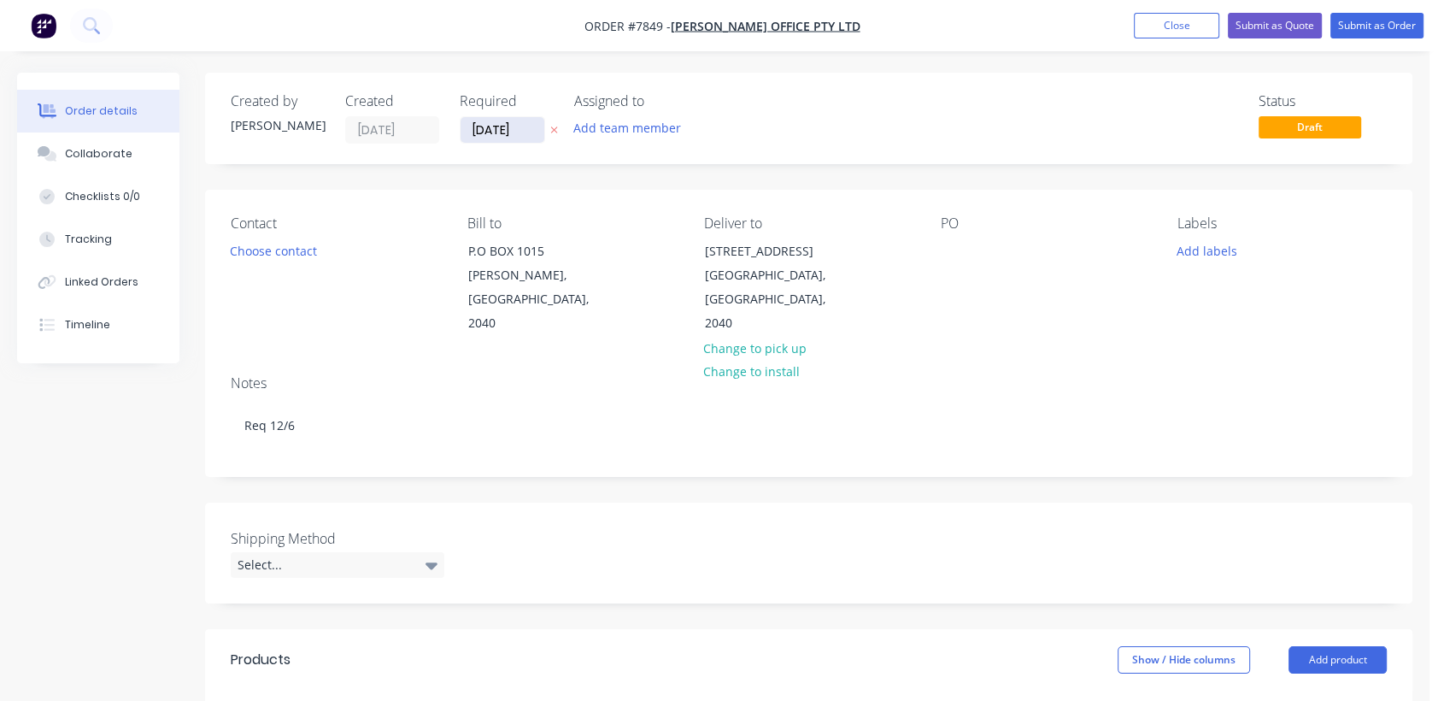
click at [520, 125] on input "[DATE]" at bounding box center [503, 130] width 84 height 26
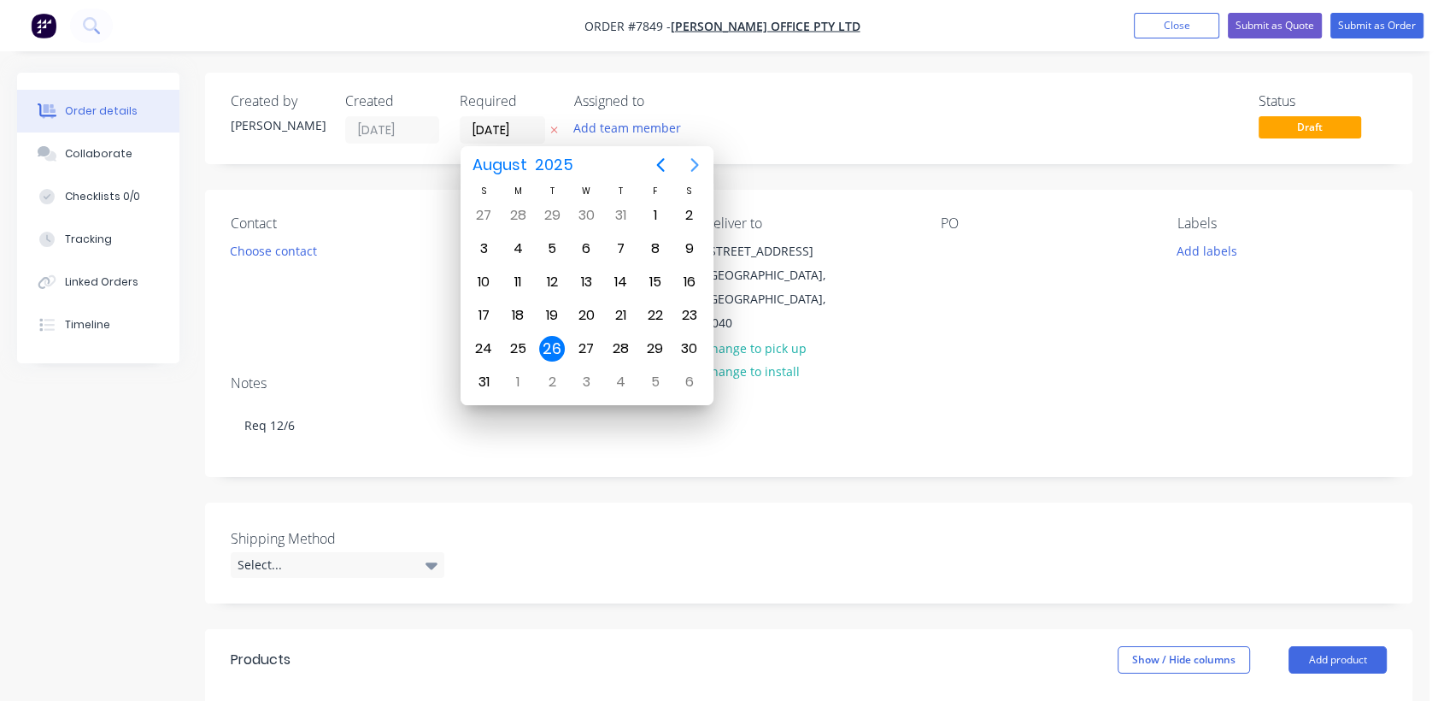
click at [693, 167] on icon "Next page" at bounding box center [695, 165] width 21 height 21
click at [583, 341] on div "31" at bounding box center [586, 349] width 26 height 26
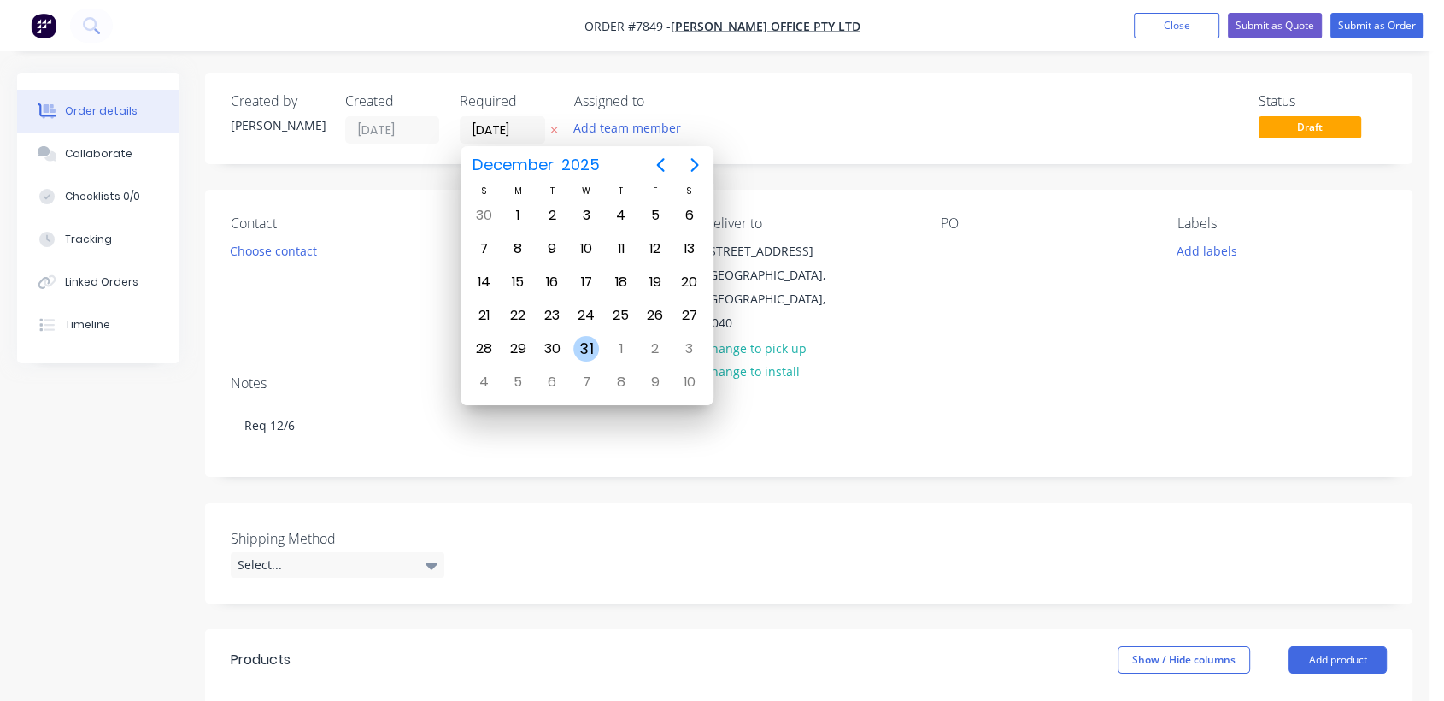
type input "[DATE]"
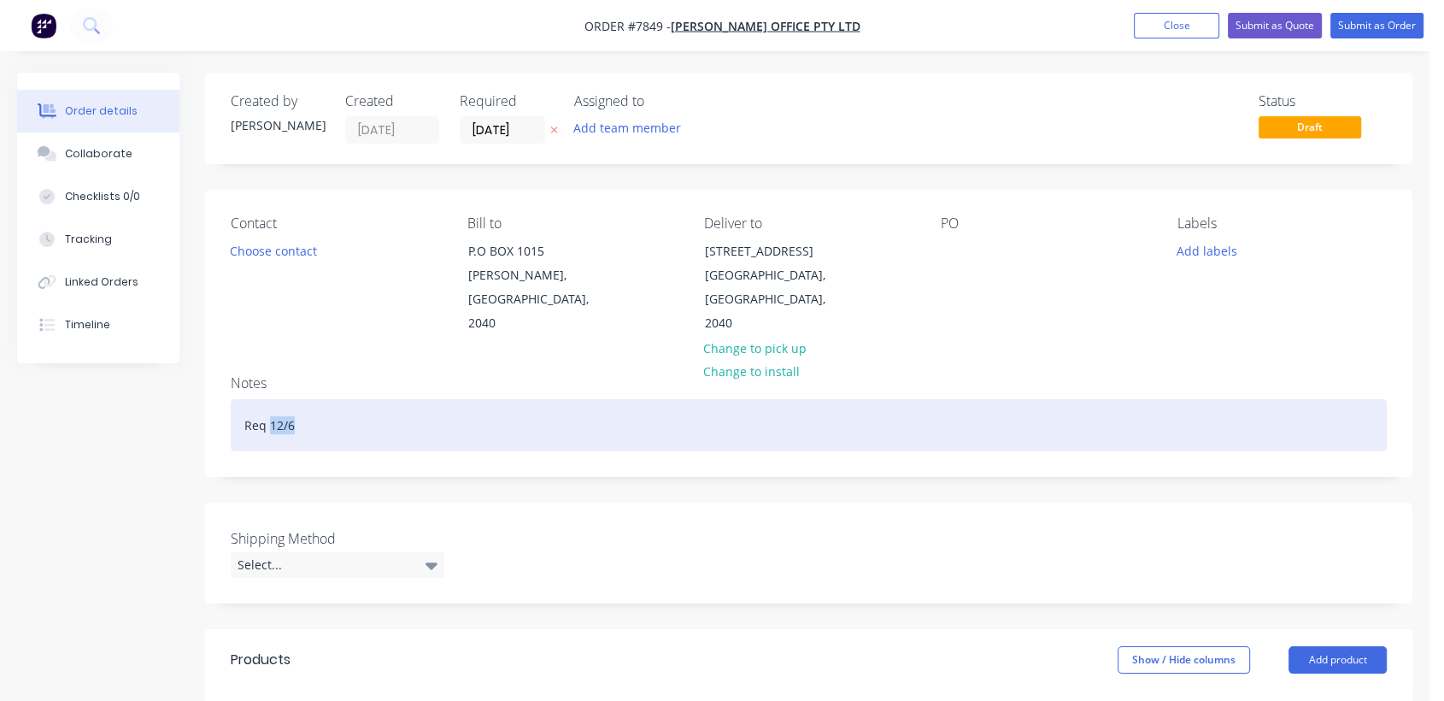
drag, startPoint x: 297, startPoint y: 401, endPoint x: 268, endPoint y: 394, distance: 29.9
click at [268, 399] on div "Req 12/6" at bounding box center [809, 425] width 1156 height 52
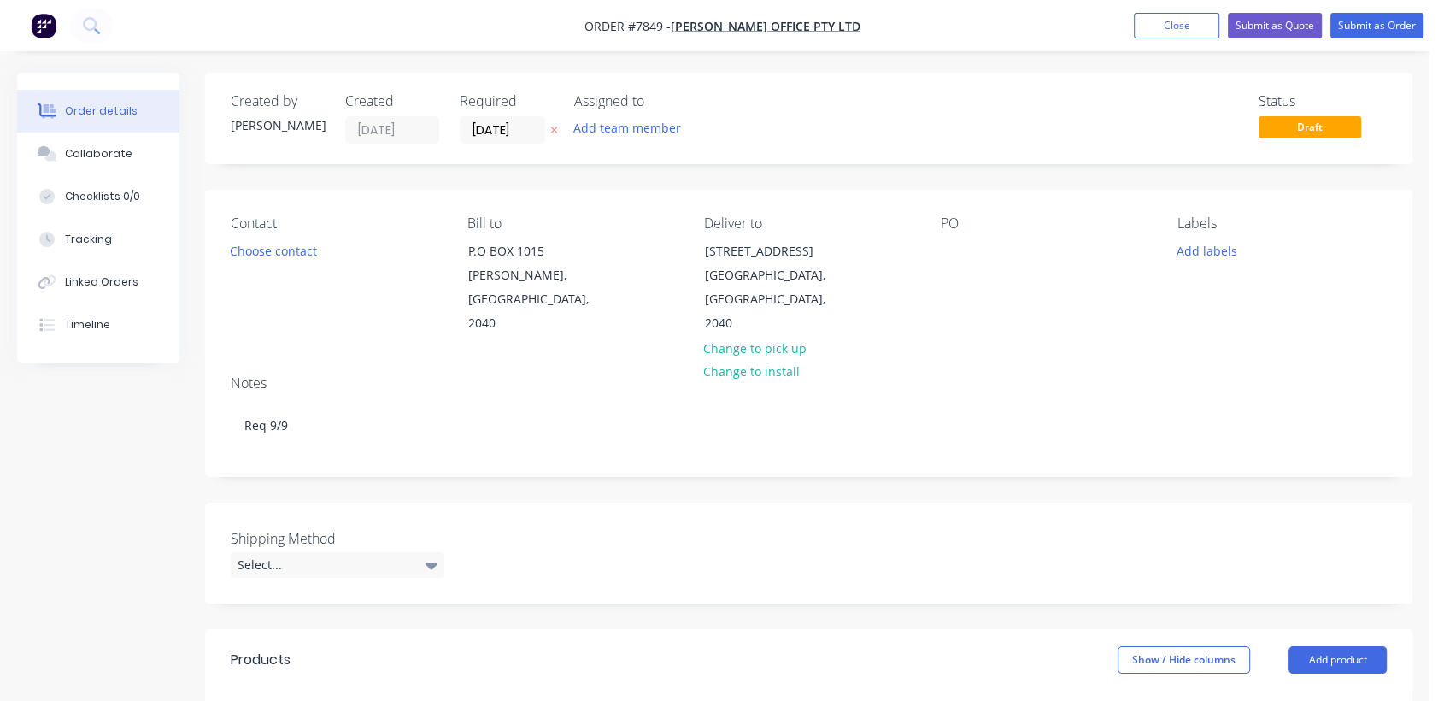
click at [939, 252] on div "Contact Choose contact [PERSON_NAME] to P.O BOX 1015 Leichhardt, [GEOGRAPHIC_DA…" at bounding box center [809, 276] width 1208 height 172
click at [956, 245] on div at bounding box center [954, 250] width 27 height 25
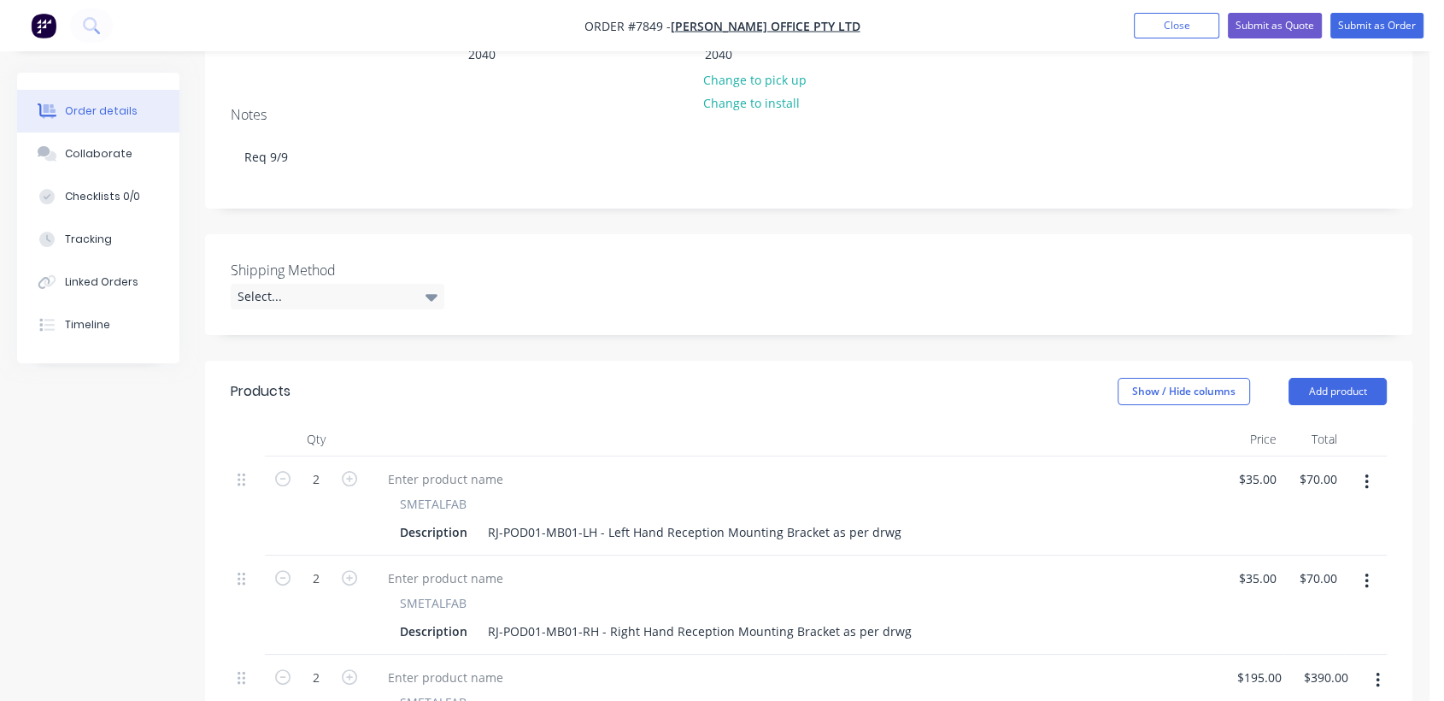
scroll to position [285, 0]
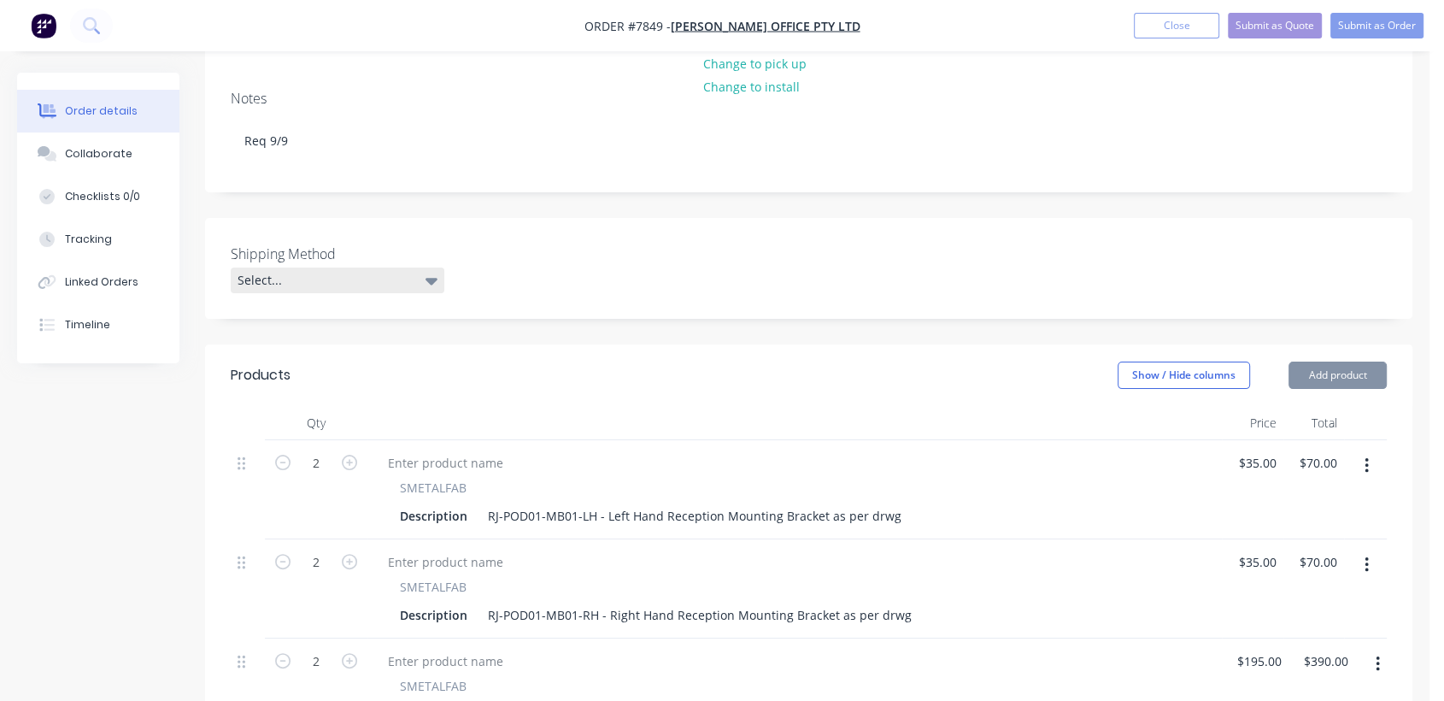
click at [349, 268] on div "Select..." at bounding box center [338, 281] width 214 height 26
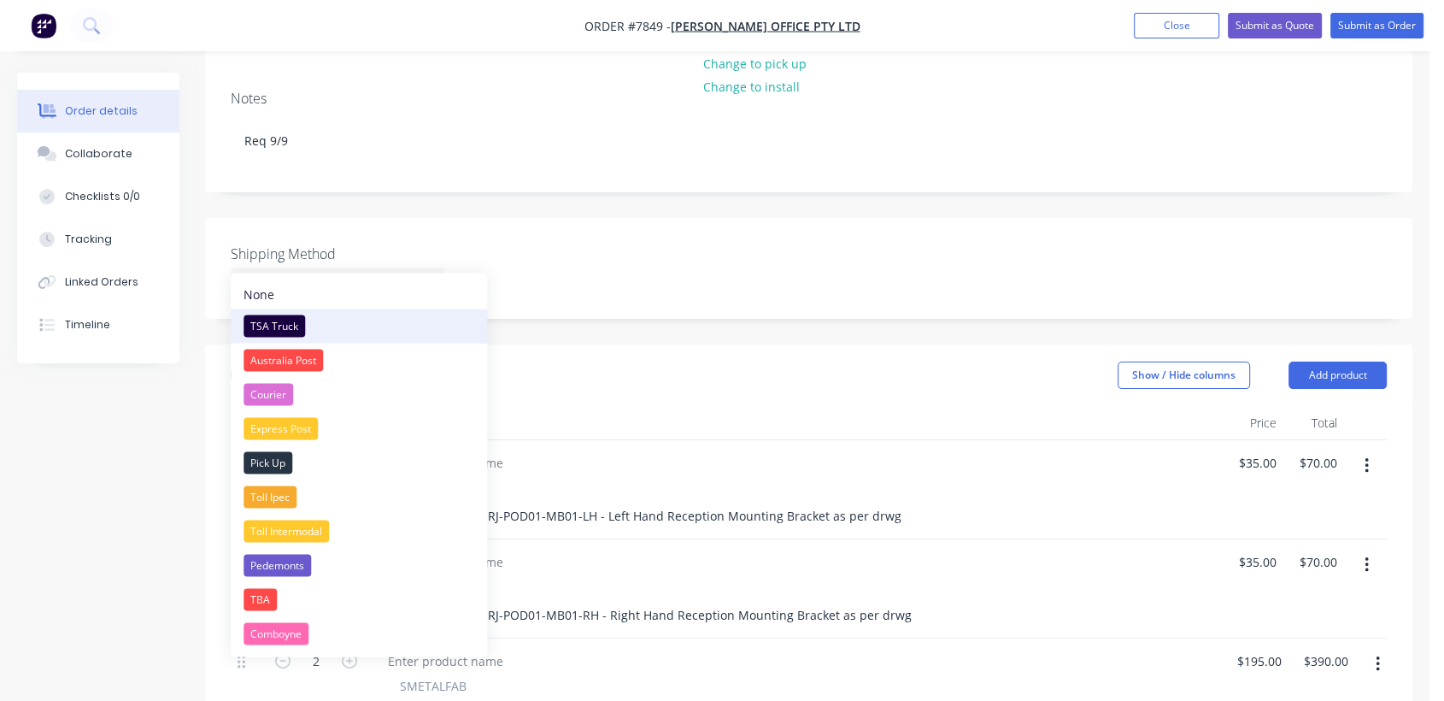
click at [285, 326] on div "TSA Truck" at bounding box center [275, 326] width 62 height 22
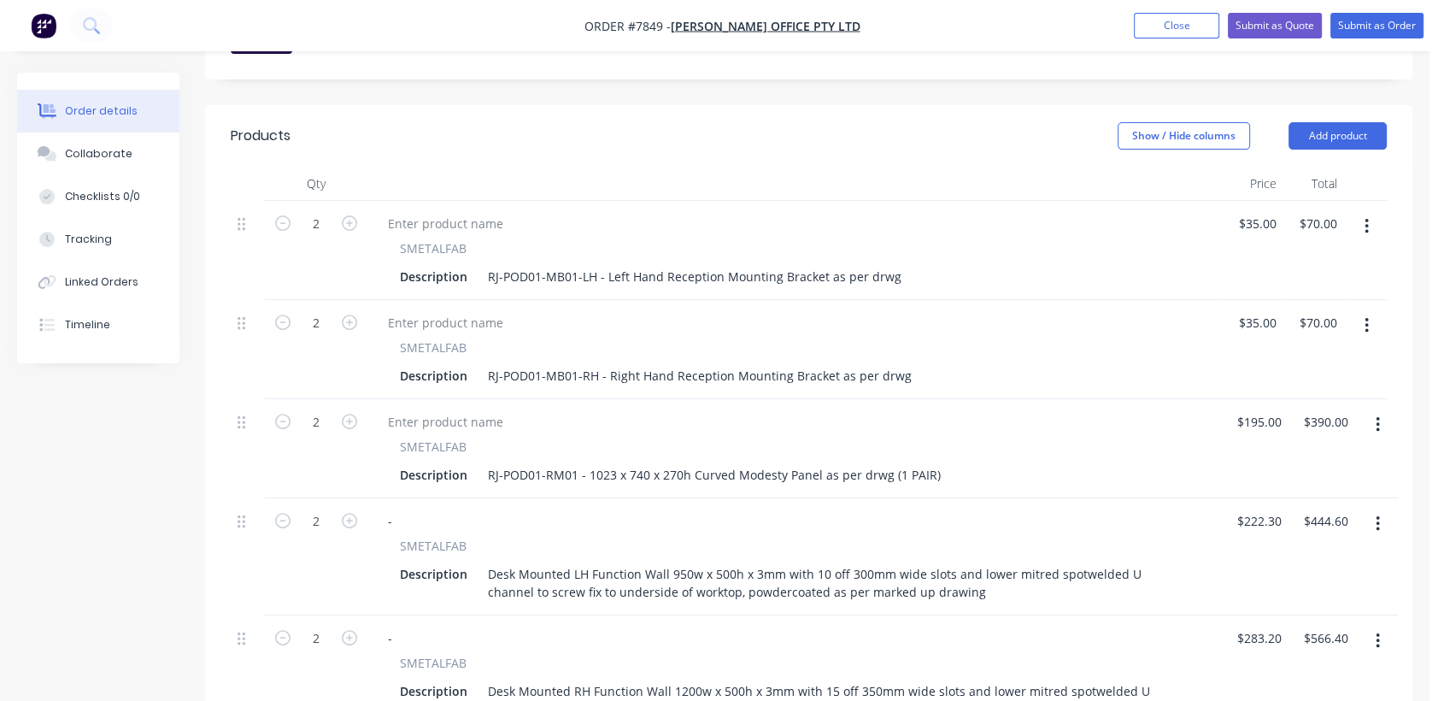
scroll to position [569, 0]
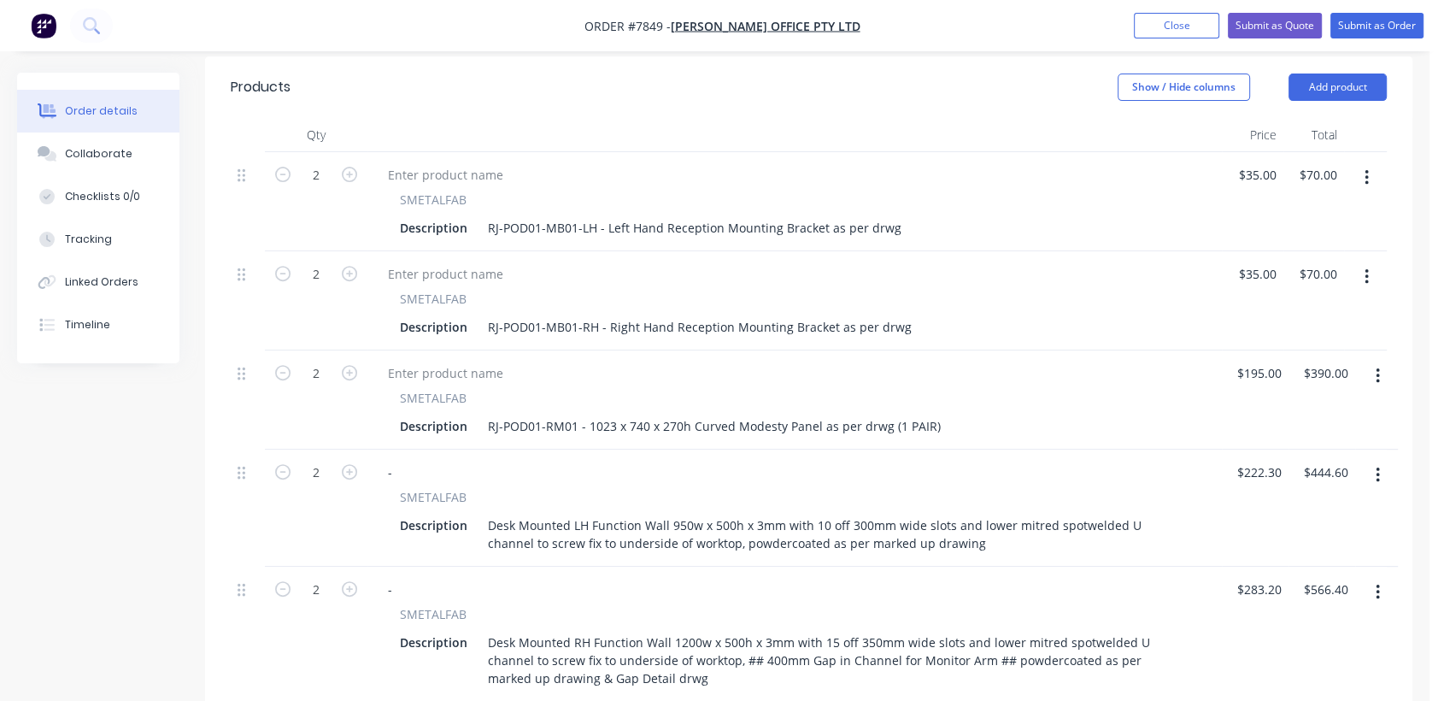
click at [1375, 162] on button "button" at bounding box center [1367, 177] width 40 height 31
click at [1258, 313] on div "Delete" at bounding box center [1306, 325] width 132 height 25
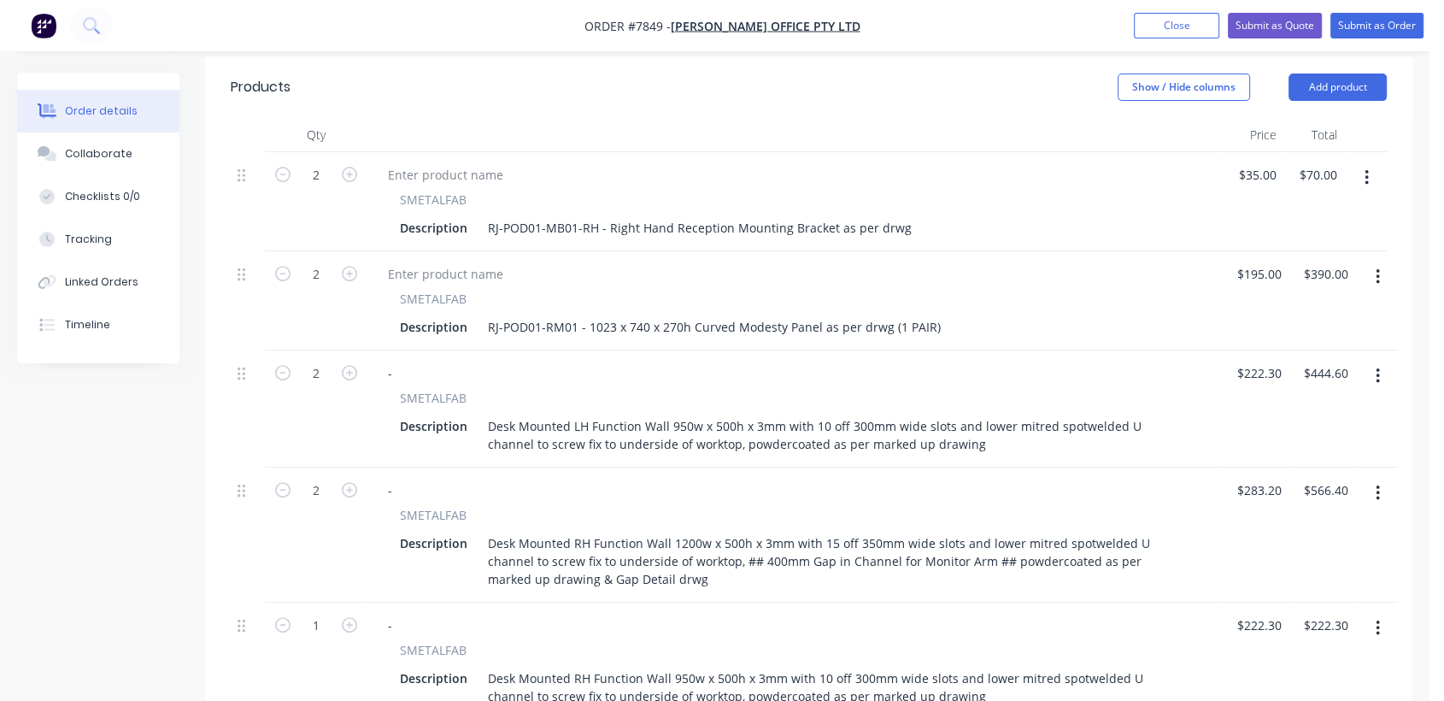
click at [1361, 162] on button "button" at bounding box center [1367, 177] width 40 height 31
click at [1272, 313] on div "Delete" at bounding box center [1306, 325] width 132 height 25
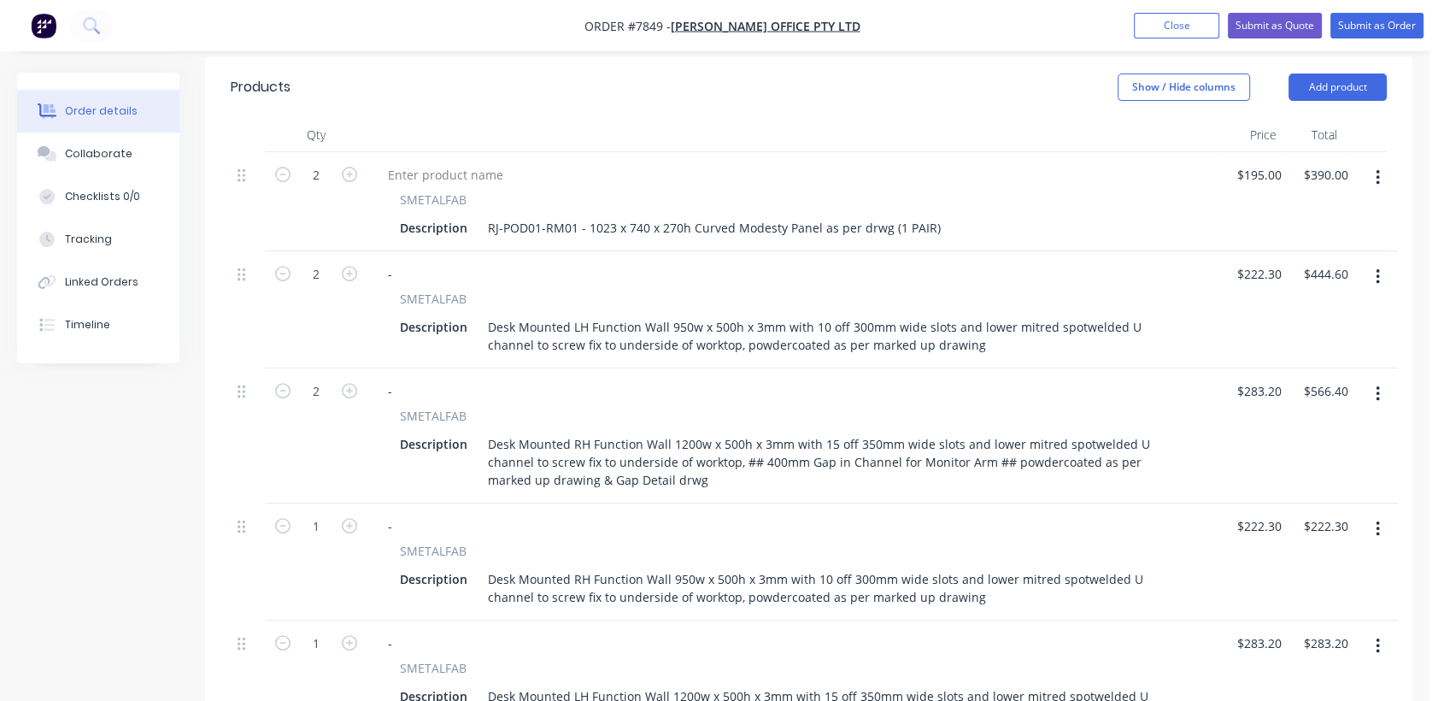
click at [1377, 168] on icon "button" at bounding box center [1378, 177] width 4 height 19
click at [1264, 313] on div "Delete" at bounding box center [1317, 325] width 132 height 25
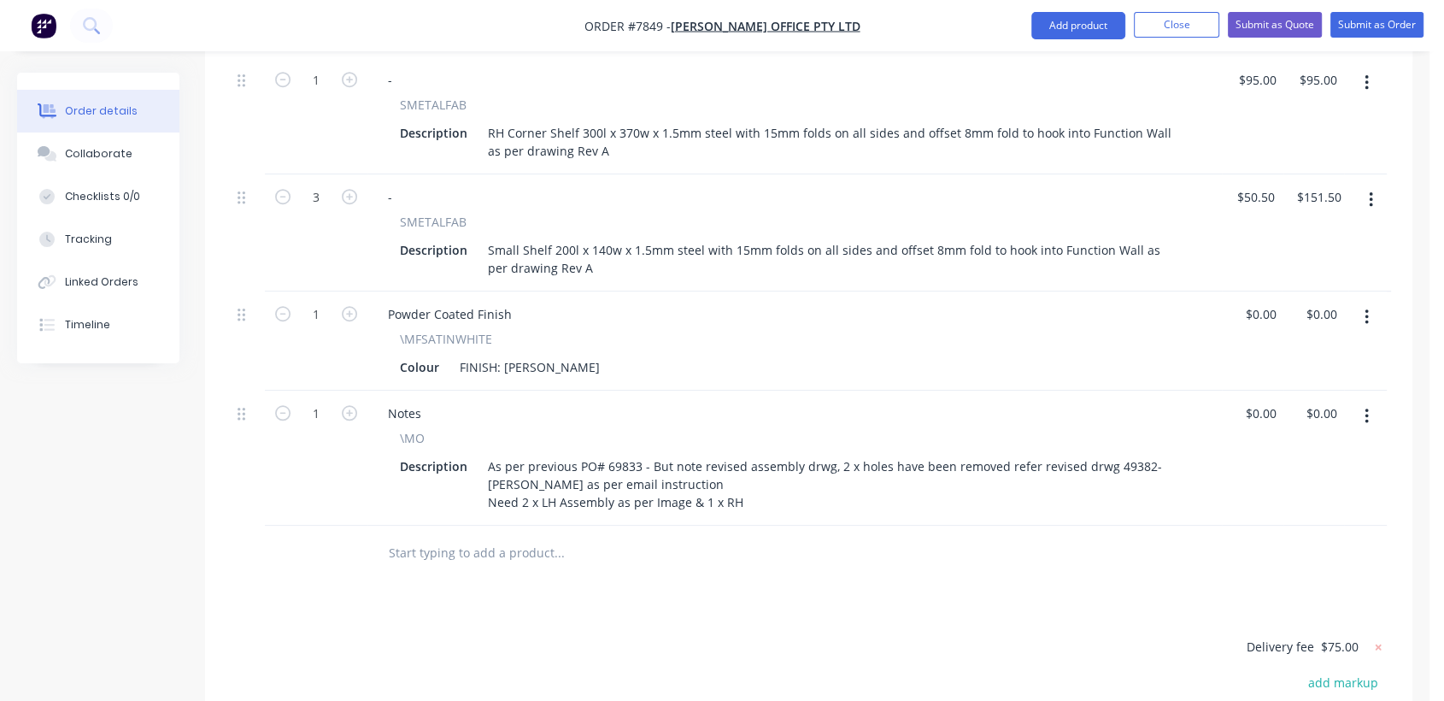
scroll to position [1329, 0]
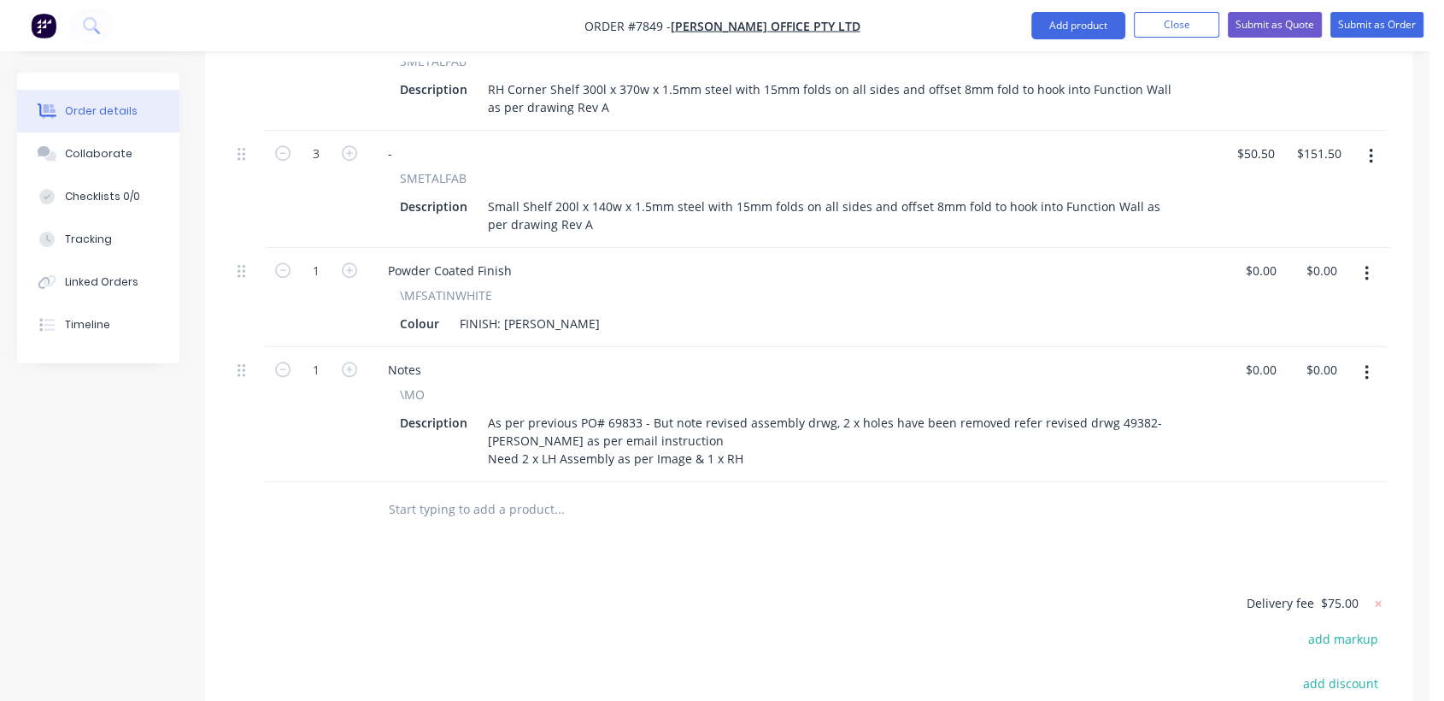
click at [1367, 363] on icon "button" at bounding box center [1367, 372] width 4 height 19
click at [1276, 508] on div "Delete" at bounding box center [1306, 520] width 132 height 25
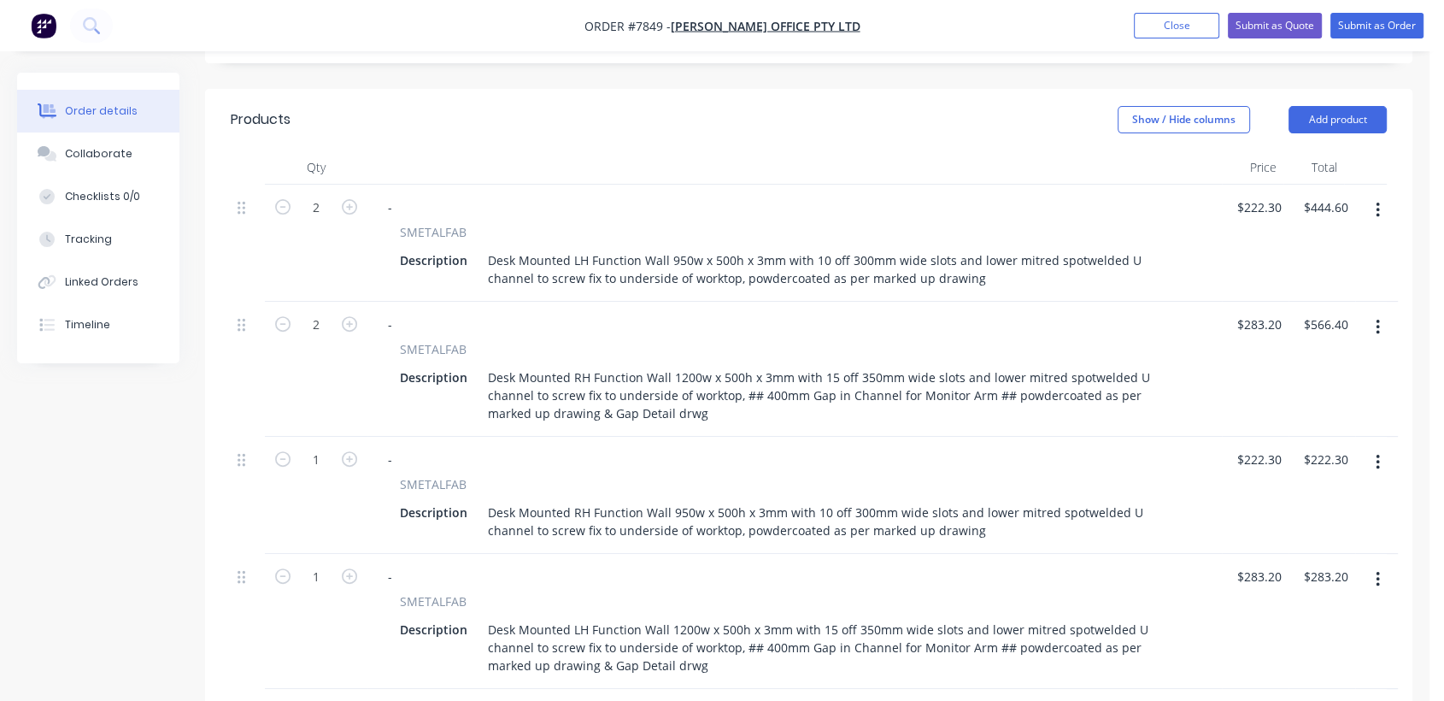
scroll to position [569, 0]
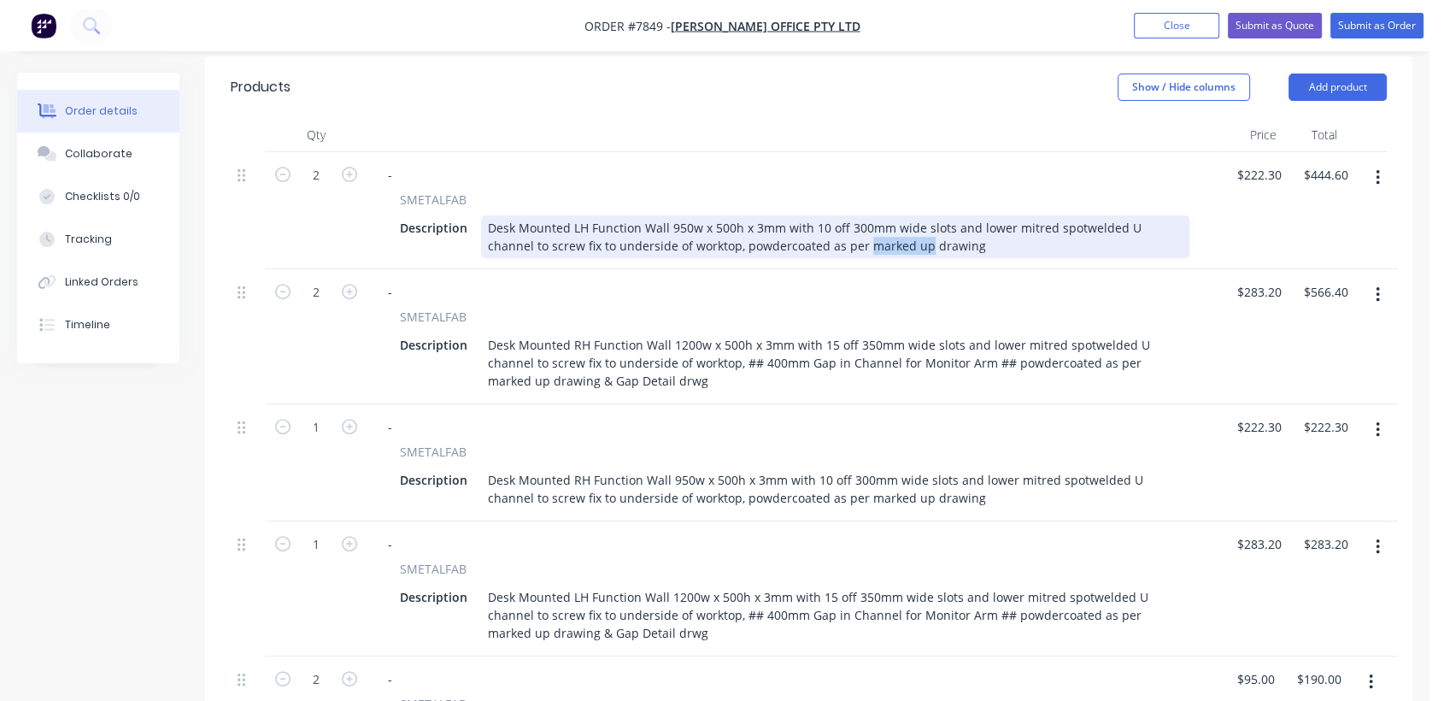
drag, startPoint x: 875, startPoint y: 223, endPoint x: 816, endPoint y: 214, distance: 59.7
click at [816, 215] on div "Desk Mounted LH Function Wall 950w x 500h x 3mm with 10 off 300mm wide slots an…" at bounding box center [835, 236] width 709 height 43
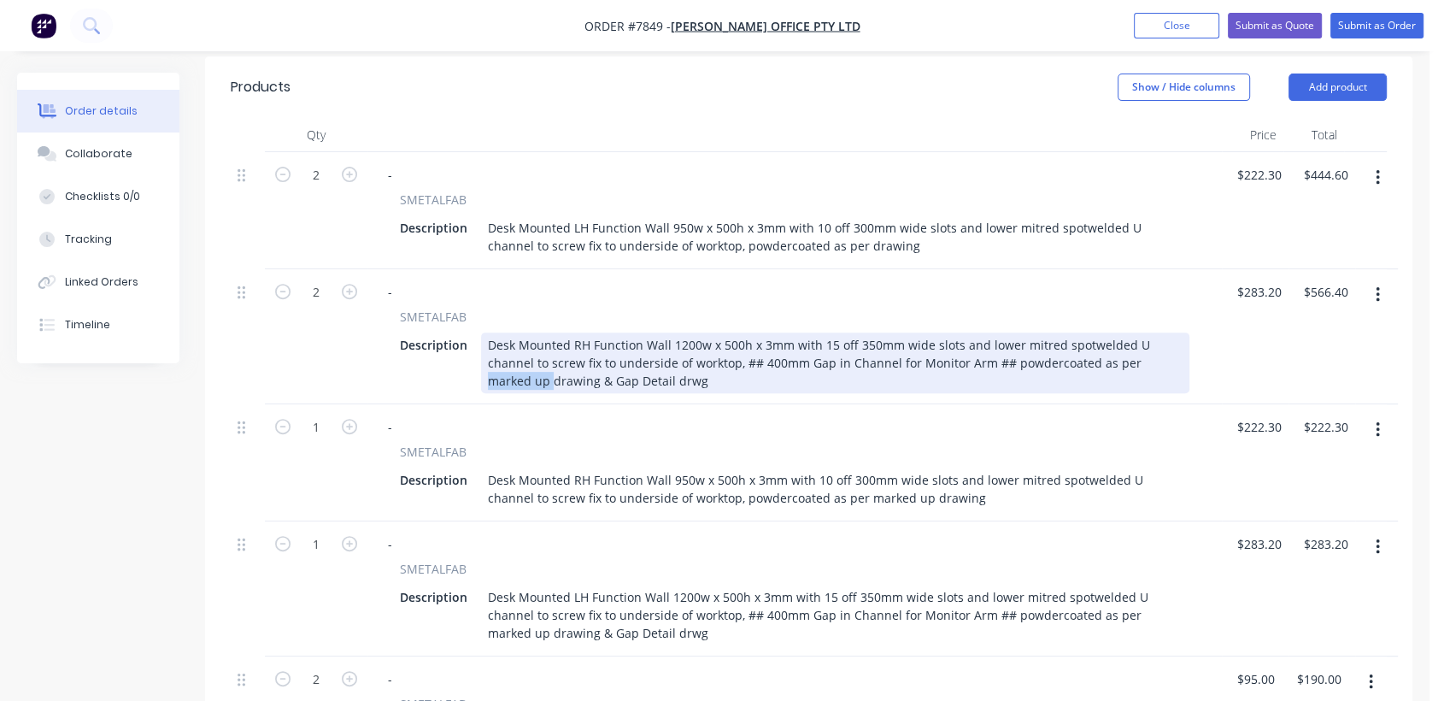
drag, startPoint x: 1142, startPoint y: 337, endPoint x: 1080, endPoint y: 338, distance: 61.6
click at [1080, 338] on div "Desk Mounted RH Function Wall 1200w x 500h x 3mm with 15 off 350mm wide slots a…" at bounding box center [835, 362] width 709 height 61
drag, startPoint x: 1126, startPoint y: 339, endPoint x: 1154, endPoint y: 350, distance: 30.3
click at [1154, 350] on div "Desk Mounted RH Function Wall 1200w x 500h x 3mm with 15 off 350mm wide slots a…" at bounding box center [835, 362] width 709 height 61
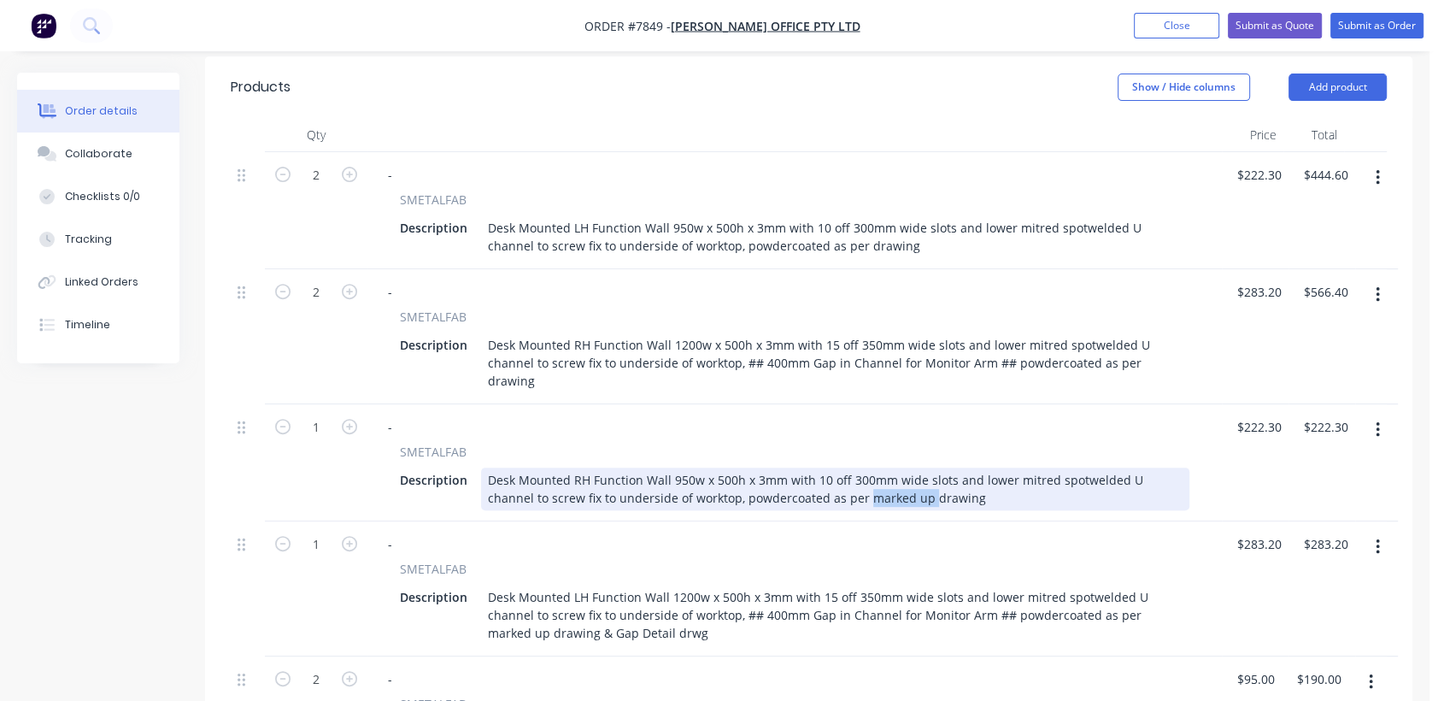
drag, startPoint x: 879, startPoint y: 456, endPoint x: 815, endPoint y: 447, distance: 64.8
click at [815, 467] on div "Desk Mounted RH Function Wall 950w x 500h x 3mm with 10 off 300mm wide slots an…" at bounding box center [835, 488] width 709 height 43
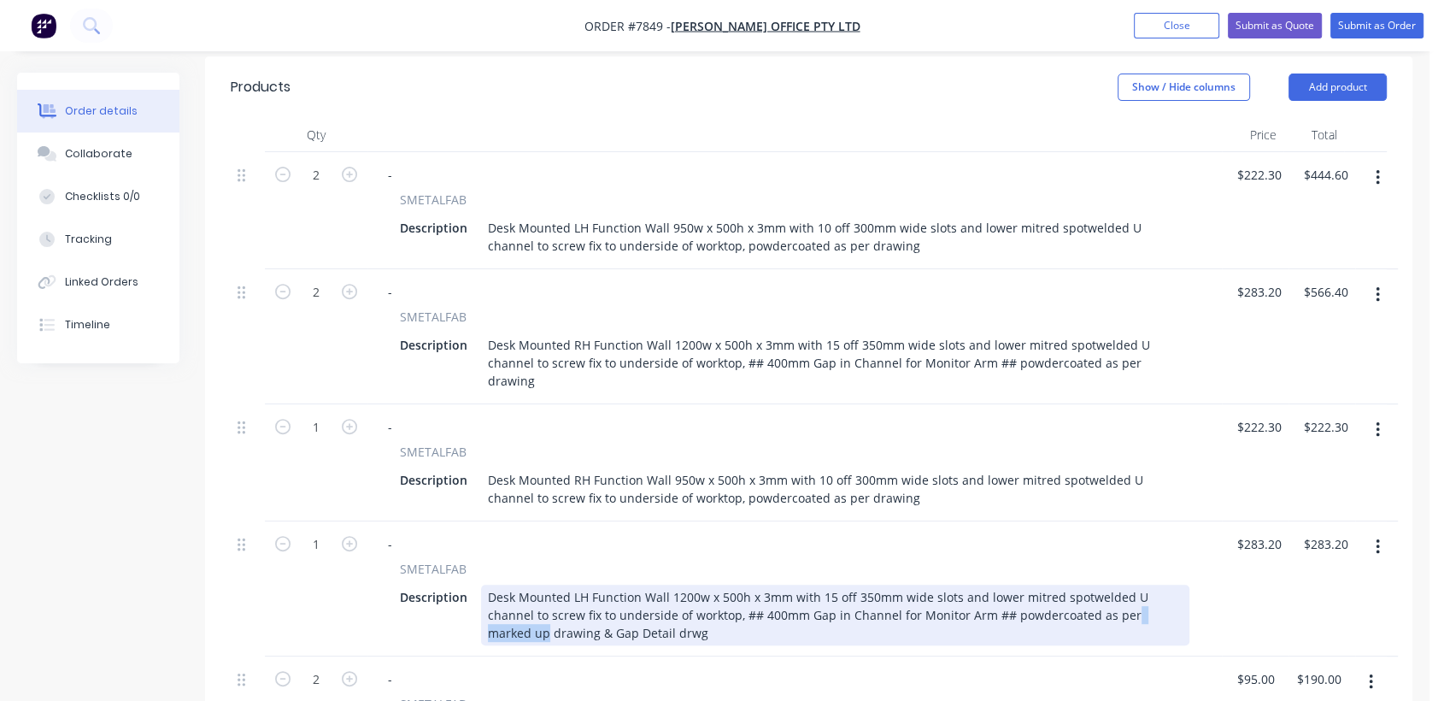
drag, startPoint x: 1140, startPoint y: 574, endPoint x: 1076, endPoint y: 575, distance: 64.1
click at [1076, 585] on div "Desk Mounted LH Function Wall 1200w x 500h x 3mm with 15 off 350mm wide slots a…" at bounding box center [835, 615] width 709 height 61
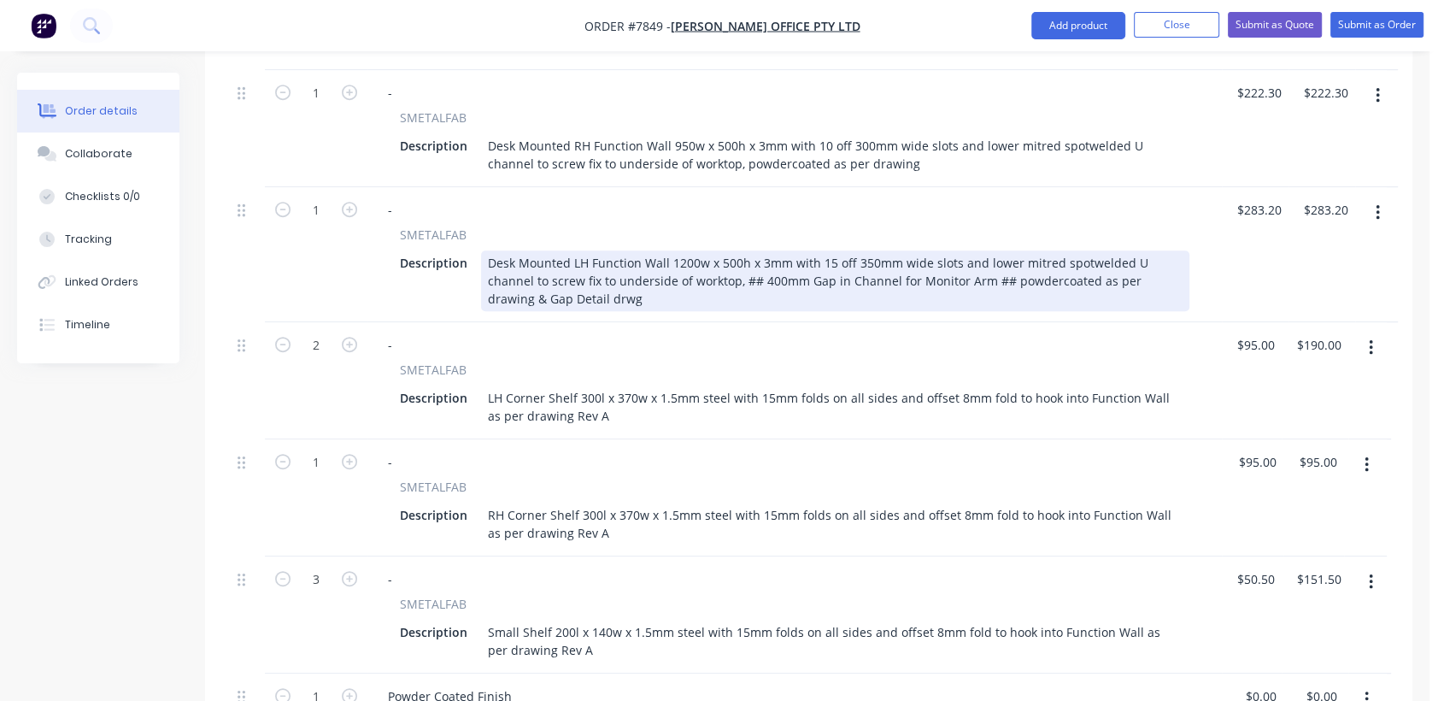
scroll to position [950, 0]
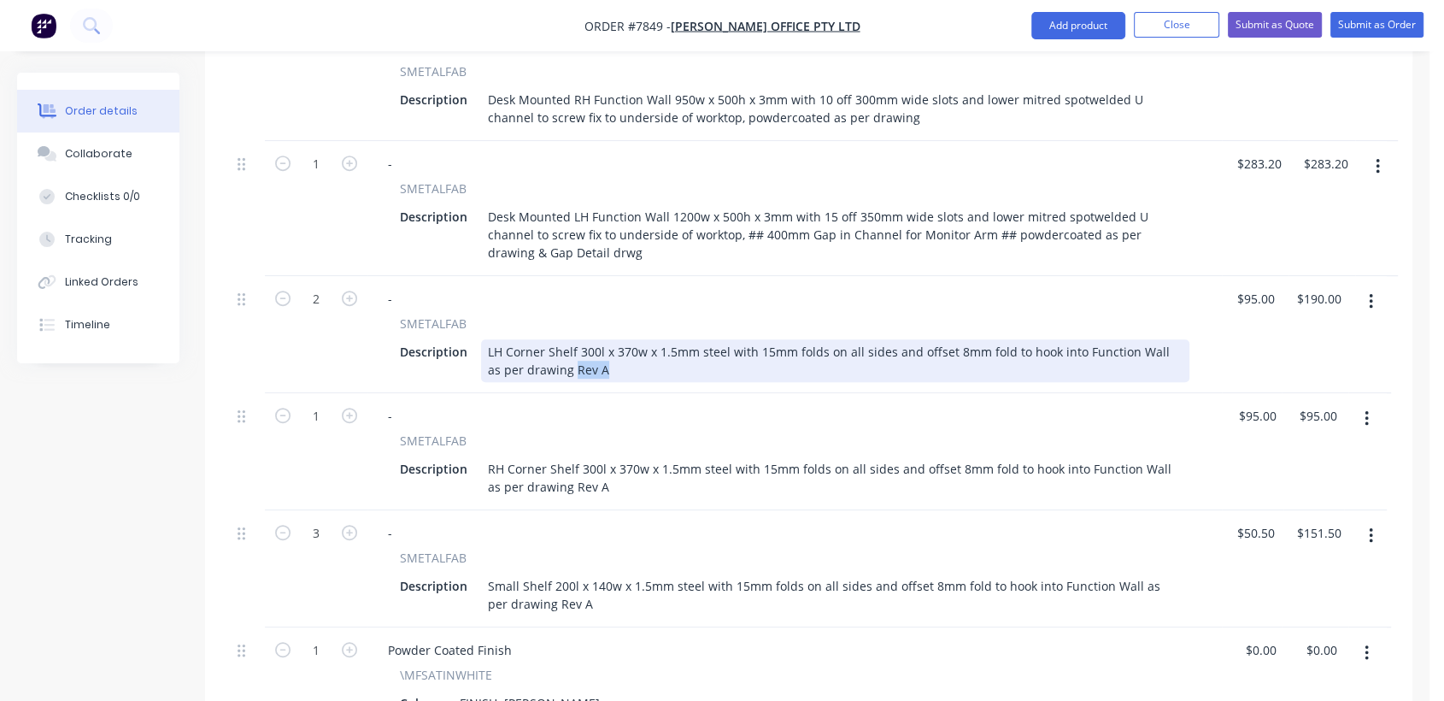
drag, startPoint x: 594, startPoint y: 328, endPoint x: 558, endPoint y: 332, distance: 36.1
click at [558, 339] on div "LH Corner Shelf 300l x 370w x 1.5mm steel with 15mm folds on all sides and offs…" at bounding box center [835, 360] width 709 height 43
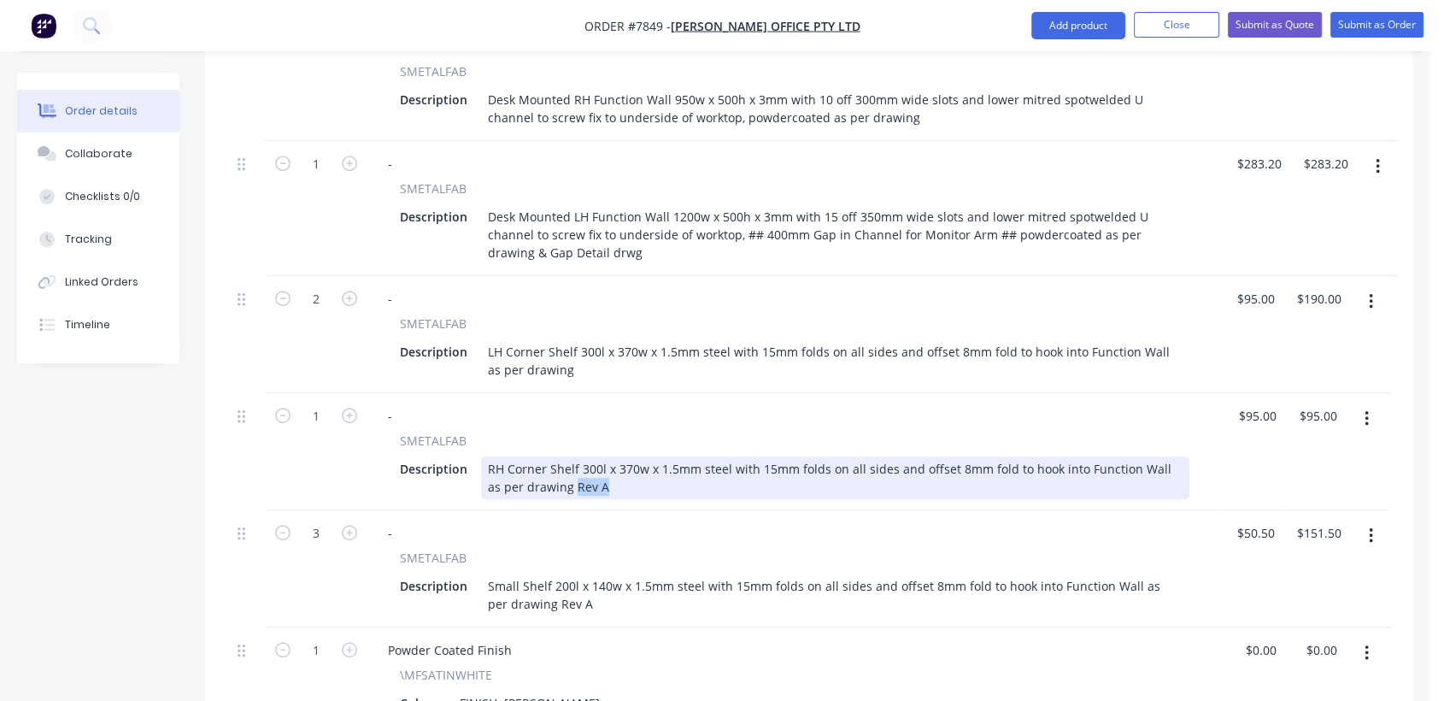
drag, startPoint x: 597, startPoint y: 439, endPoint x: 560, endPoint y: 438, distance: 37.6
click at [560, 456] on div "RH Corner Shelf 300l x 370w x 1.5mm steel with 15mm folds on all sides and offs…" at bounding box center [835, 477] width 709 height 43
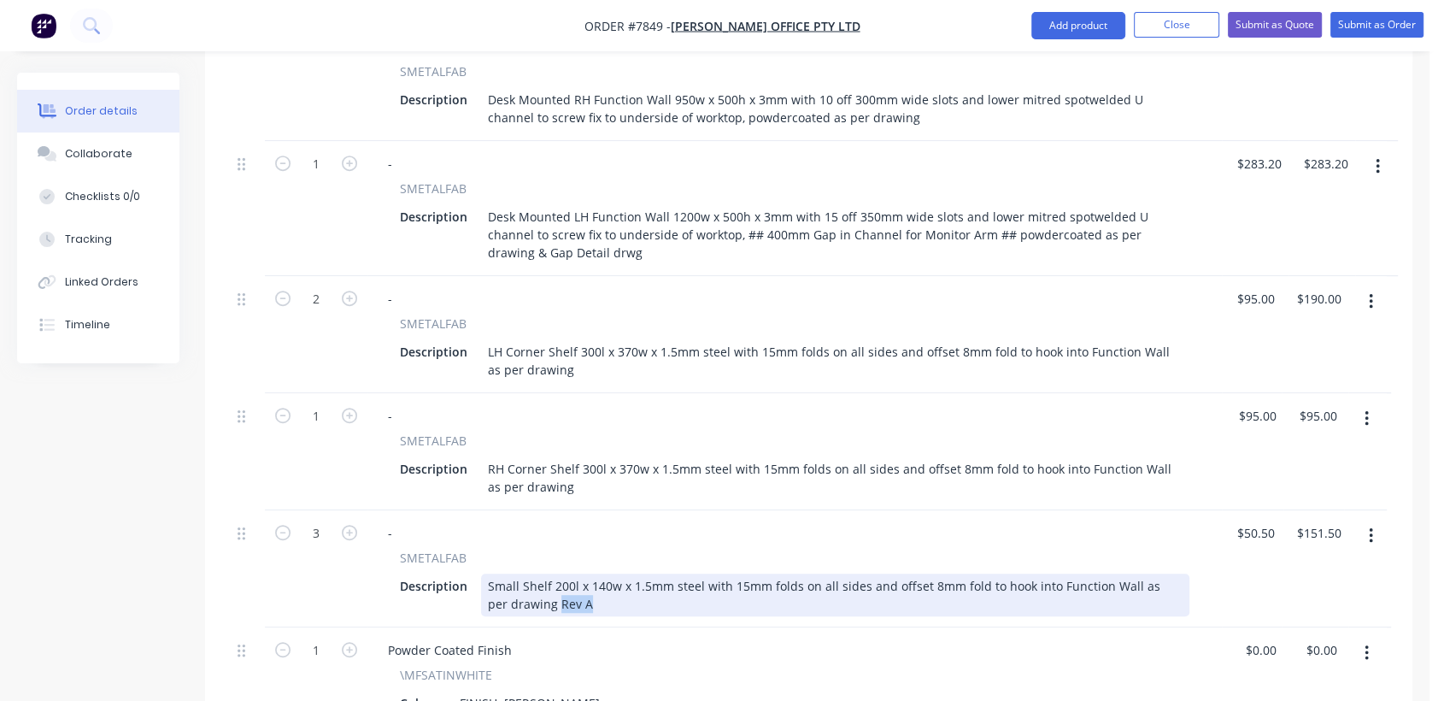
drag, startPoint x: 567, startPoint y: 559, endPoint x: 533, endPoint y: 562, distance: 33.4
click at [533, 573] on div "Small Shelf 200l x 140w x 1.5mm steel with 15mm folds on all sides and offset 8…" at bounding box center [835, 594] width 709 height 43
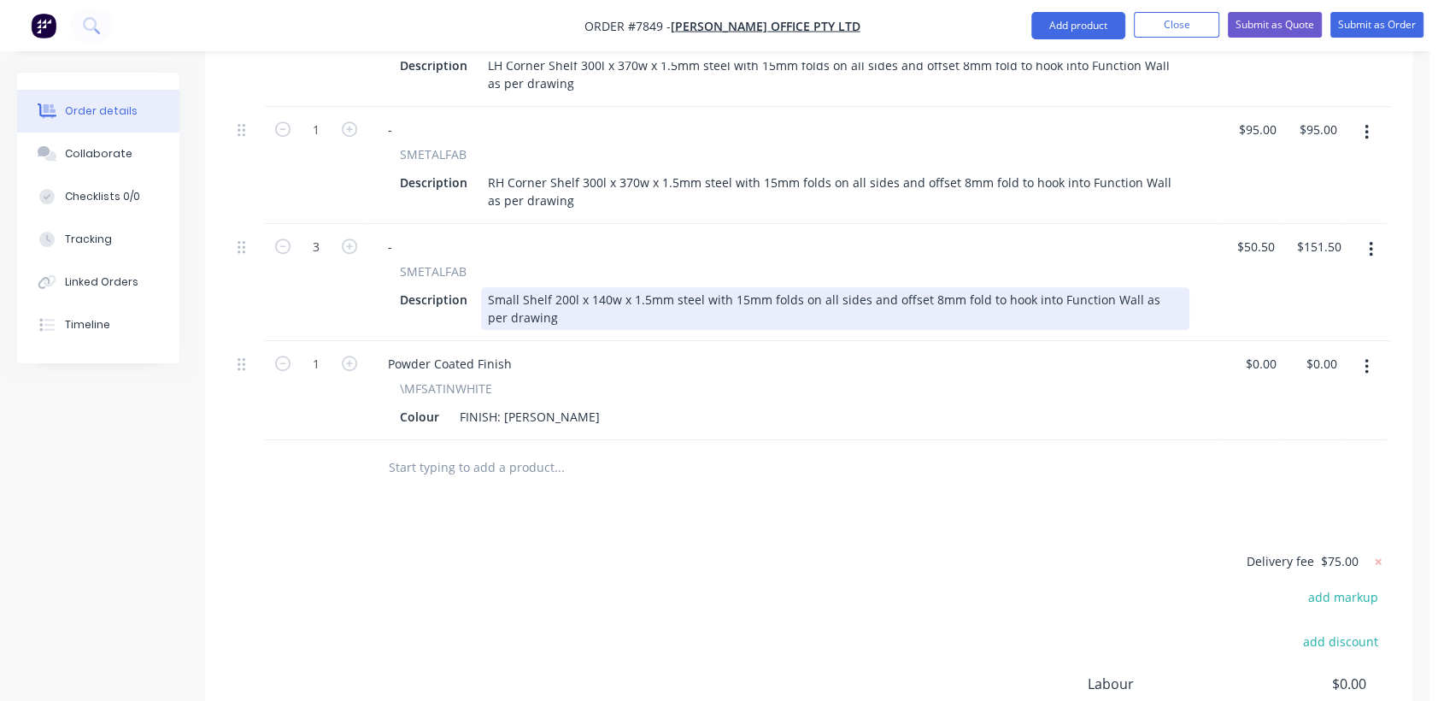
scroll to position [1329, 0]
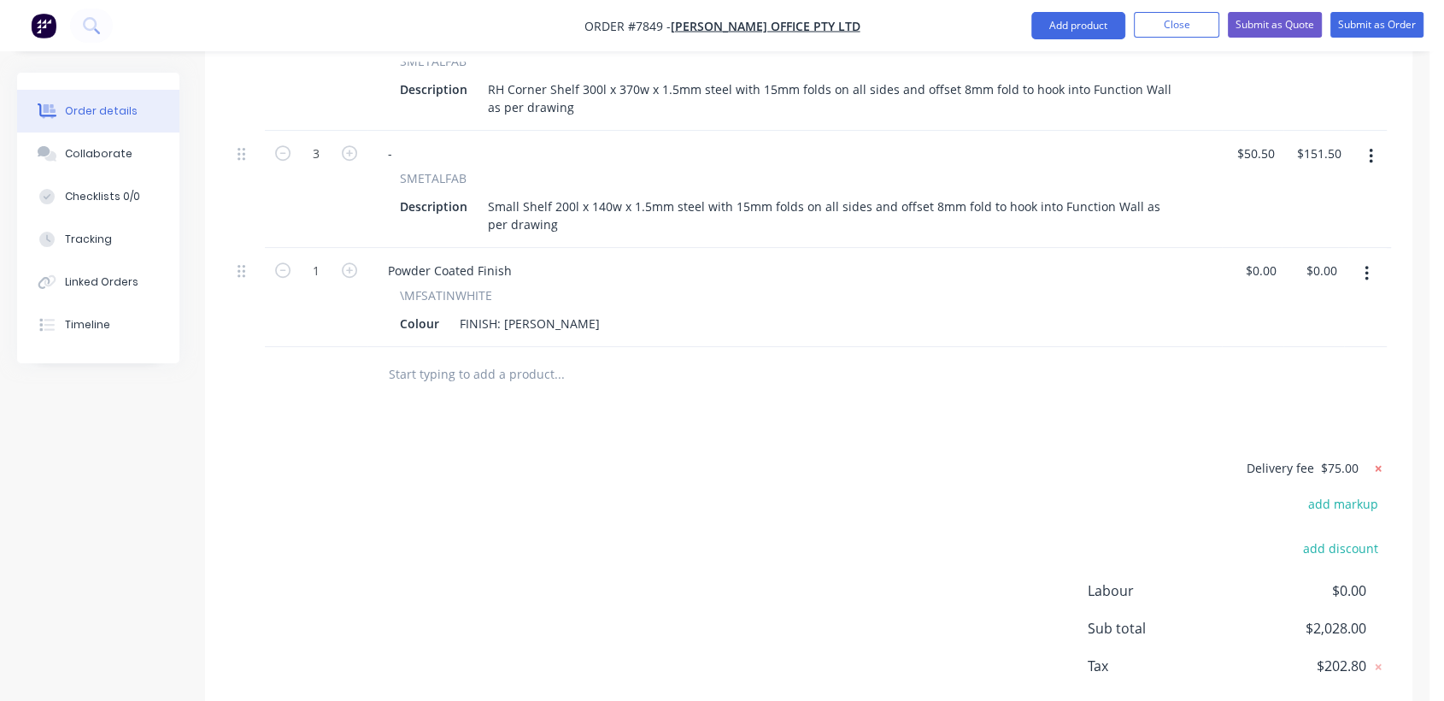
click at [1377, 465] on icon at bounding box center [1379, 468] width 6 height 6
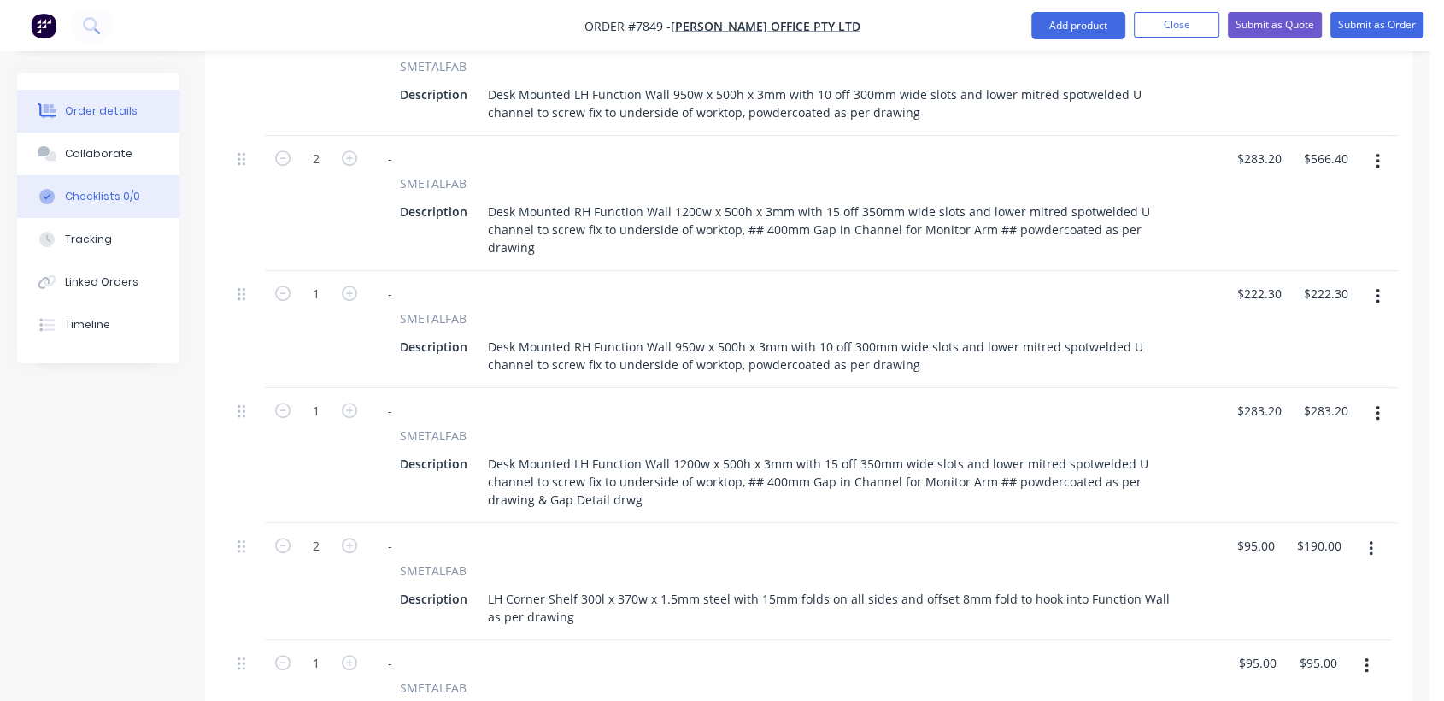
scroll to position [626, 0]
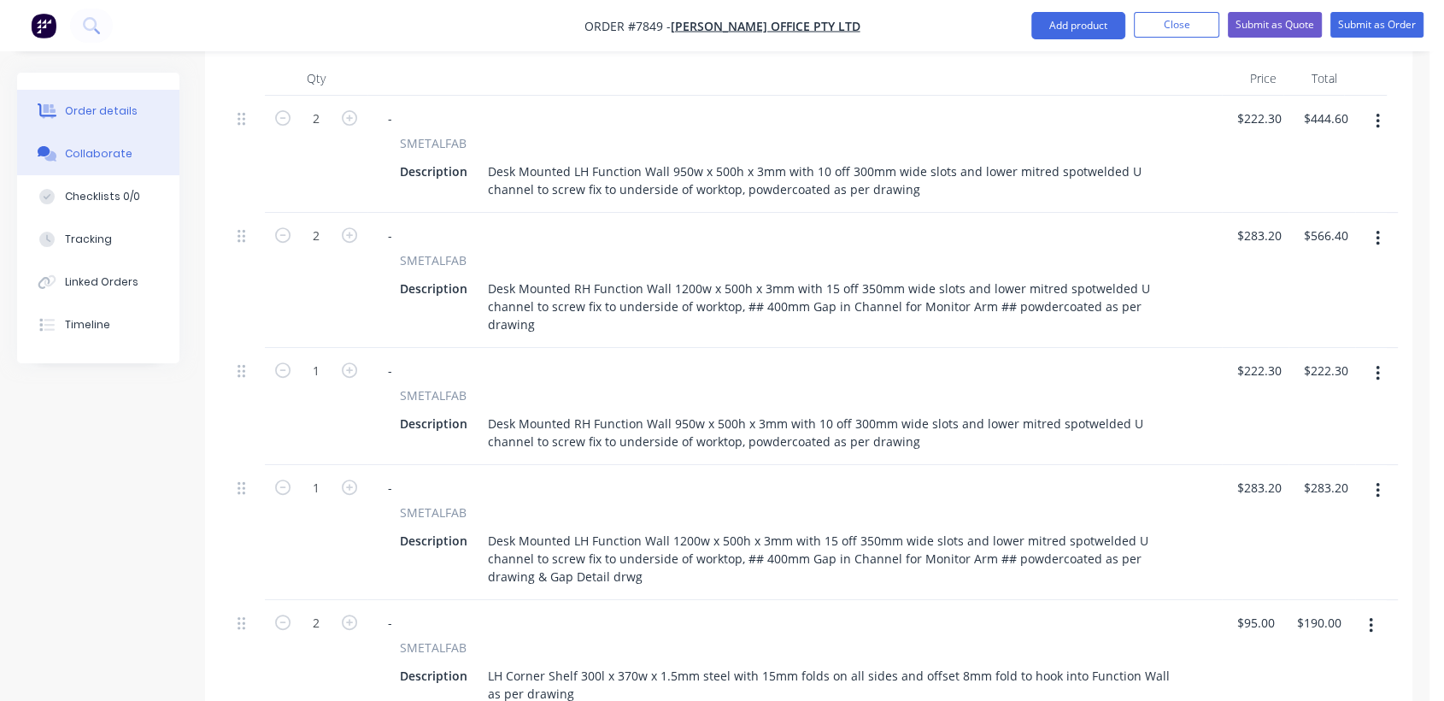
click at [131, 150] on button "Collaborate" at bounding box center [98, 153] width 162 height 43
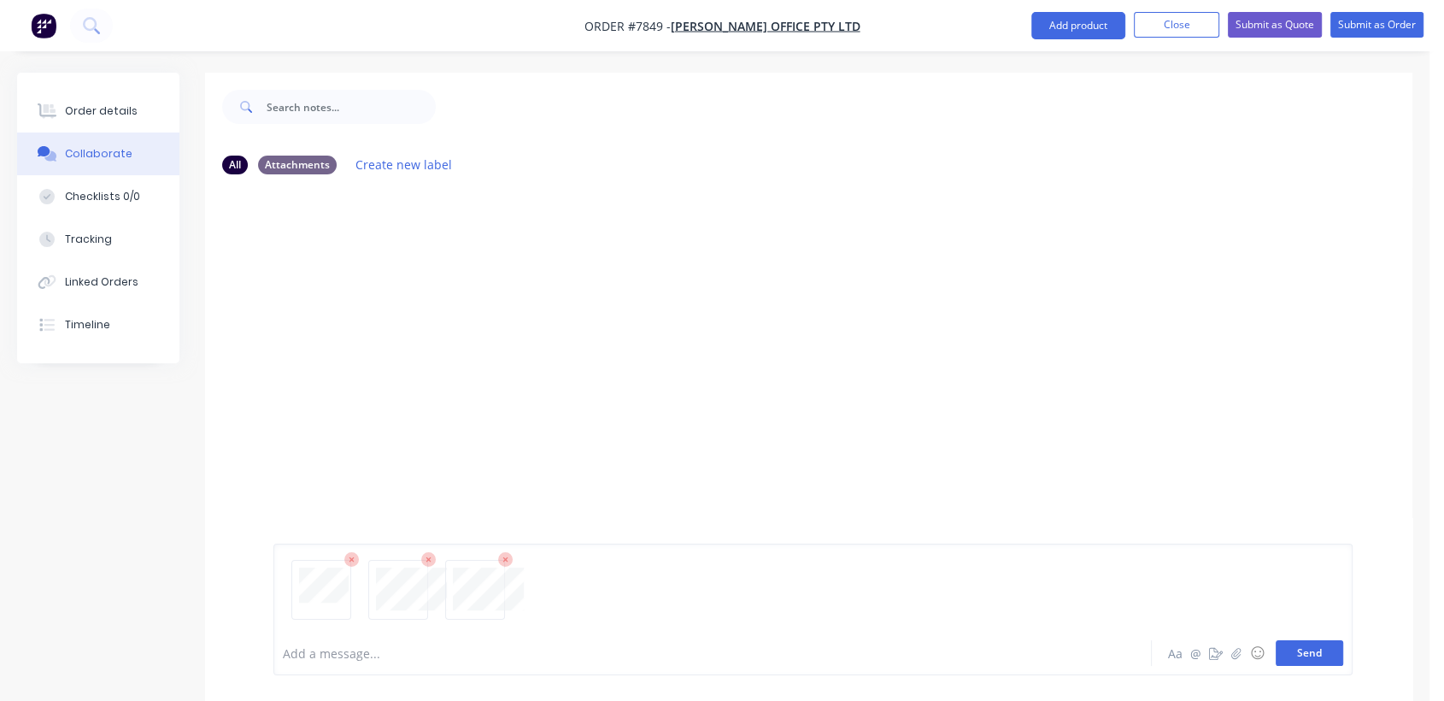
click at [1305, 646] on button "Send" at bounding box center [1310, 653] width 68 height 26
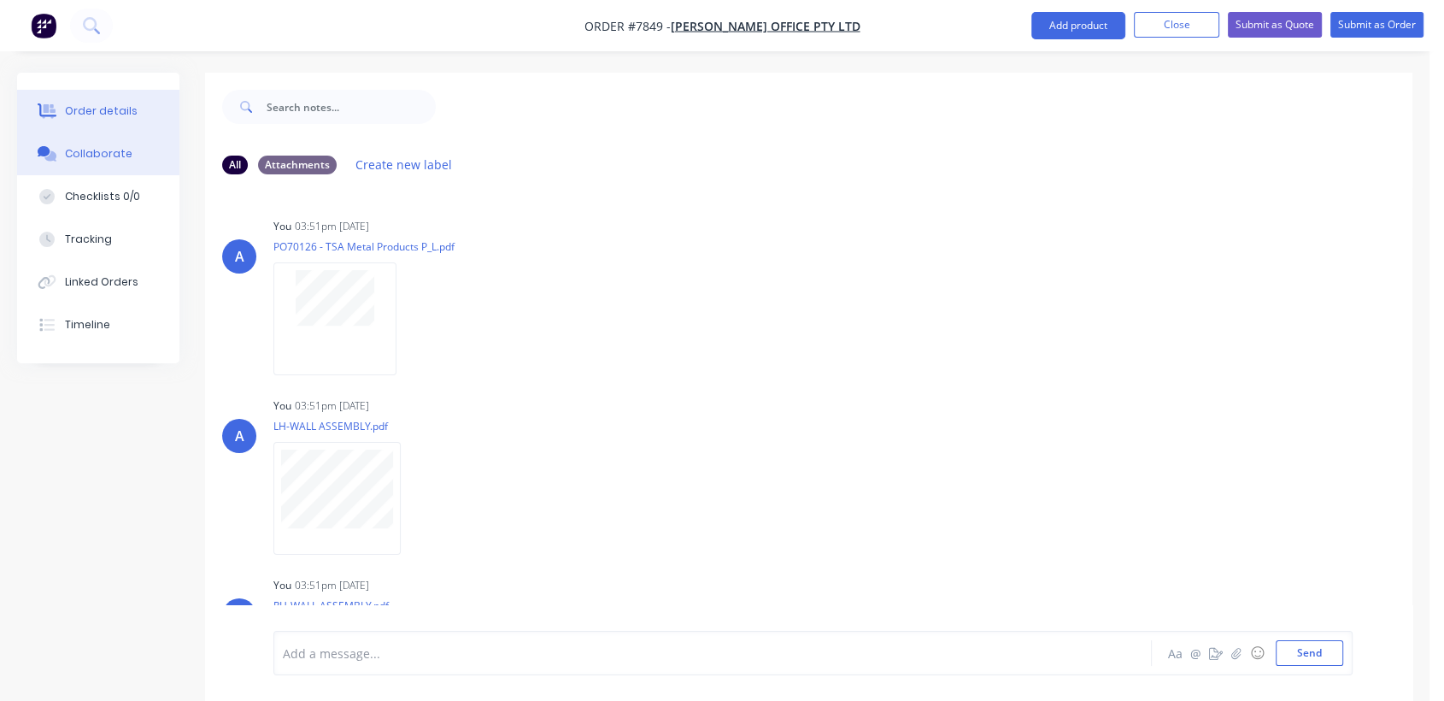
click at [99, 101] on button "Order details" at bounding box center [98, 111] width 162 height 43
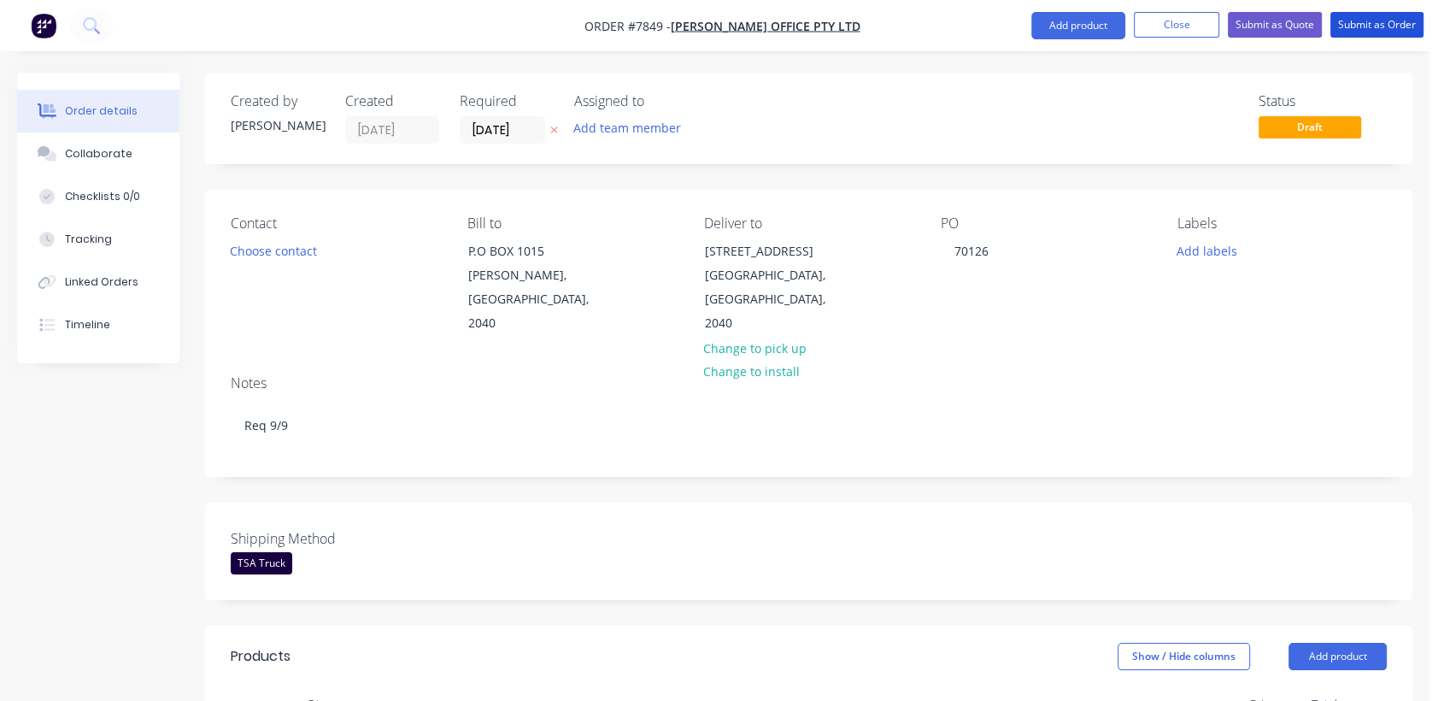
click at [1385, 31] on button "Submit as Order" at bounding box center [1377, 25] width 93 height 26
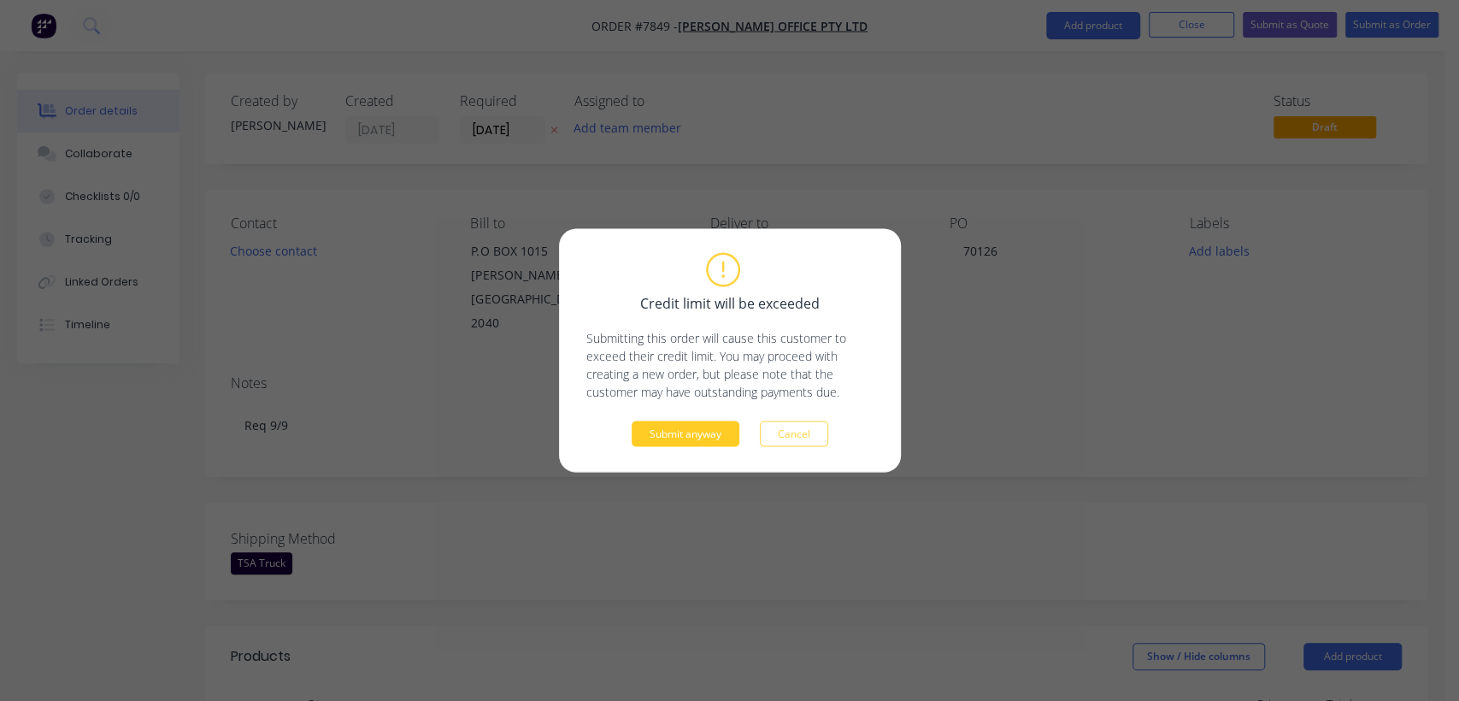
click at [692, 436] on button "Submit anyway" at bounding box center [686, 434] width 108 height 26
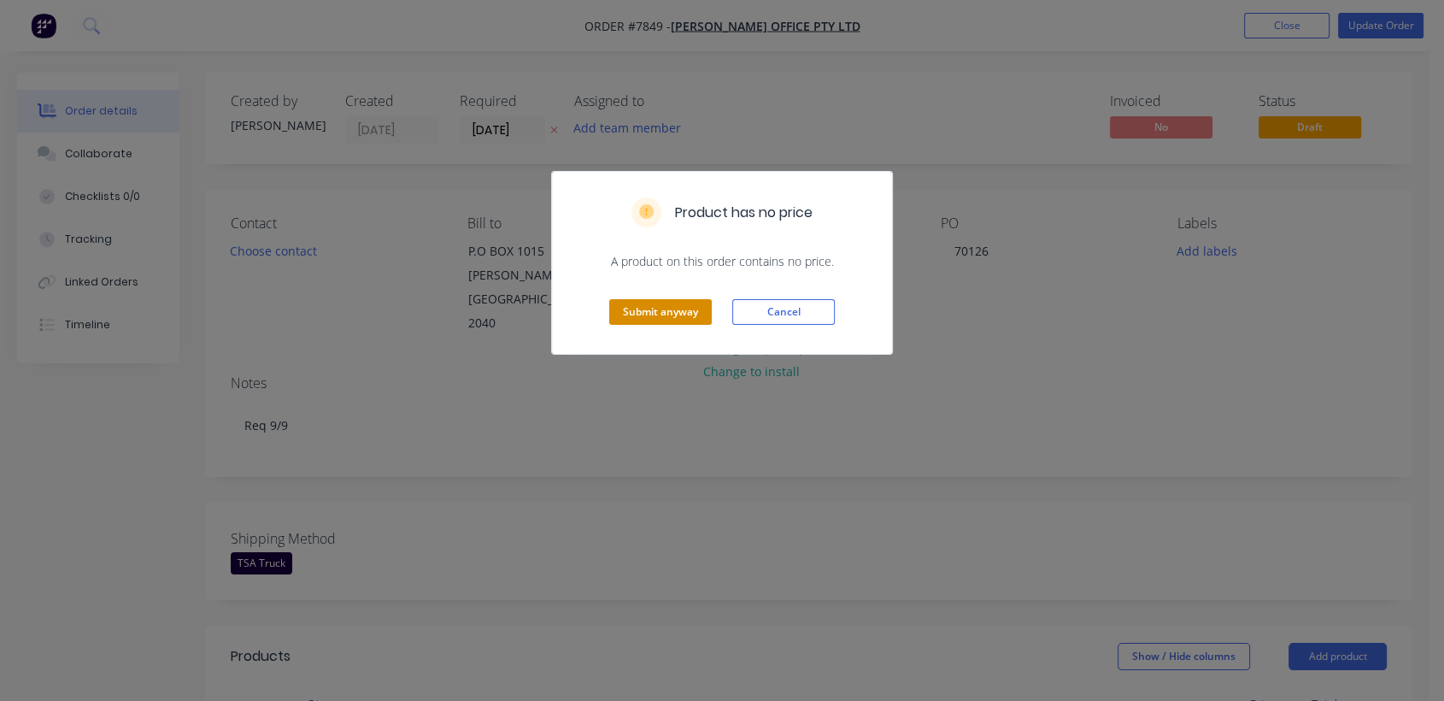
click at [665, 304] on button "Submit anyway" at bounding box center [660, 312] width 103 height 26
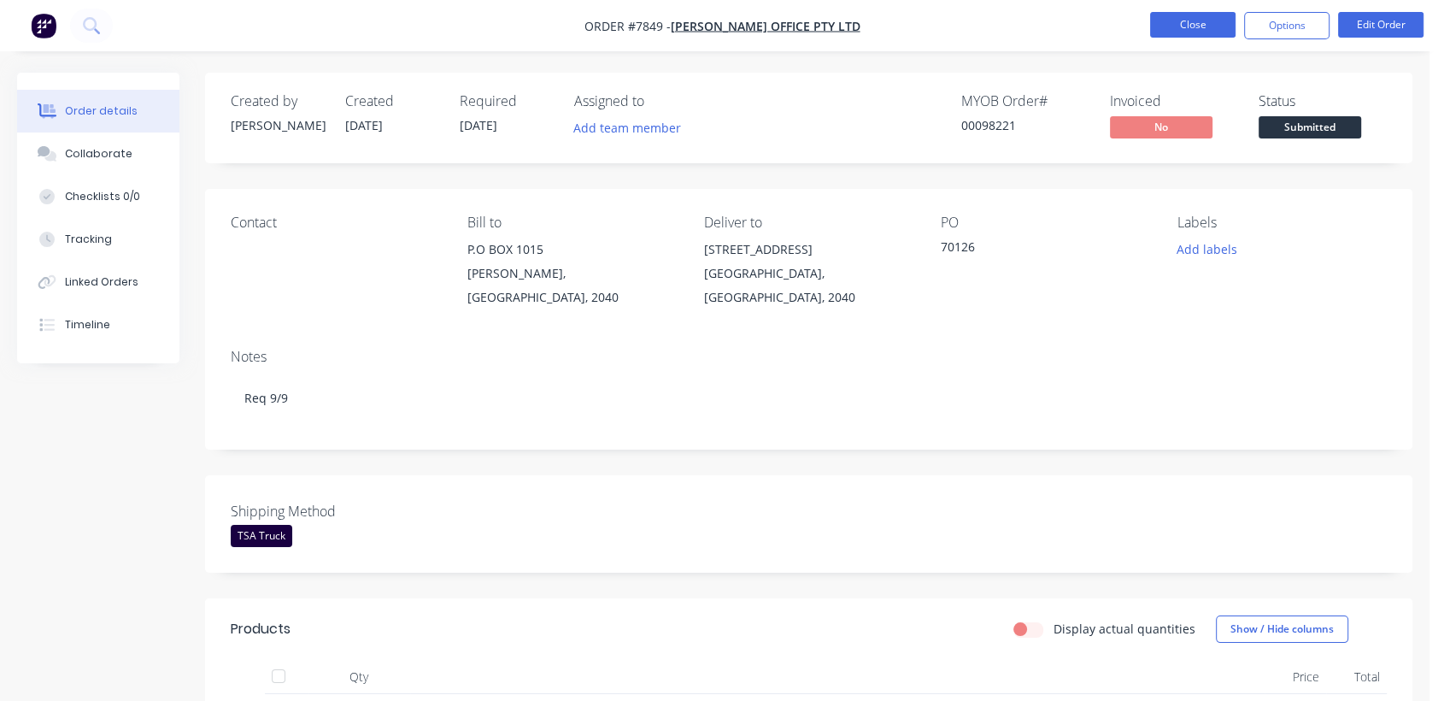
click at [1178, 21] on button "Close" at bounding box center [1192, 25] width 85 height 26
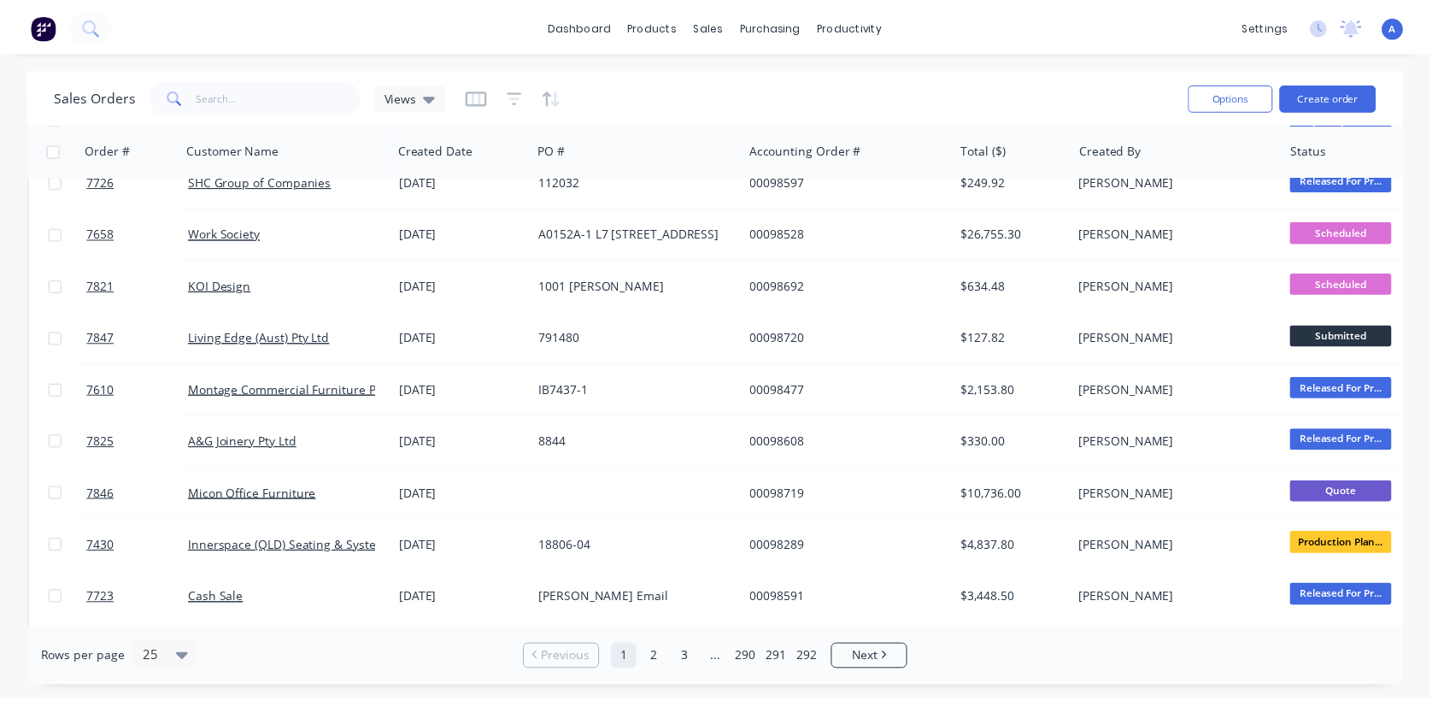
scroll to position [285, 0]
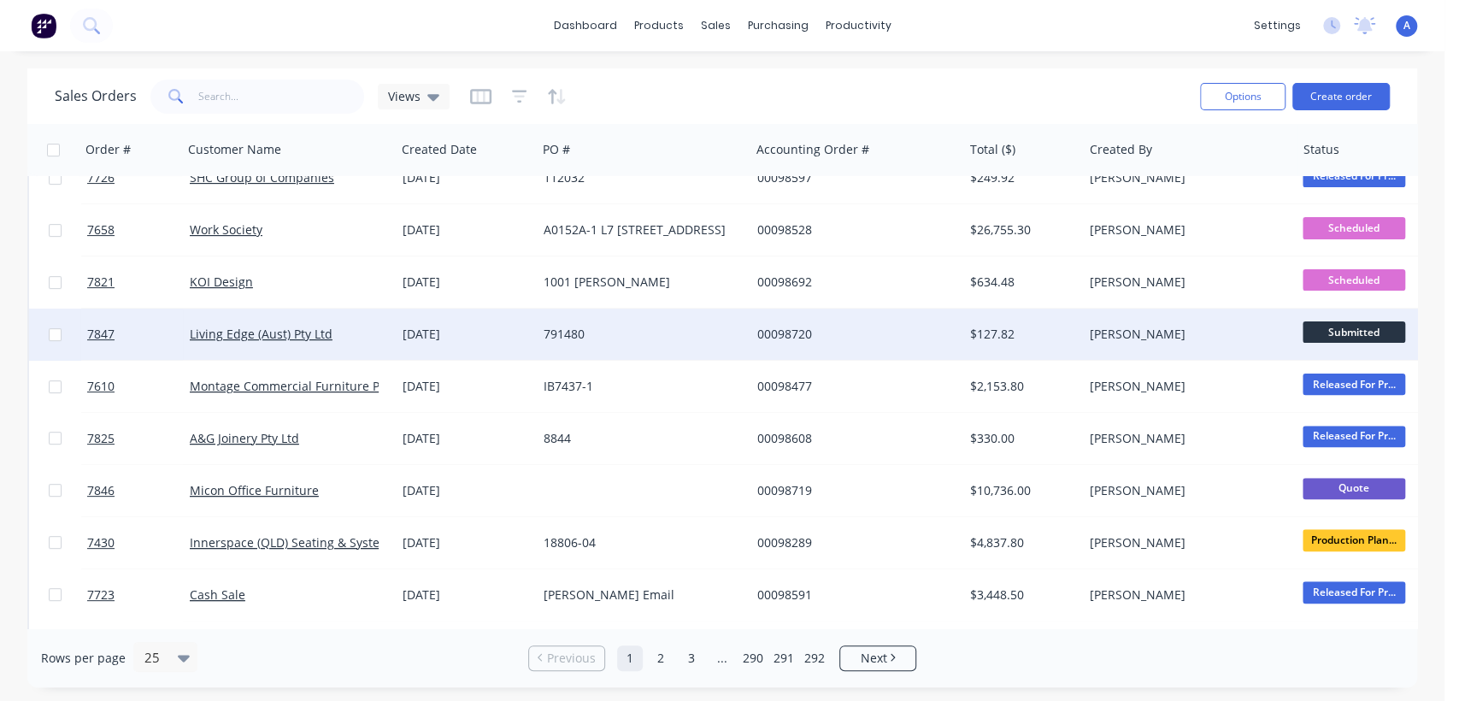
click at [595, 329] on div "791480" at bounding box center [639, 334] width 190 height 17
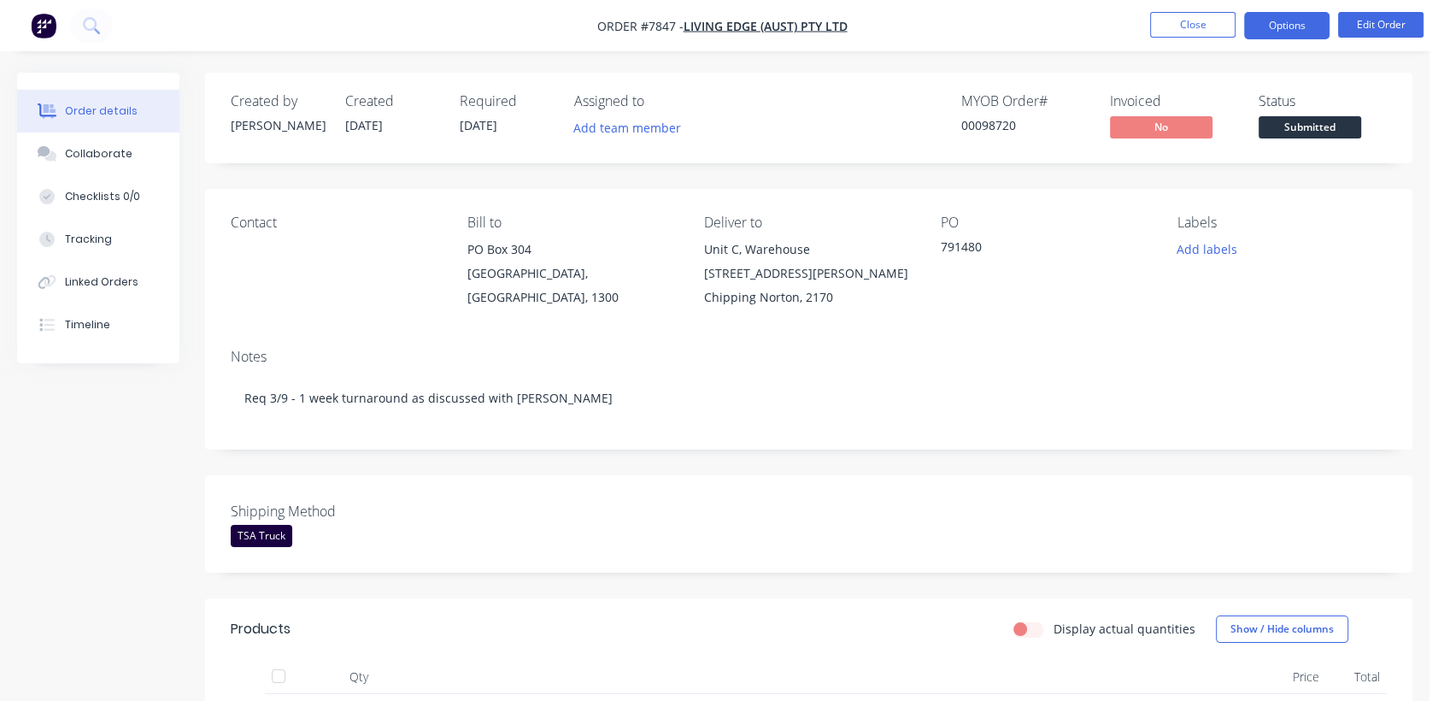
click at [1267, 27] on button "Options" at bounding box center [1286, 25] width 85 height 27
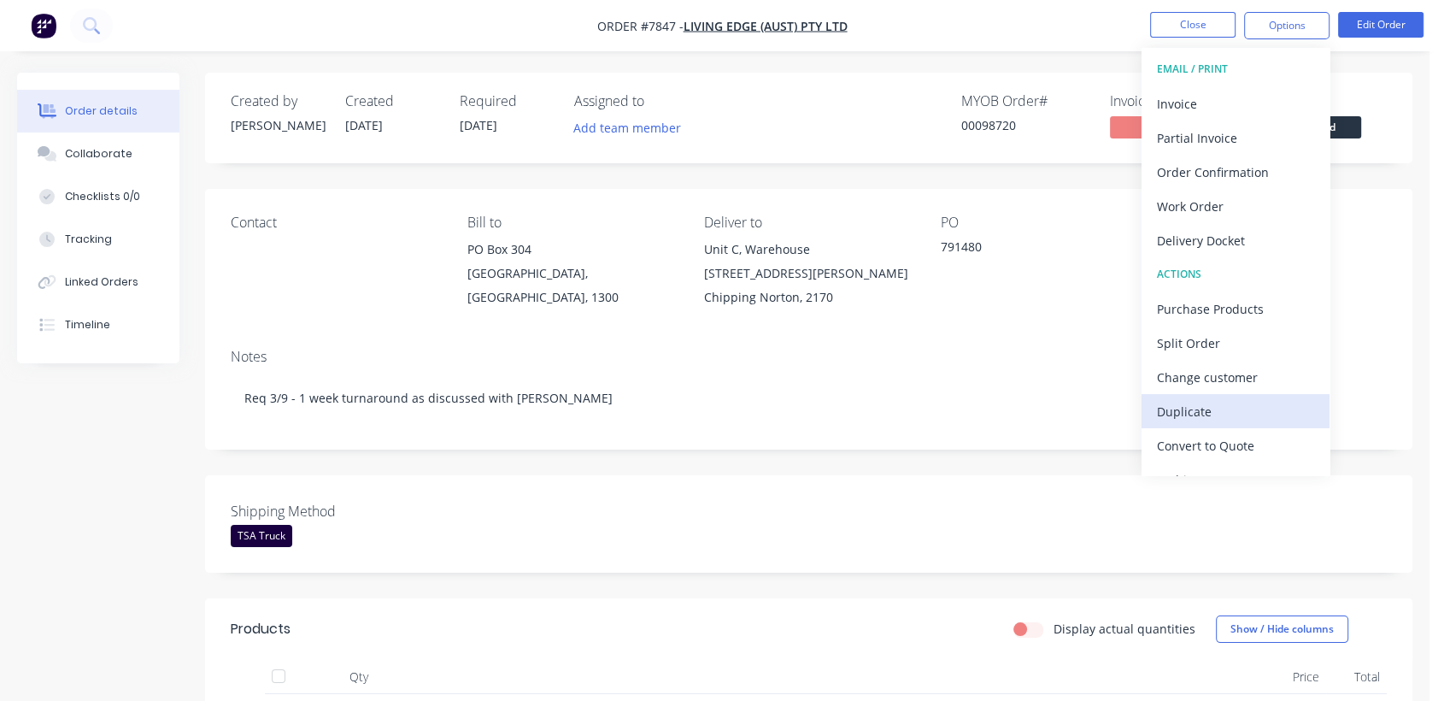
click at [1202, 409] on div "Duplicate" at bounding box center [1235, 411] width 157 height 25
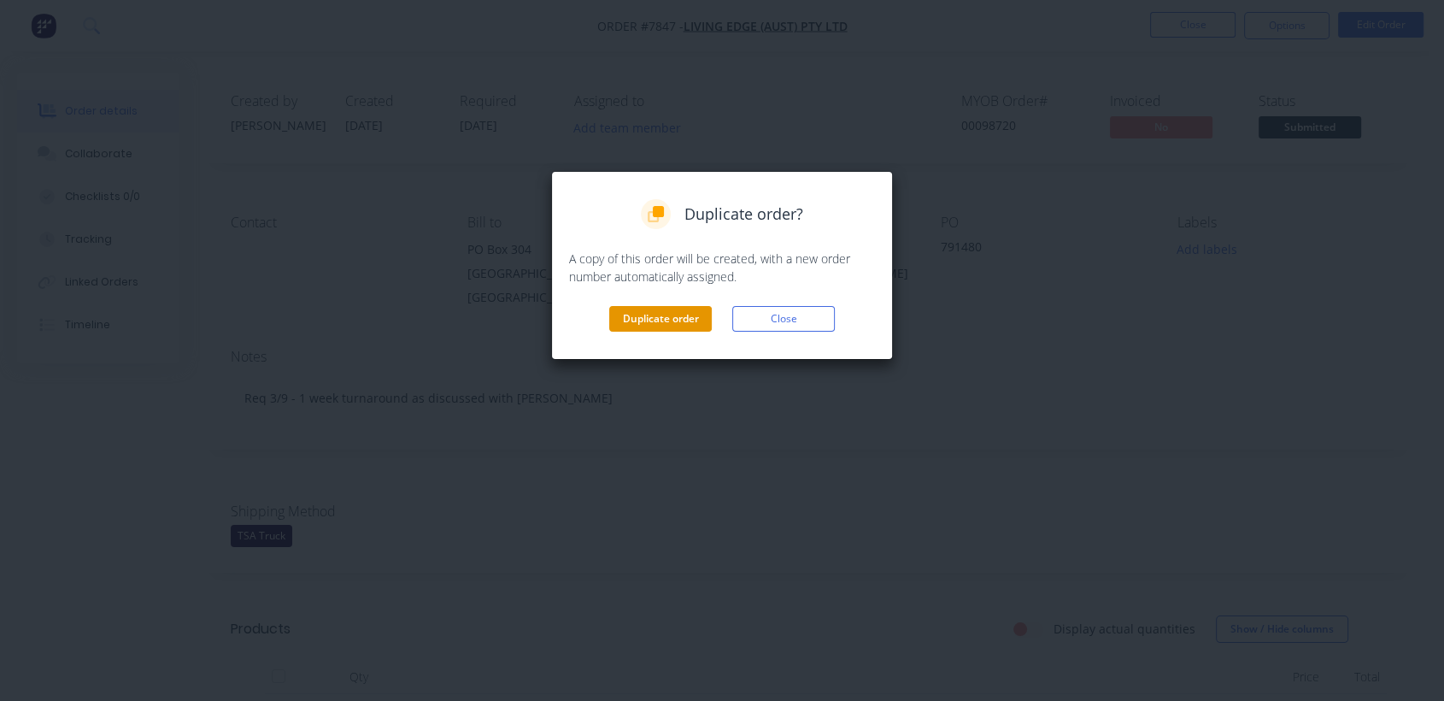
click at [636, 312] on button "Duplicate order" at bounding box center [660, 319] width 103 height 26
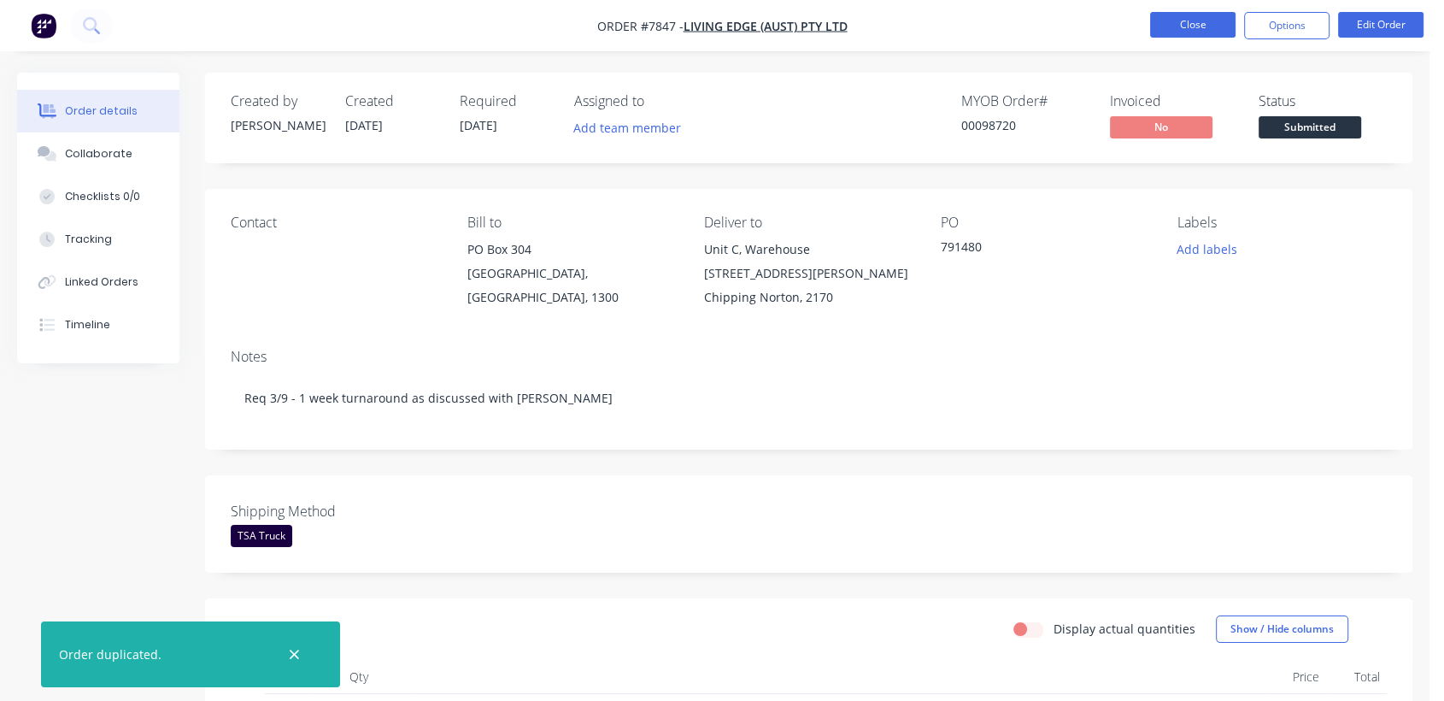
click at [1202, 25] on button "Close" at bounding box center [1192, 25] width 85 height 26
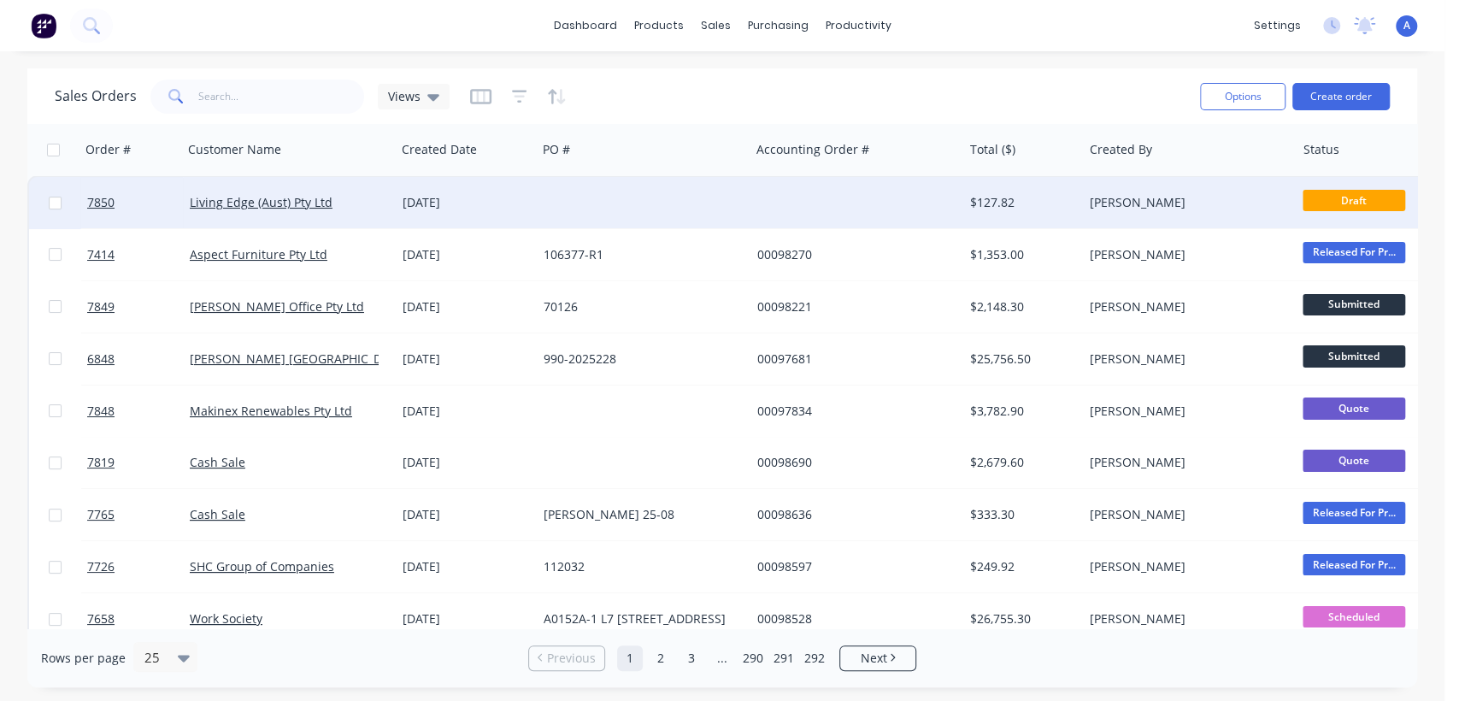
click at [503, 197] on div "[DATE]" at bounding box center [466, 202] width 127 height 17
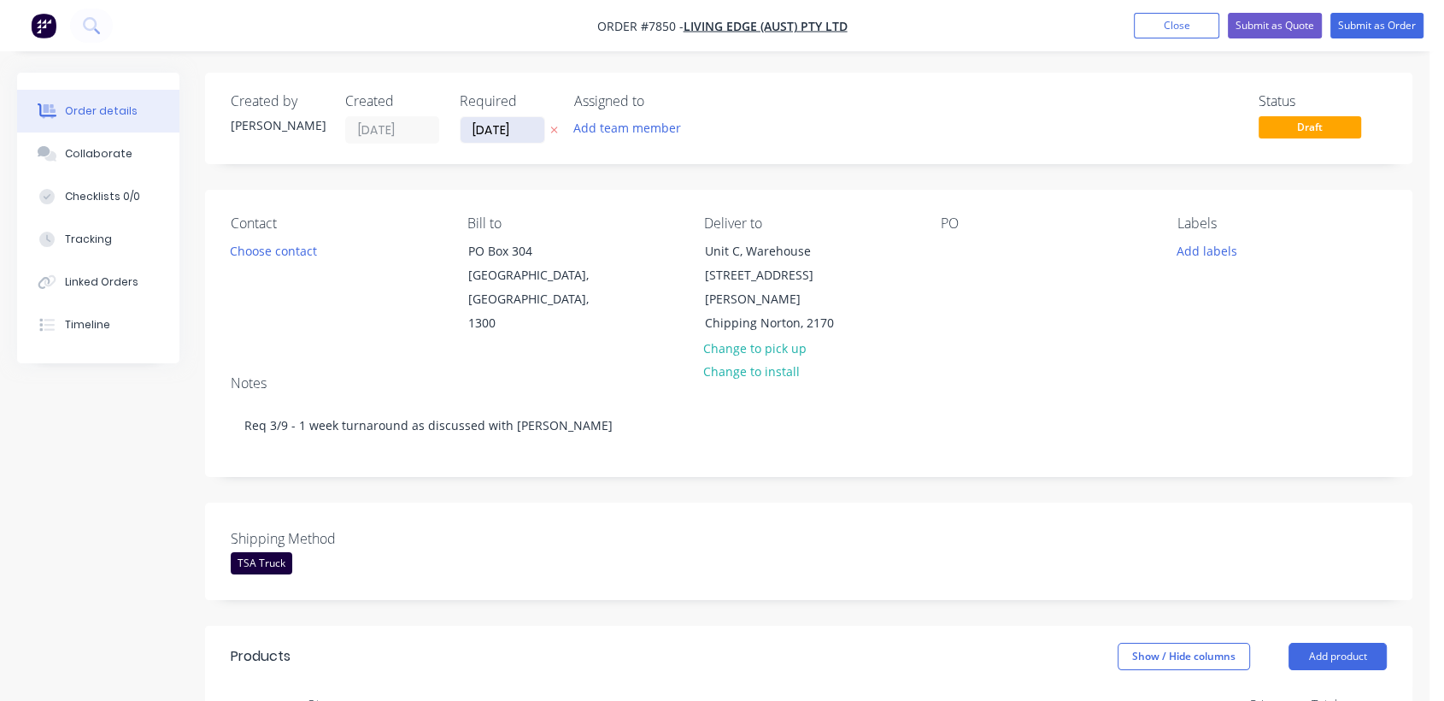
click at [530, 132] on input "[DATE]" at bounding box center [503, 130] width 84 height 26
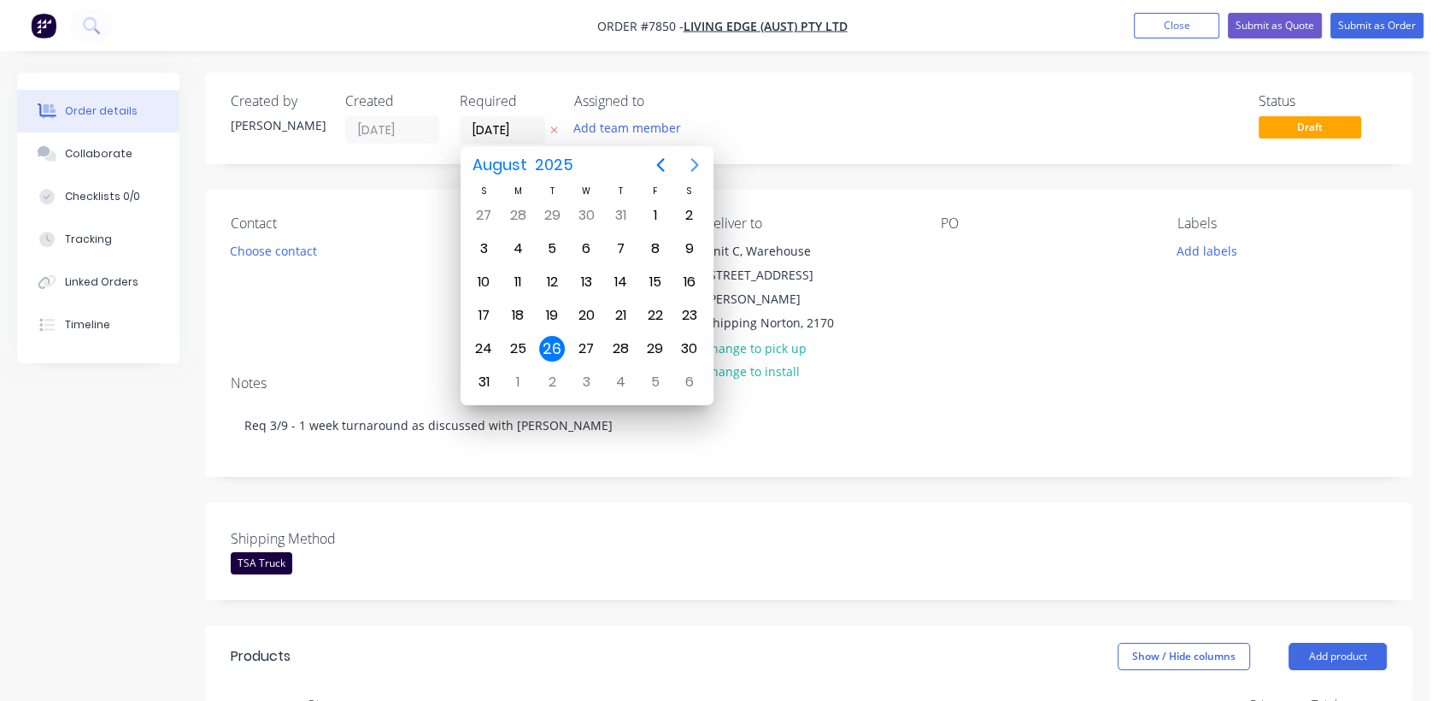
click at [695, 156] on icon "Next page" at bounding box center [695, 165] width 21 height 21
click at [586, 343] on div "31" at bounding box center [586, 349] width 26 height 26
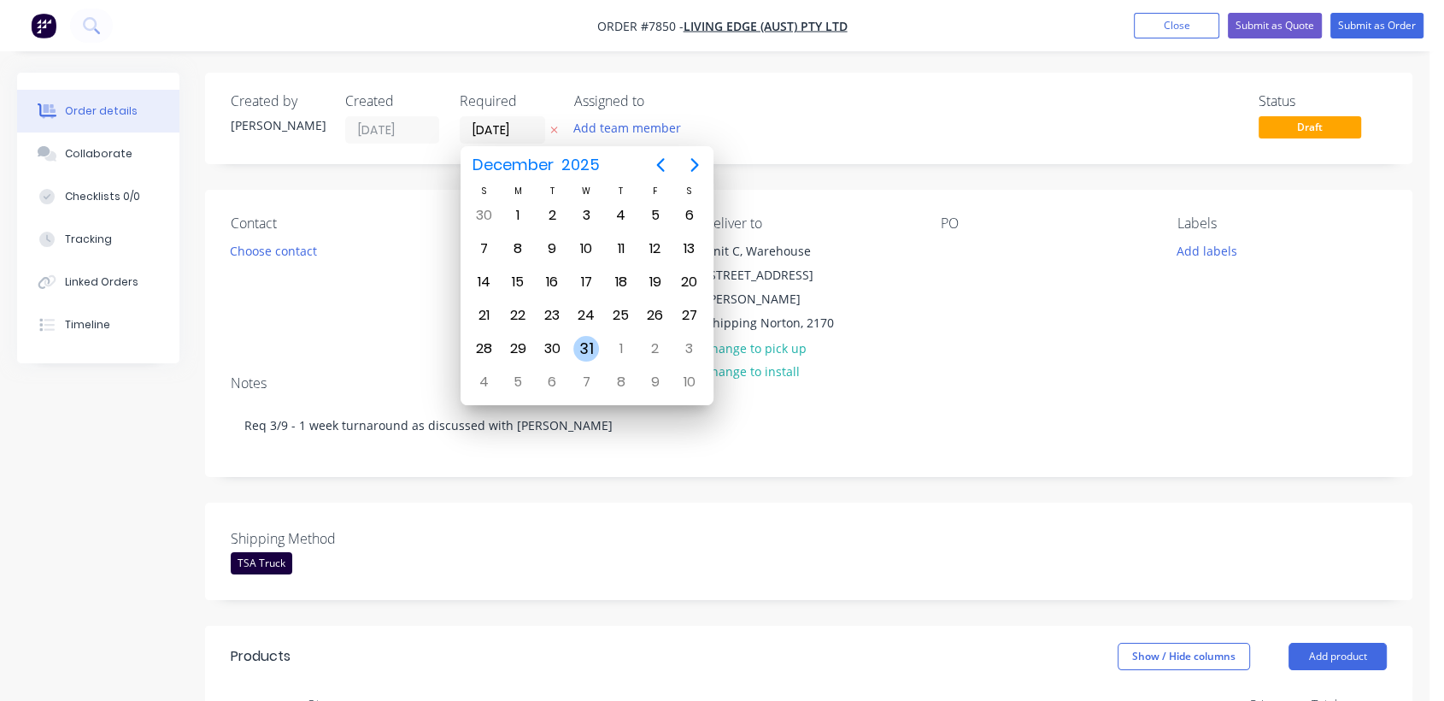
type input "[DATE]"
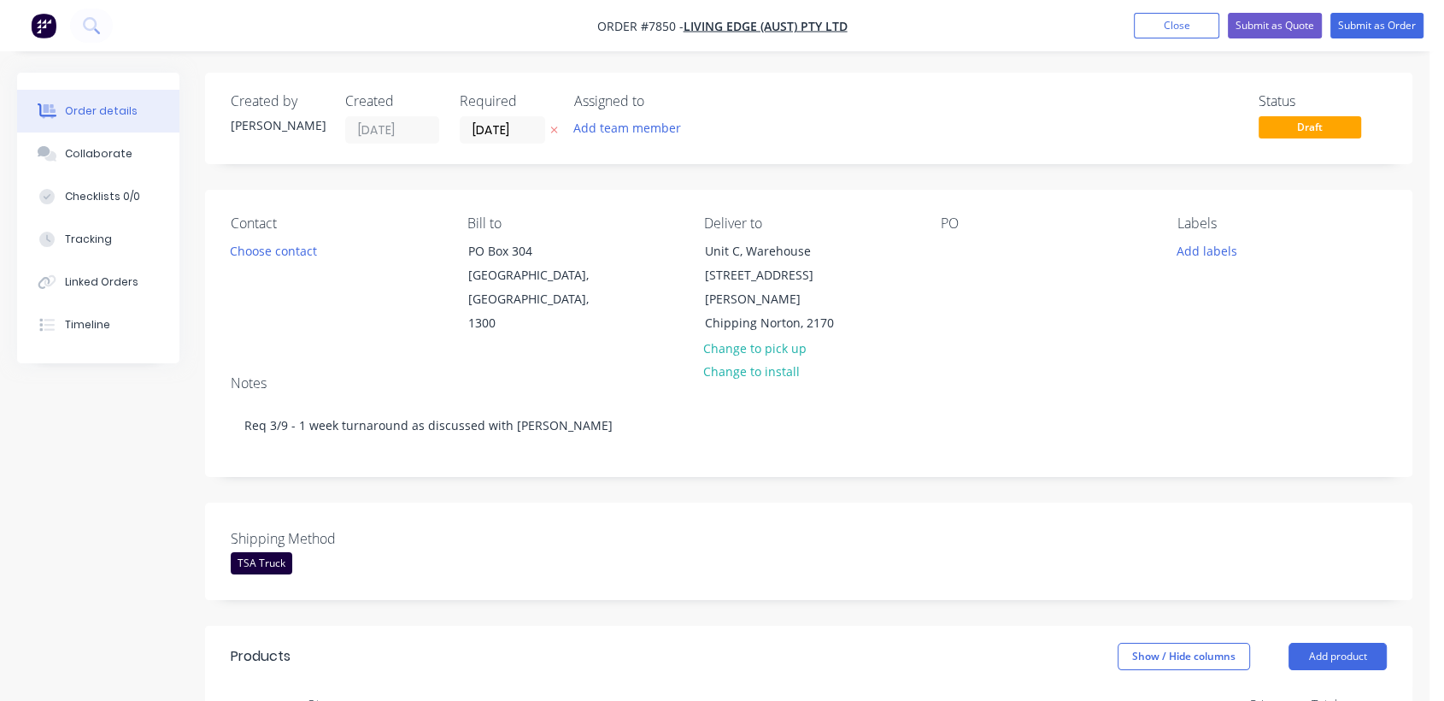
click at [957, 234] on div "PO" at bounding box center [1045, 275] width 209 height 121
click at [958, 248] on div at bounding box center [954, 250] width 27 height 25
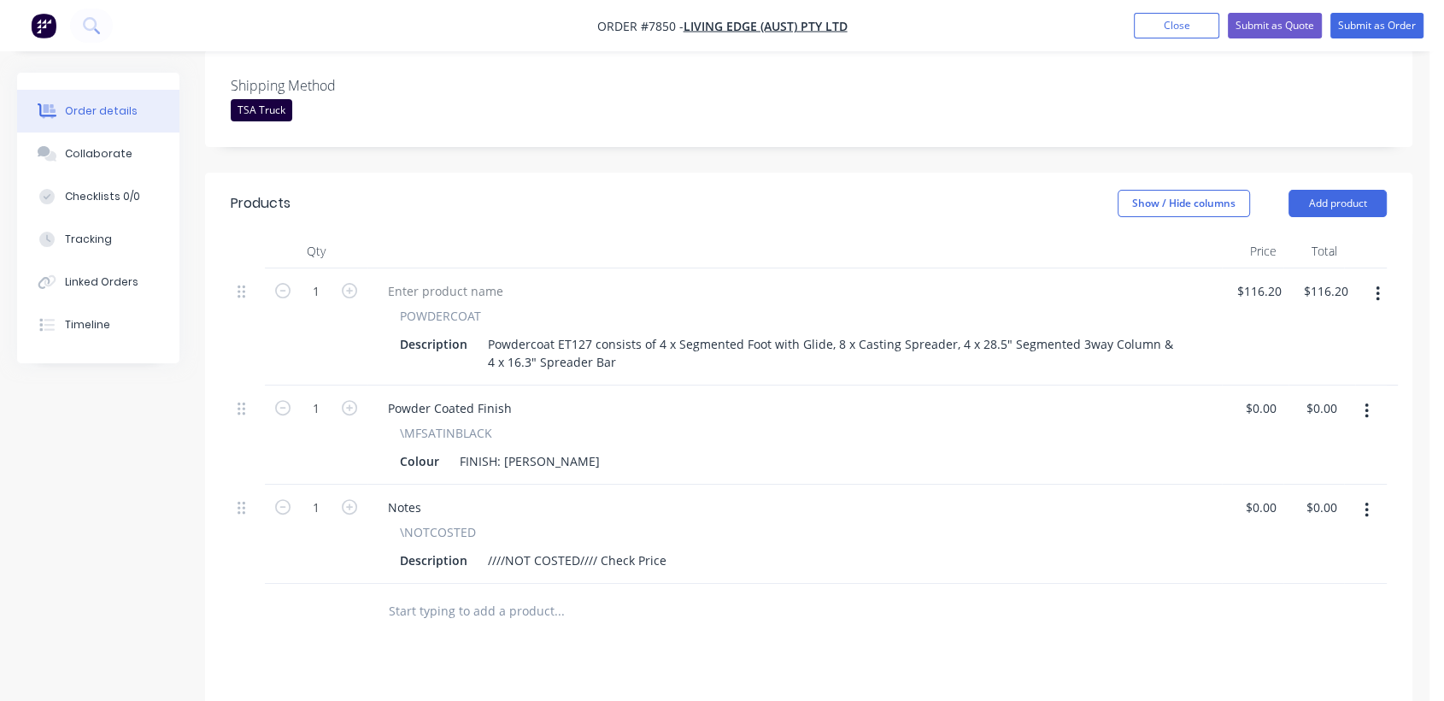
scroll to position [474, 0]
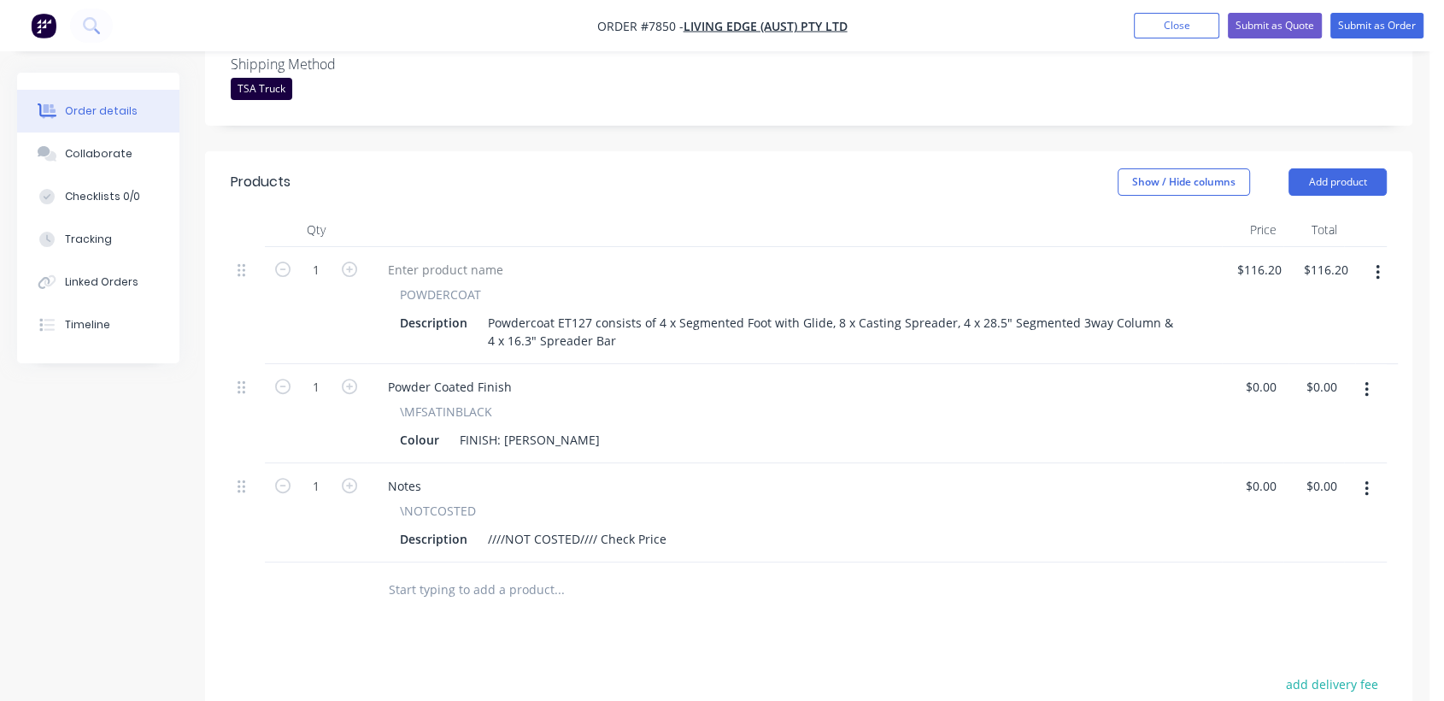
click at [1379, 263] on icon "button" at bounding box center [1378, 272] width 4 height 19
click at [1299, 339] on div "Duplicate" at bounding box center [1317, 351] width 132 height 25
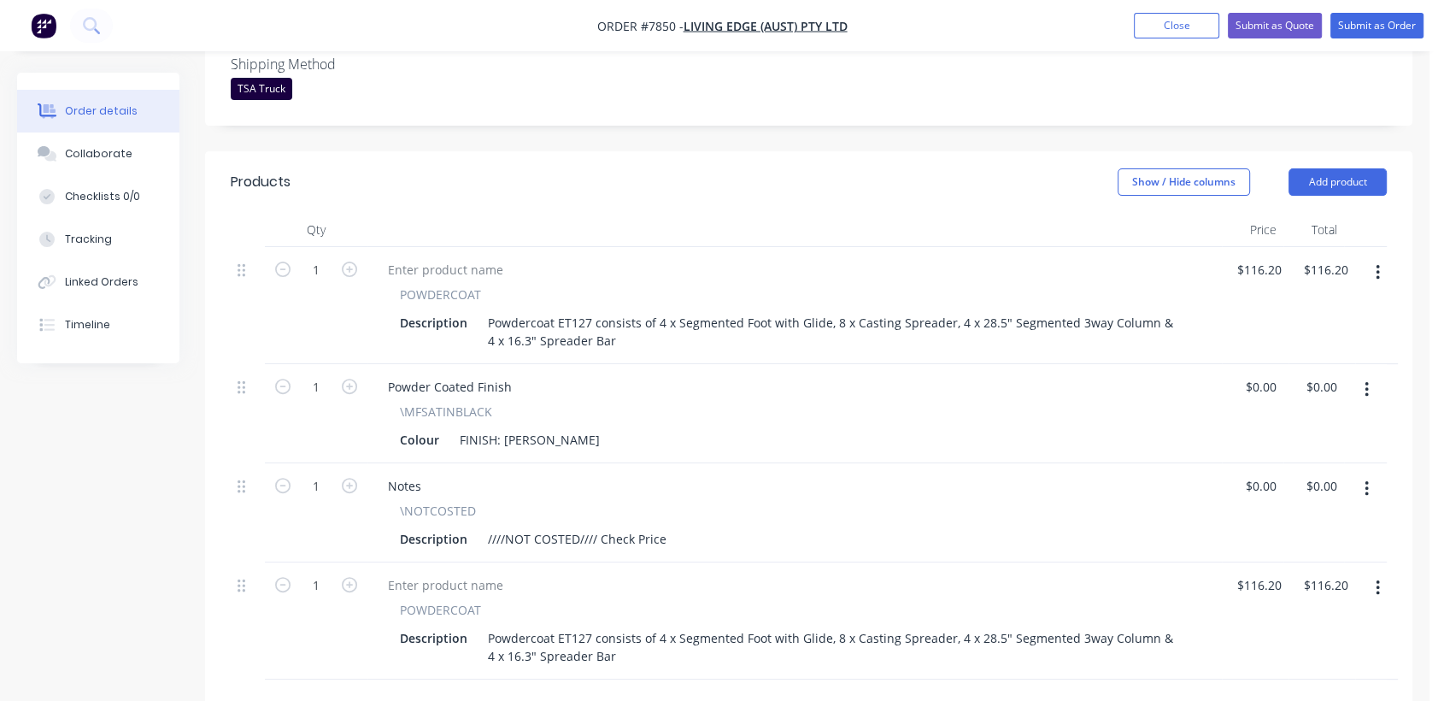
scroll to position [478, 0]
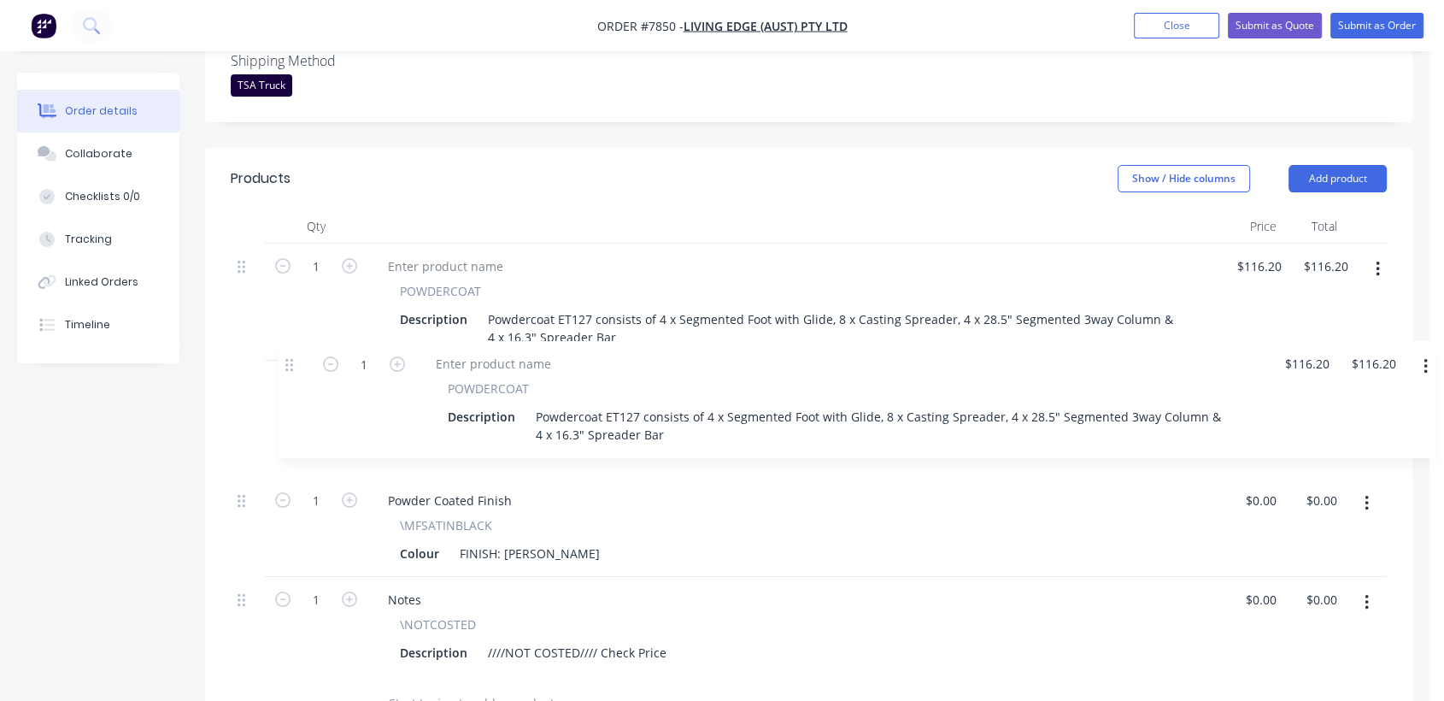
drag, startPoint x: 247, startPoint y: 560, endPoint x: 298, endPoint y: 357, distance: 208.9
click at [298, 357] on div "1 POWDERCOAT Description Powdercoat ET127 consists of 4 x Segmented Foot with G…" at bounding box center [809, 460] width 1156 height 432
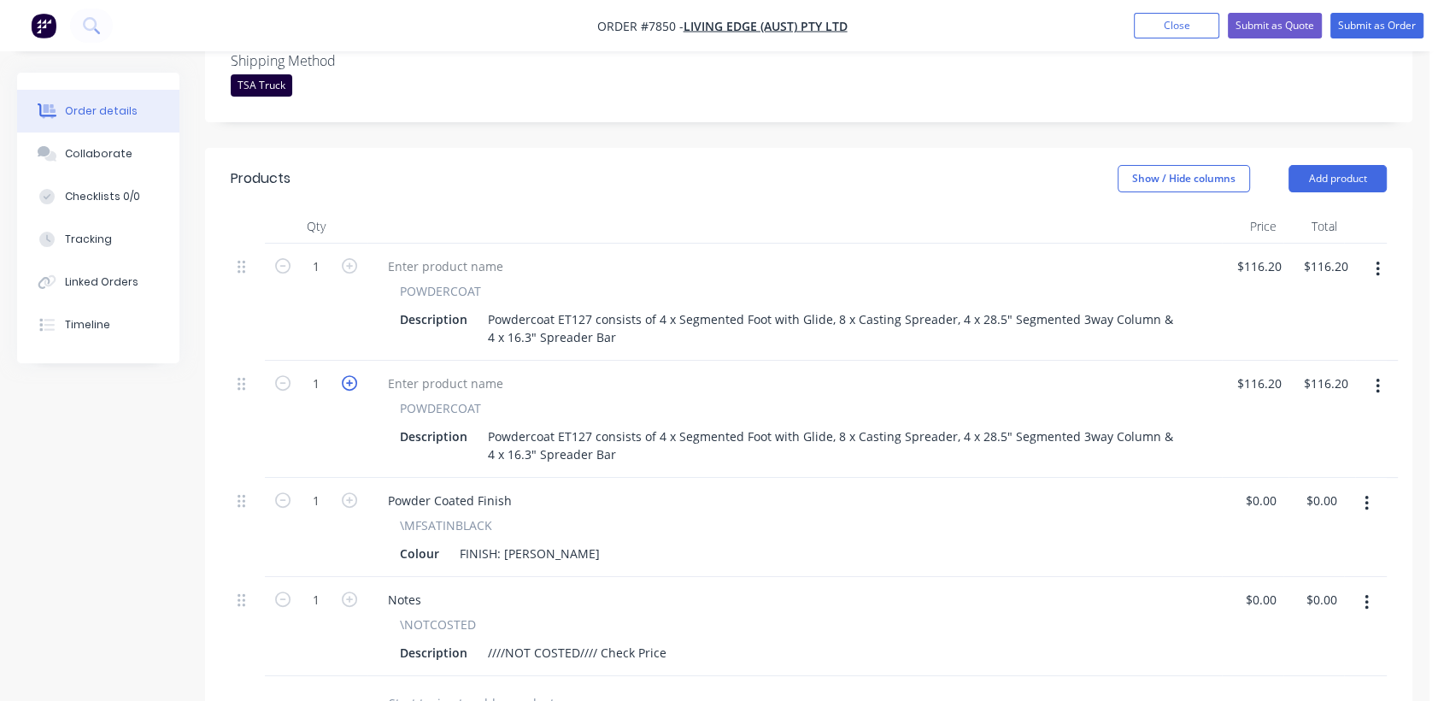
click at [350, 375] on icon "button" at bounding box center [349, 382] width 15 height 15
type input "2"
type input "$232.40"
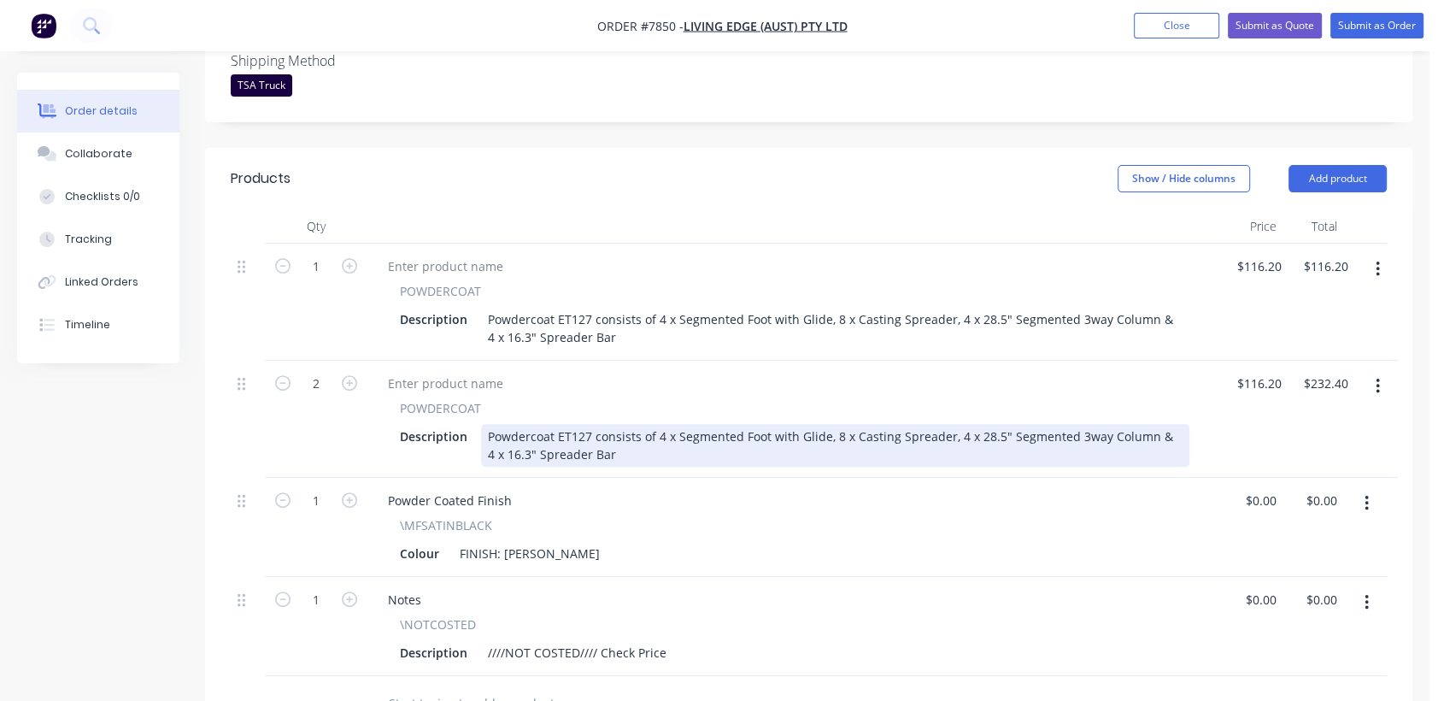
drag, startPoint x: 590, startPoint y: 410, endPoint x: 577, endPoint y: 412, distance: 12.9
click at [577, 424] on div "Powdercoat ET127 consists of 4 x Segmented Foot with Glide, 8 x Casting Spreade…" at bounding box center [835, 445] width 709 height 43
click at [591, 424] on div "Powdercoat ET127 consists of 4 x Segmented Foot with Glide, 8 x Casting Spreade…" at bounding box center [835, 445] width 709 height 43
click at [585, 424] on div "Powdercoat ET127 consists of 4 x Segmented Foot with Glide, 8 x Casting Spreade…" at bounding box center [835, 445] width 709 height 43
click at [835, 424] on div "Powdercoat ET151 consists of 4 x Segmented Foot with Glide, 8 x Casting Spreade…" at bounding box center [835, 445] width 709 height 43
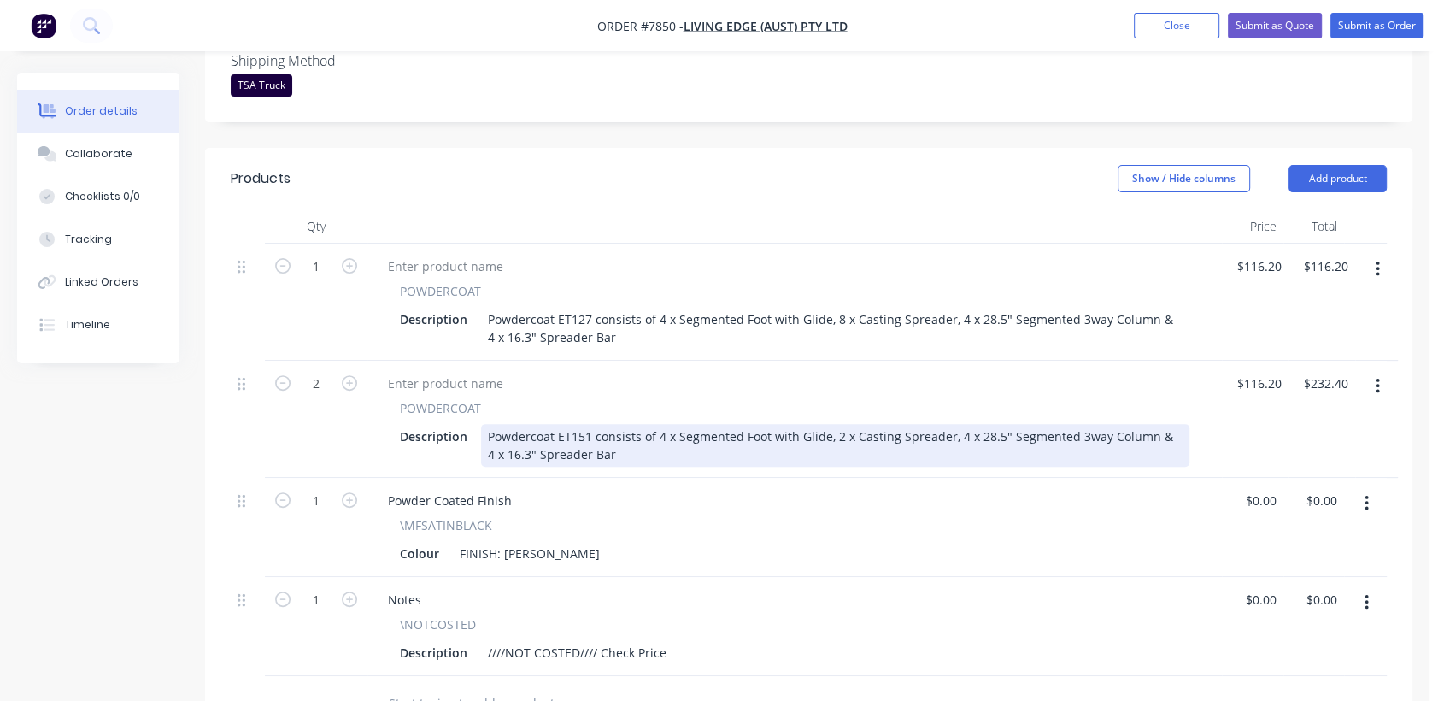
click at [955, 424] on div "Powdercoat ET151 consists of 4 x Segmented Foot with Glide, 2 x Casting Spreade…" at bounding box center [835, 445] width 709 height 43
click at [1166, 424] on div "Powdercoat ET151 consists of 4 x Segmented Foot with Glide, 2 x Casting Spreade…" at bounding box center [835, 445] width 709 height 43
drag, startPoint x: 510, startPoint y: 431, endPoint x: 478, endPoint y: 421, distance: 33.8
click at [478, 424] on div "Description Powdercoat ET151 consists of 4 x Segmented Foot with Glide, 2 x Cas…" at bounding box center [791, 445] width 797 height 43
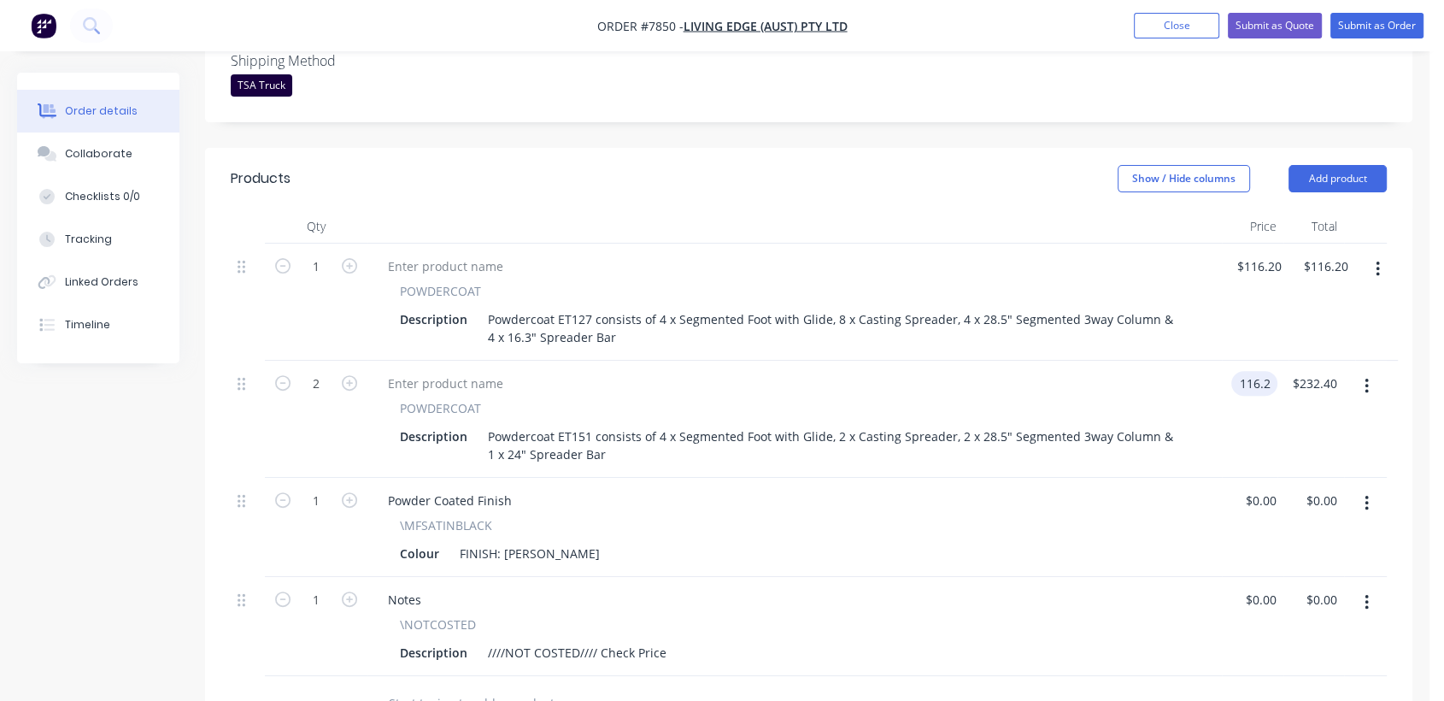
click at [1273, 371] on input "116.2" at bounding box center [1257, 383] width 39 height 25
type input "$66.90"
type input "$133.80"
click at [349, 375] on icon "button" at bounding box center [349, 382] width 15 height 15
type input "3"
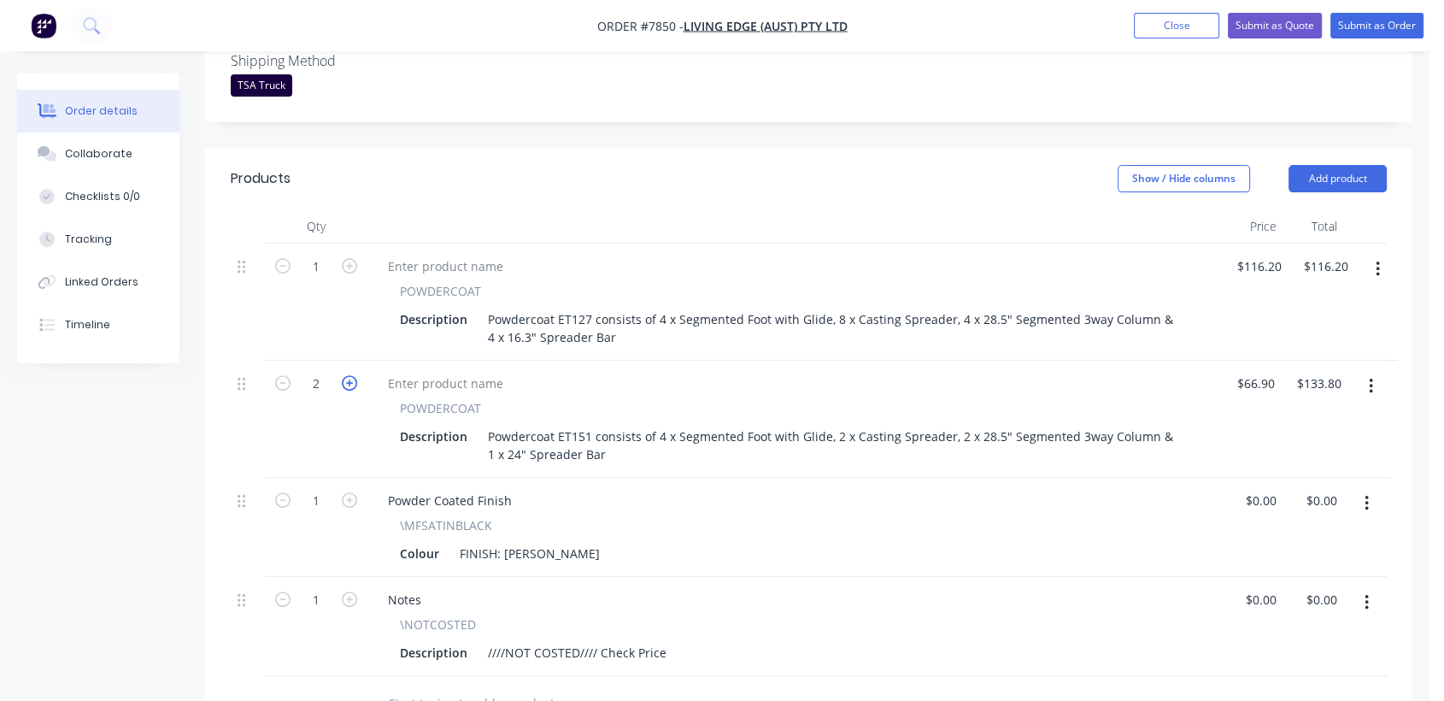
type input "$200.70"
click at [349, 375] on icon "button" at bounding box center [349, 382] width 15 height 15
type input "4"
type input "$267.60"
click at [1367, 371] on button "button" at bounding box center [1371, 386] width 40 height 31
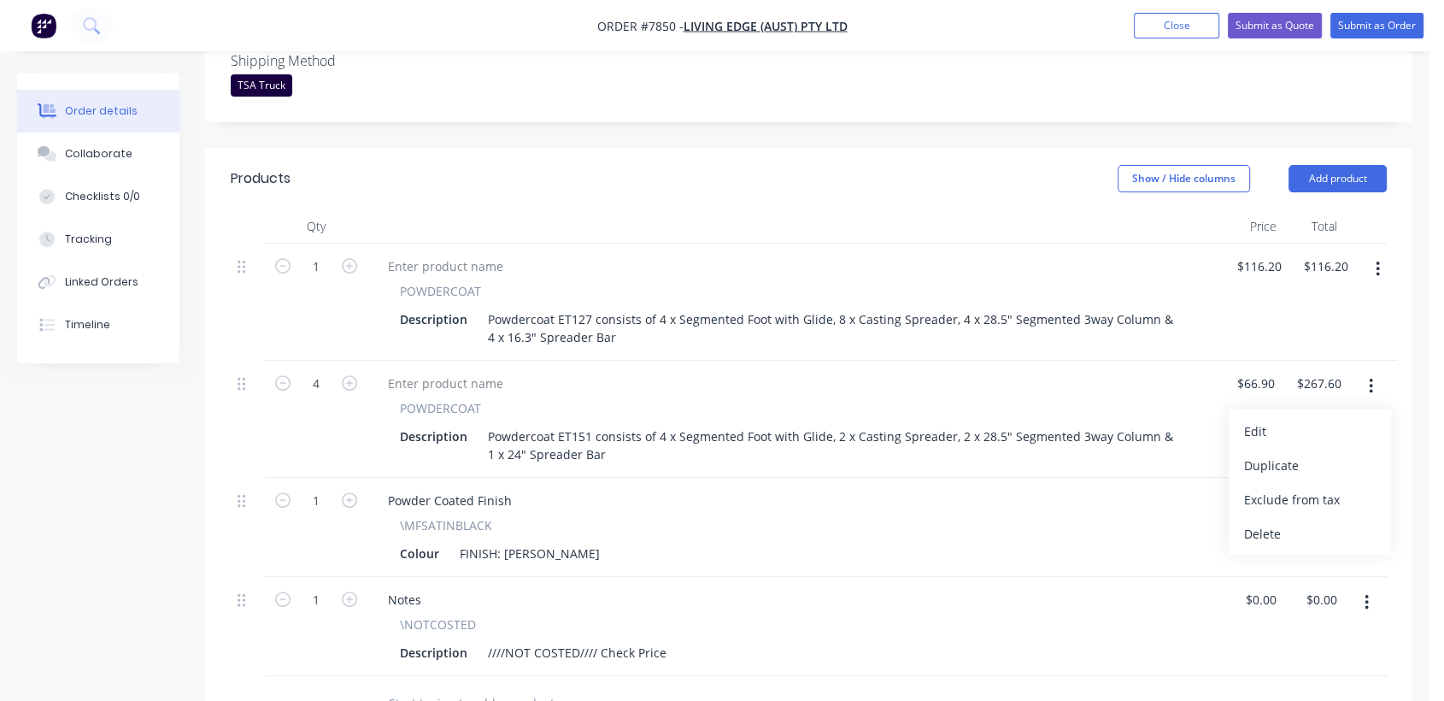
drag, startPoint x: 1285, startPoint y: 444, endPoint x: 704, endPoint y: 453, distance: 580.4
click at [1284, 453] on div "Duplicate" at bounding box center [1310, 465] width 132 height 25
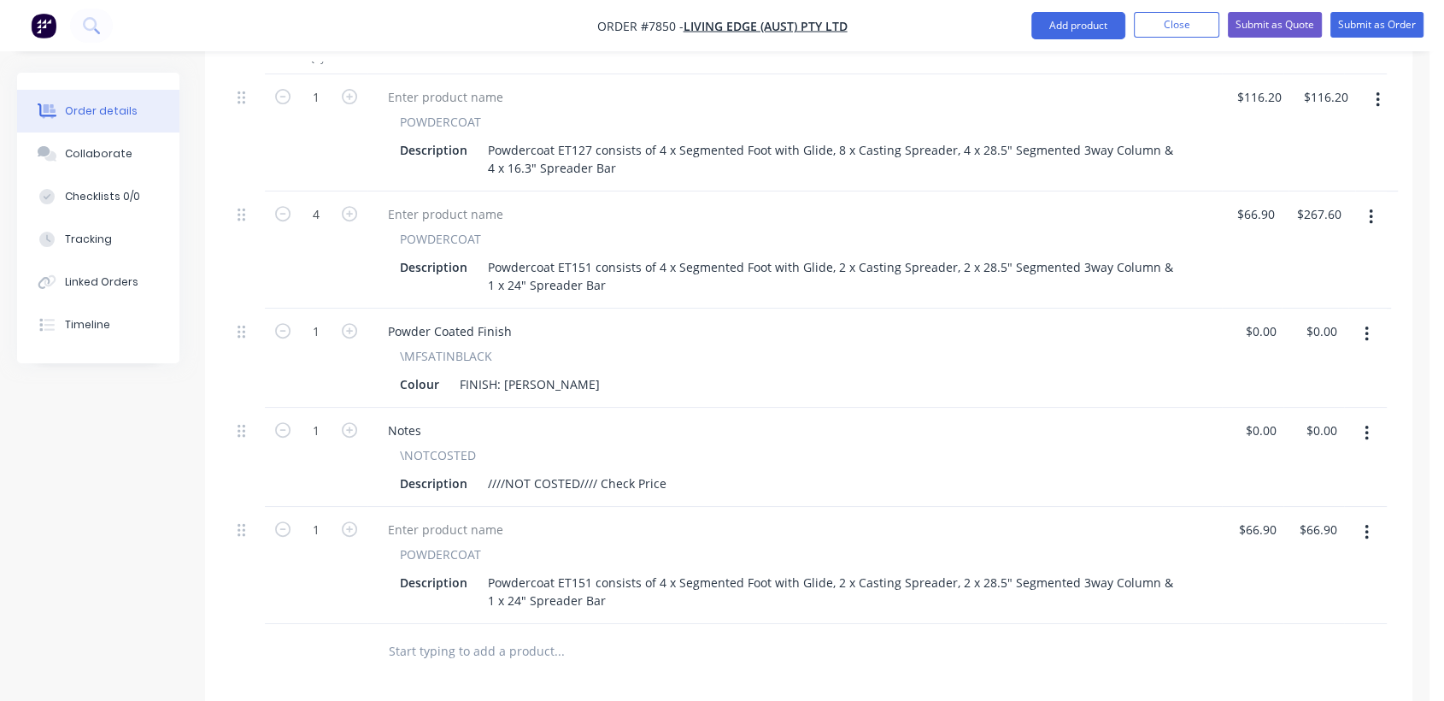
scroll to position [667, 0]
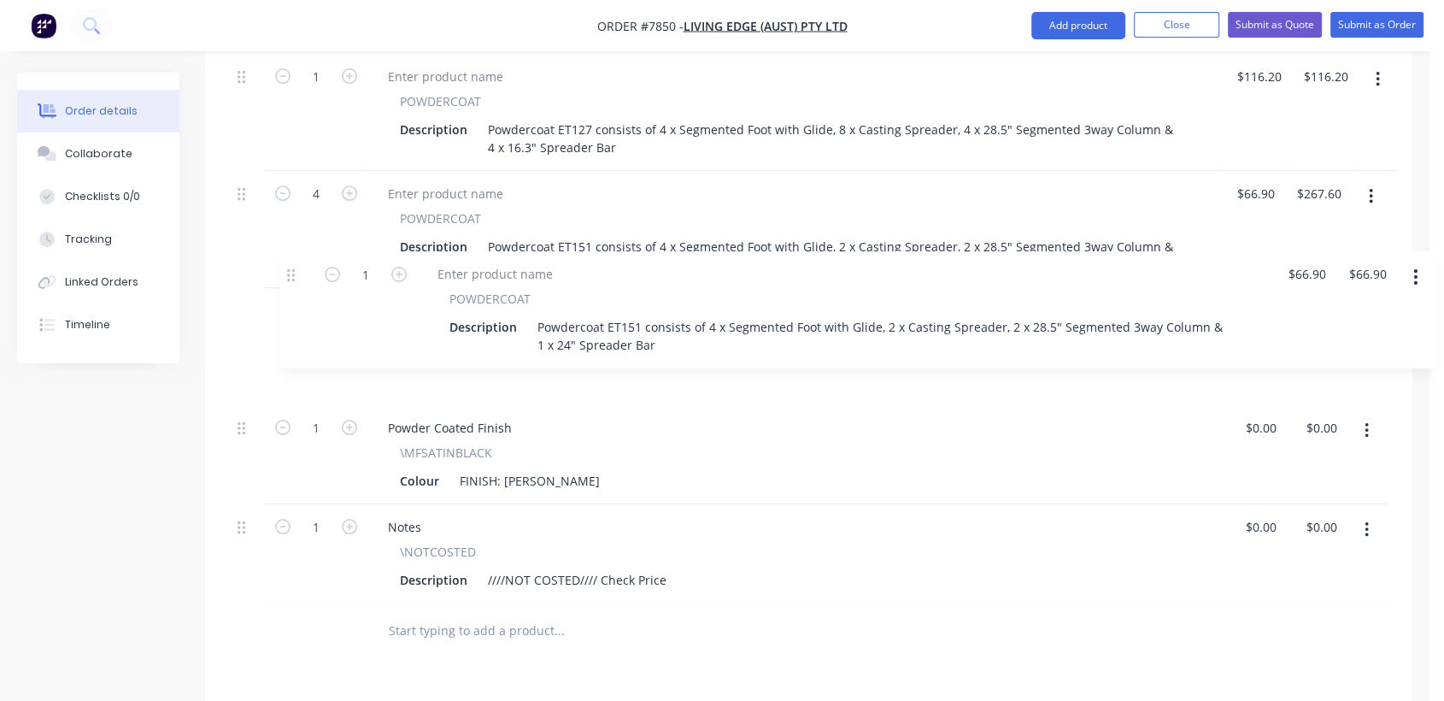
drag, startPoint x: 244, startPoint y: 491, endPoint x: 299, endPoint y: 273, distance: 224.9
click at [299, 273] on div "1 POWDERCOAT Description Powdercoat ET127 consists of 4 x Segmented Foot with G…" at bounding box center [809, 329] width 1156 height 550
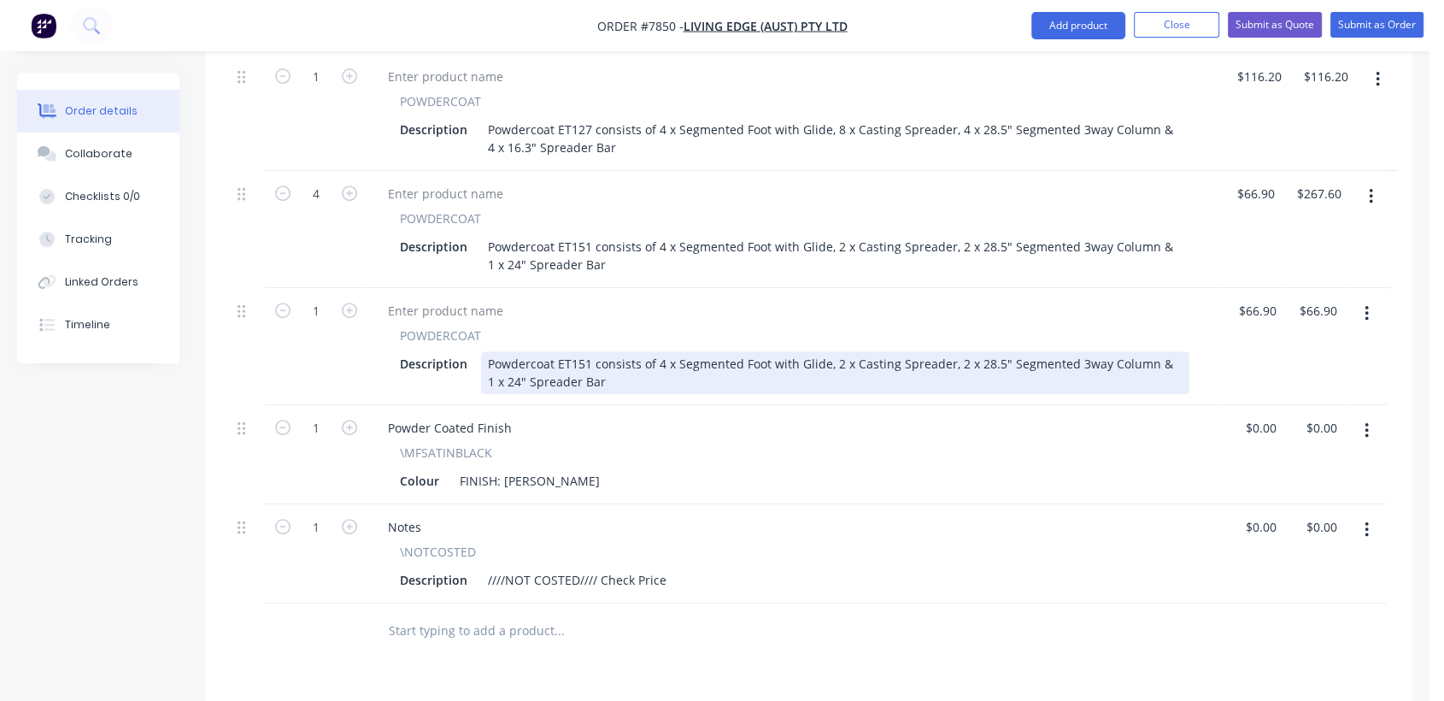
click at [587, 351] on div "Powdercoat ET151 consists of 4 x Segmented Foot with Glide, 2 x Casting Spreade…" at bounding box center [835, 372] width 709 height 43
drag, startPoint x: 500, startPoint y: 356, endPoint x: 456, endPoint y: 350, distance: 44.0
click at [456, 351] on div "Description Powdercoat ET153 consists of 4 x Segmented Foot with Glide, 2 x Cas…" at bounding box center [791, 372] width 797 height 43
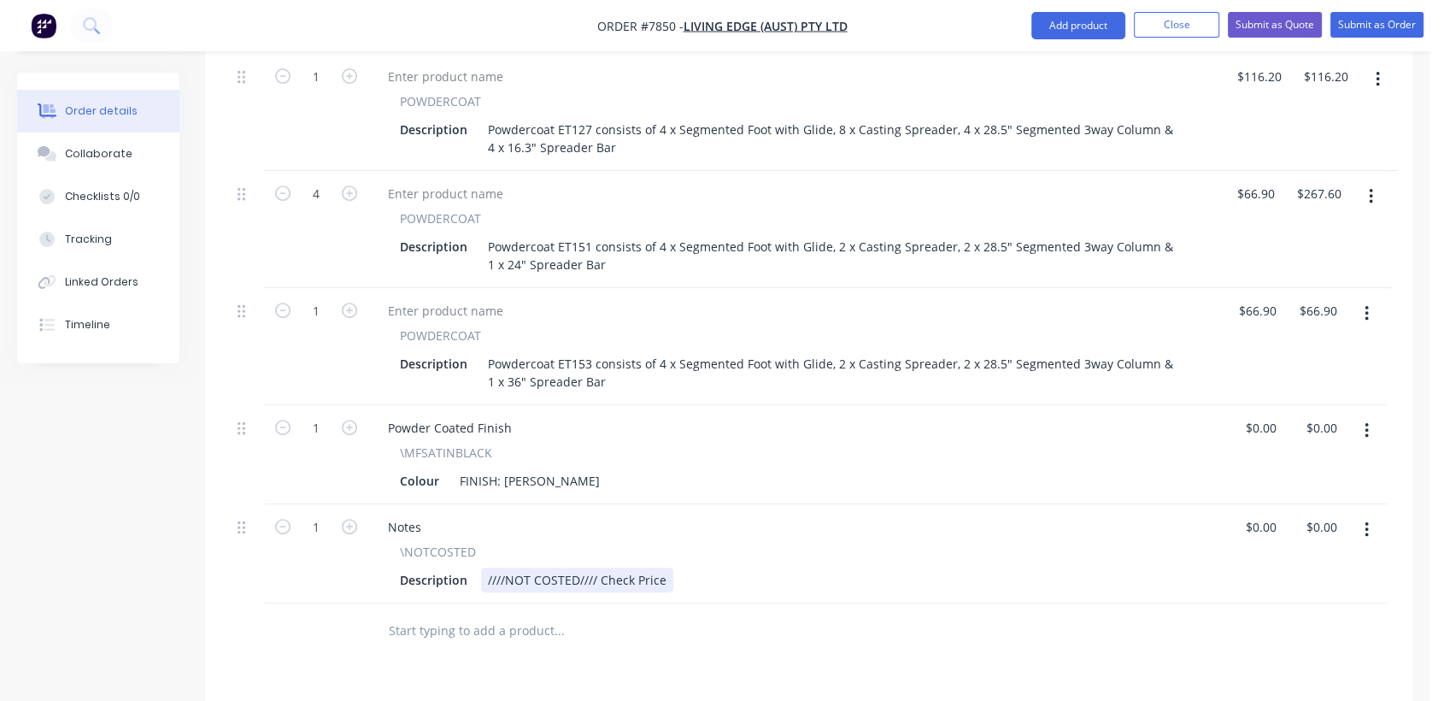
click at [685, 567] on div "Description ////NOT COSTED//// Check Price" at bounding box center [791, 579] width 797 height 25
click at [1261, 298] on input "66.9" at bounding box center [1261, 310] width 46 height 25
type input "$70.10"
click at [664, 567] on div "////NOT COSTED//// Check Price" at bounding box center [577, 579] width 192 height 25
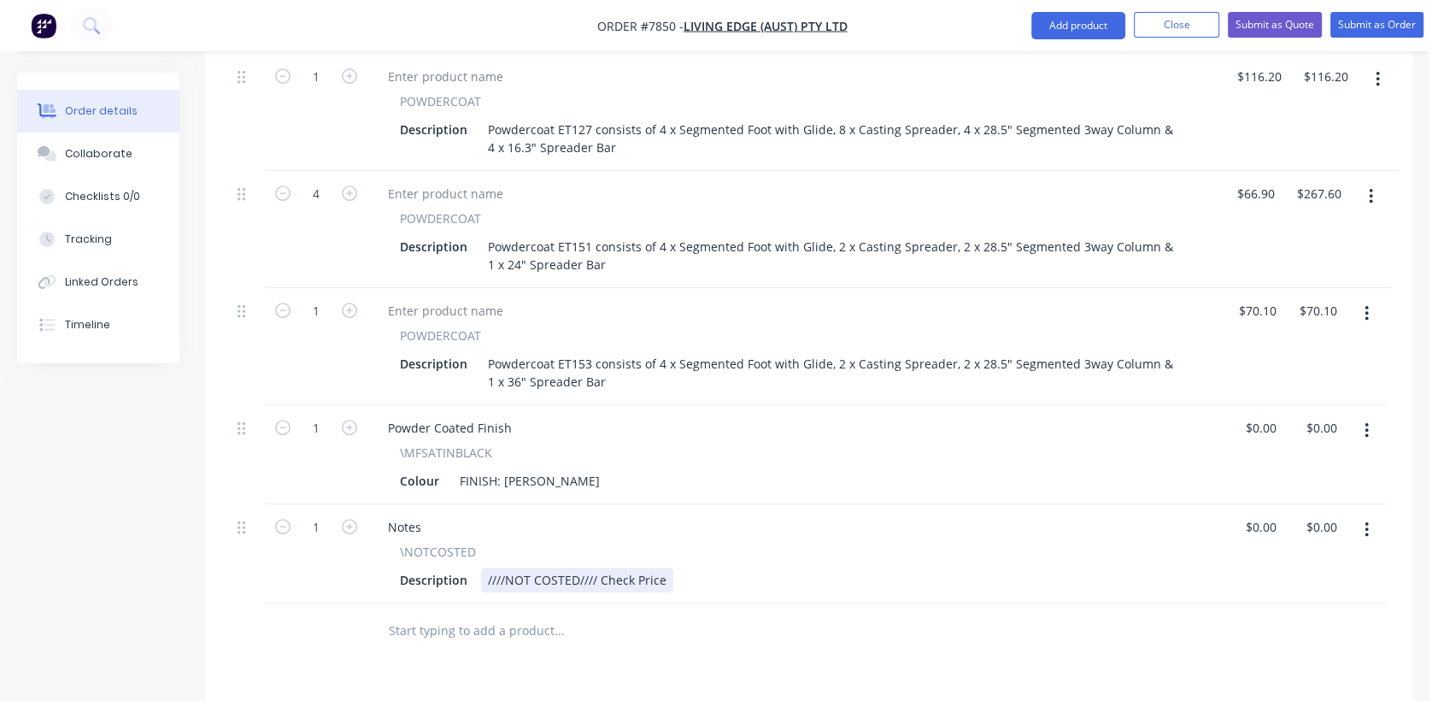
click at [662, 567] on div "////NOT COSTED//// Check Price" at bounding box center [577, 579] width 192 height 25
type input "0"
click at [125, 150] on div "Collaborate" at bounding box center [99, 153] width 68 height 15
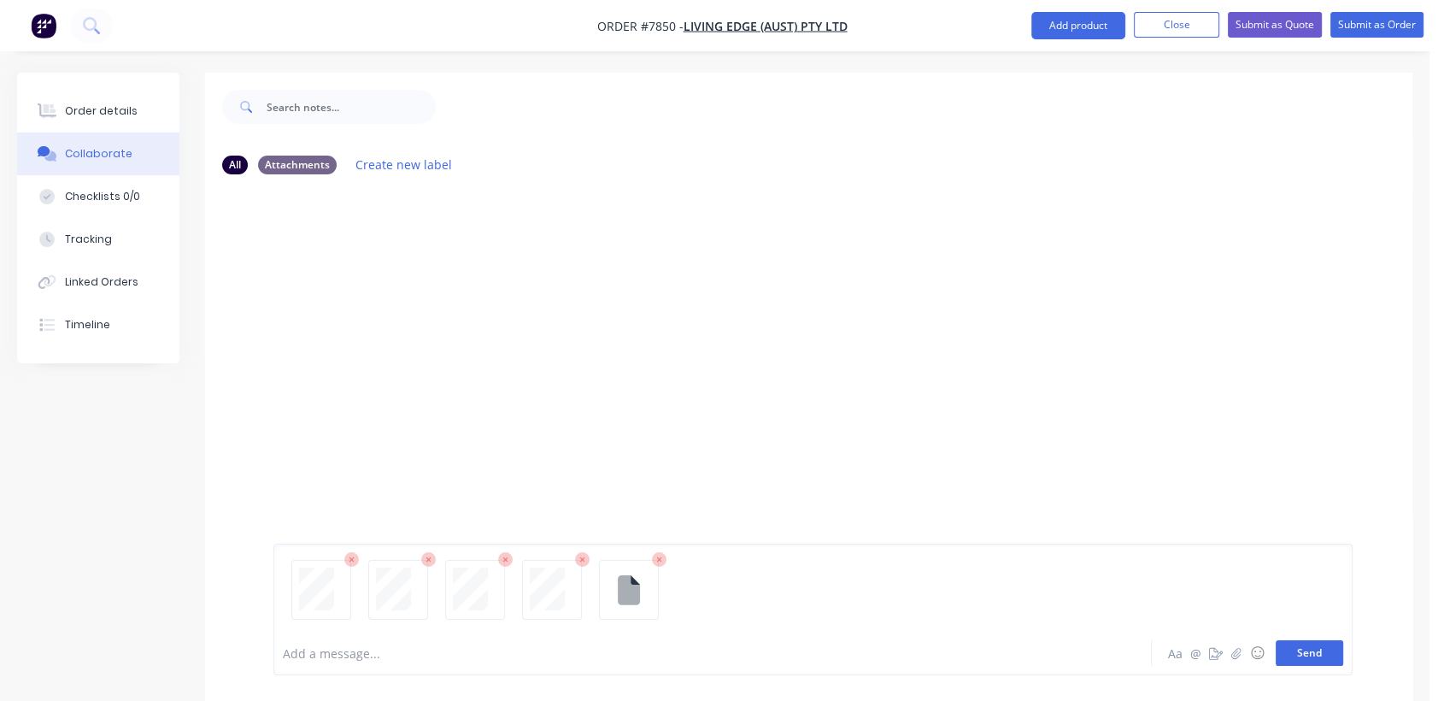
click at [1299, 657] on button "Send" at bounding box center [1310, 653] width 68 height 26
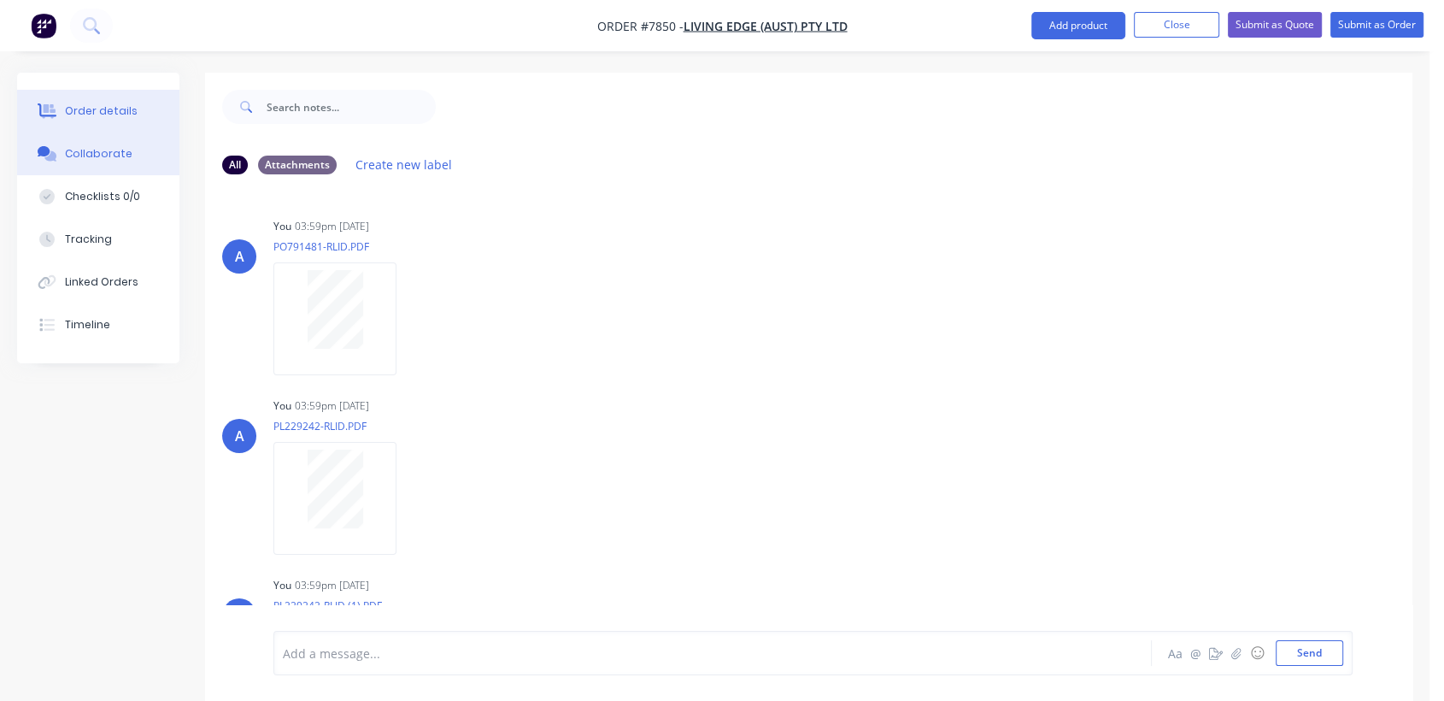
click at [115, 112] on div "Order details" at bounding box center [101, 110] width 73 height 15
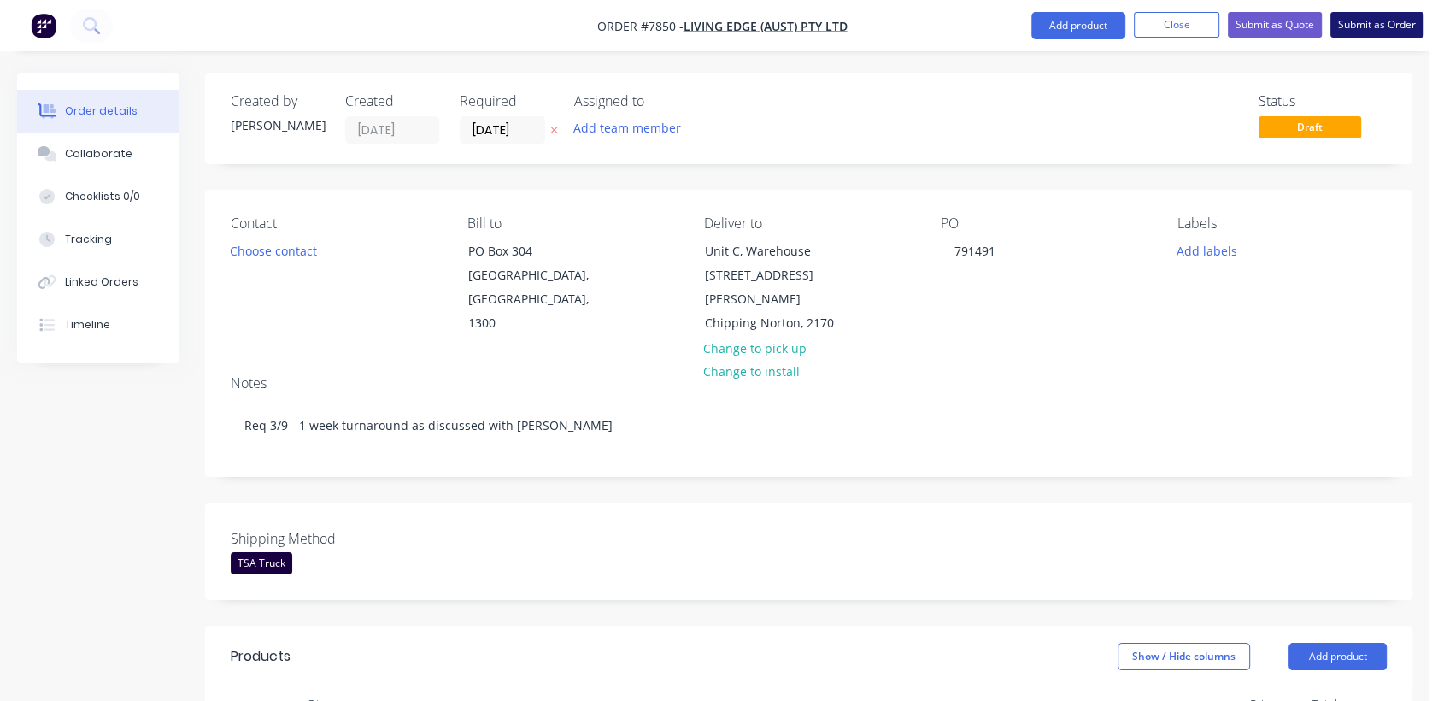
click at [1354, 24] on button "Submit as Order" at bounding box center [1377, 25] width 93 height 26
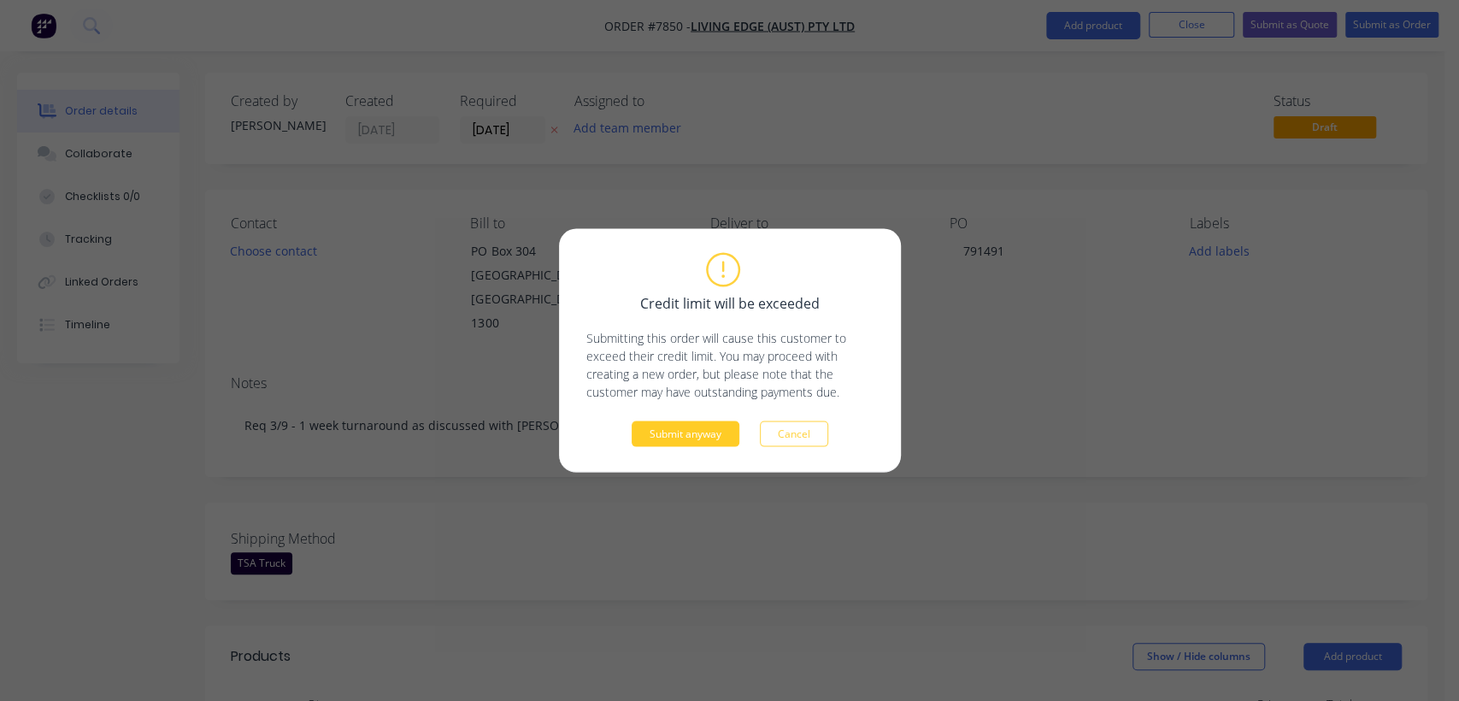
click at [710, 431] on button "Submit anyway" at bounding box center [686, 434] width 108 height 26
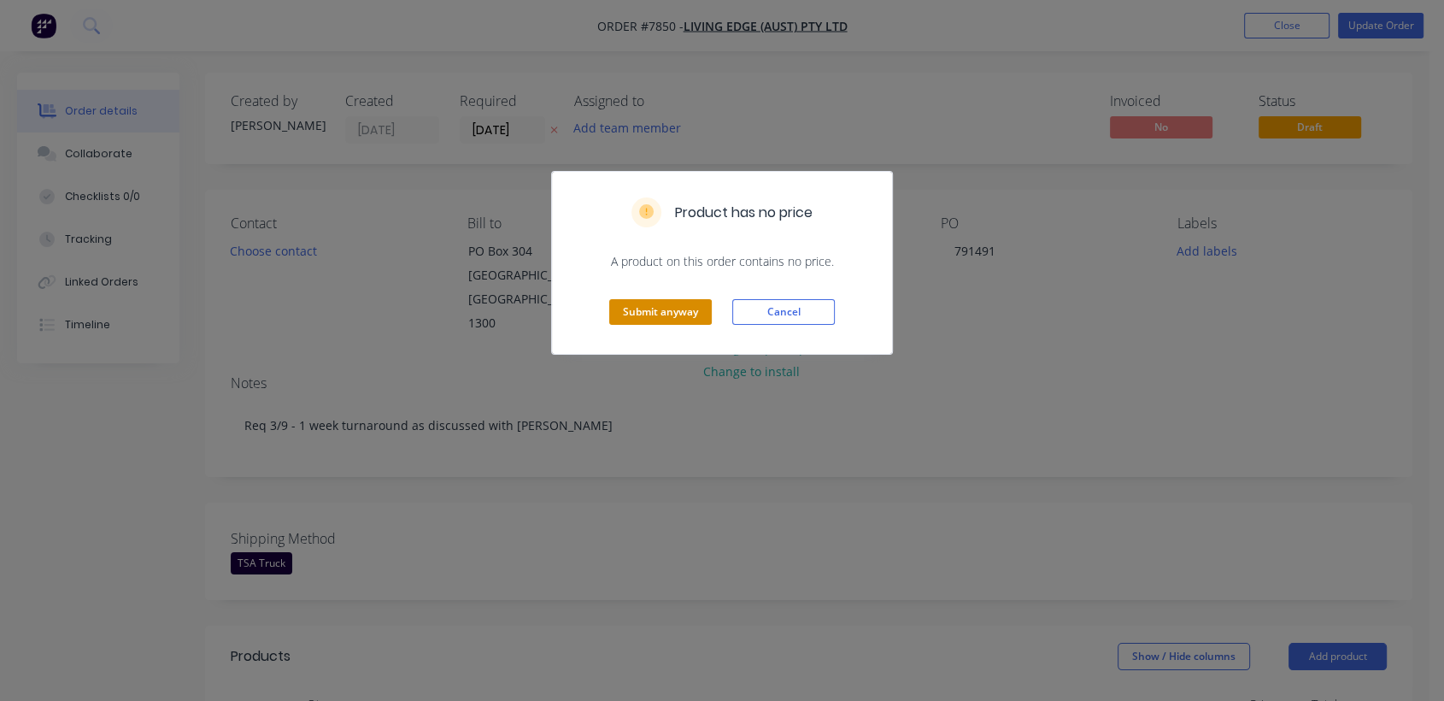
click at [670, 310] on button "Submit anyway" at bounding box center [660, 312] width 103 height 26
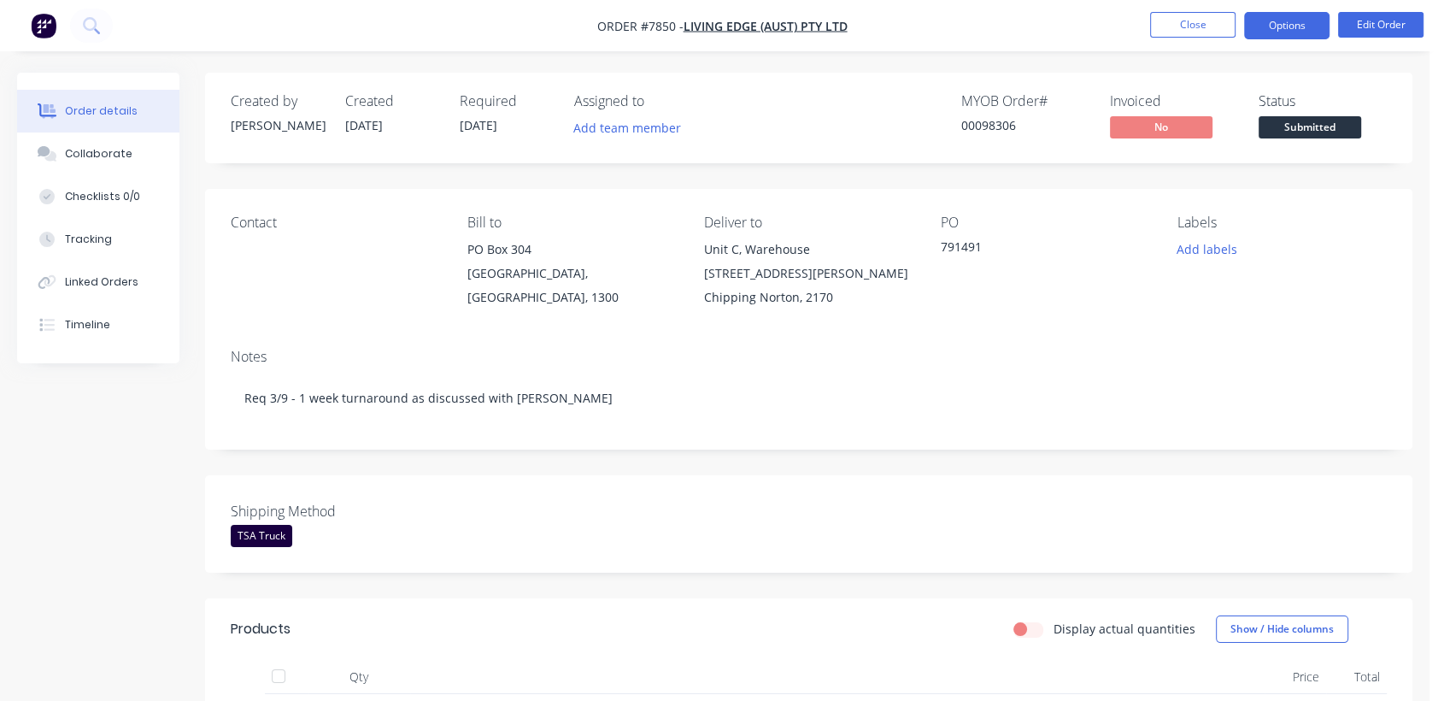
click at [1294, 29] on button "Options" at bounding box center [1286, 25] width 85 height 27
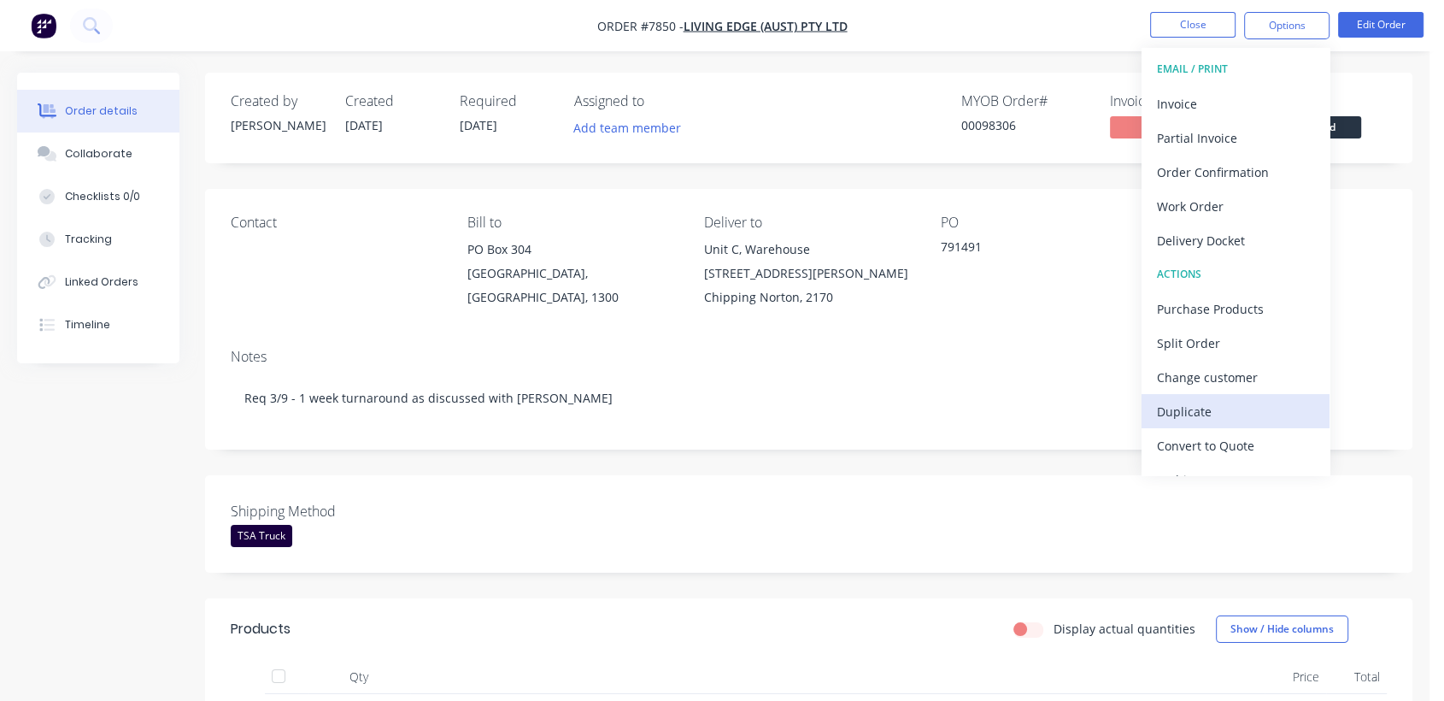
click at [1201, 411] on div "Duplicate" at bounding box center [1235, 411] width 157 height 25
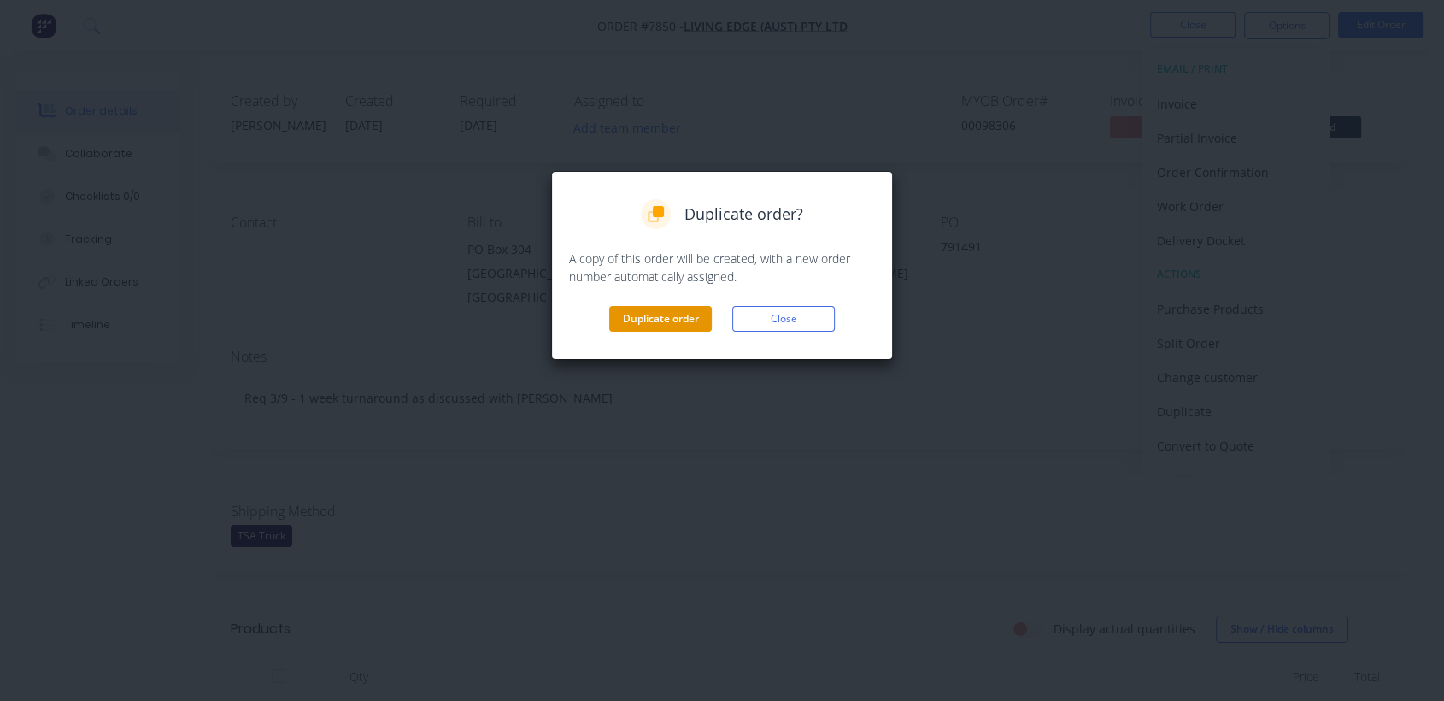
click at [652, 321] on button "Duplicate order" at bounding box center [660, 319] width 103 height 26
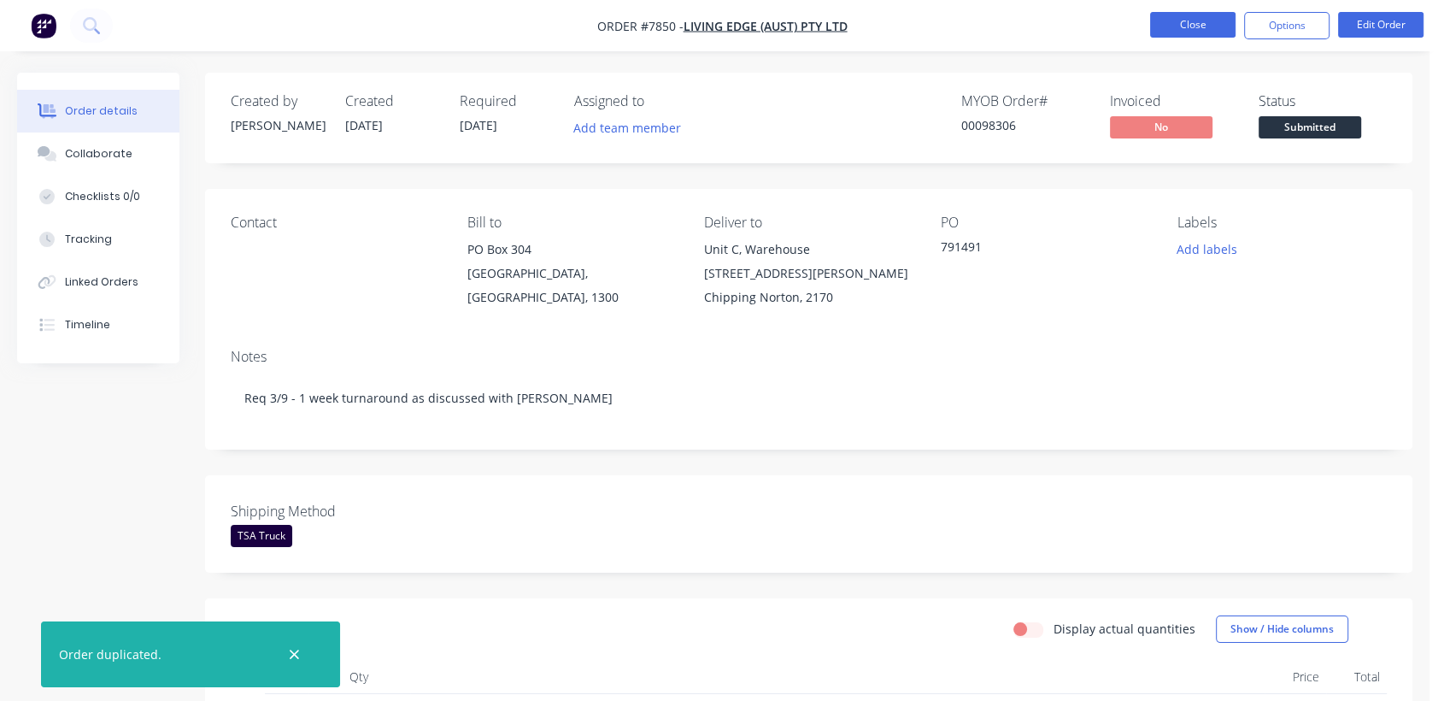
click at [1202, 21] on button "Close" at bounding box center [1192, 25] width 85 height 26
